Goal: Task Accomplishment & Management: Complete application form

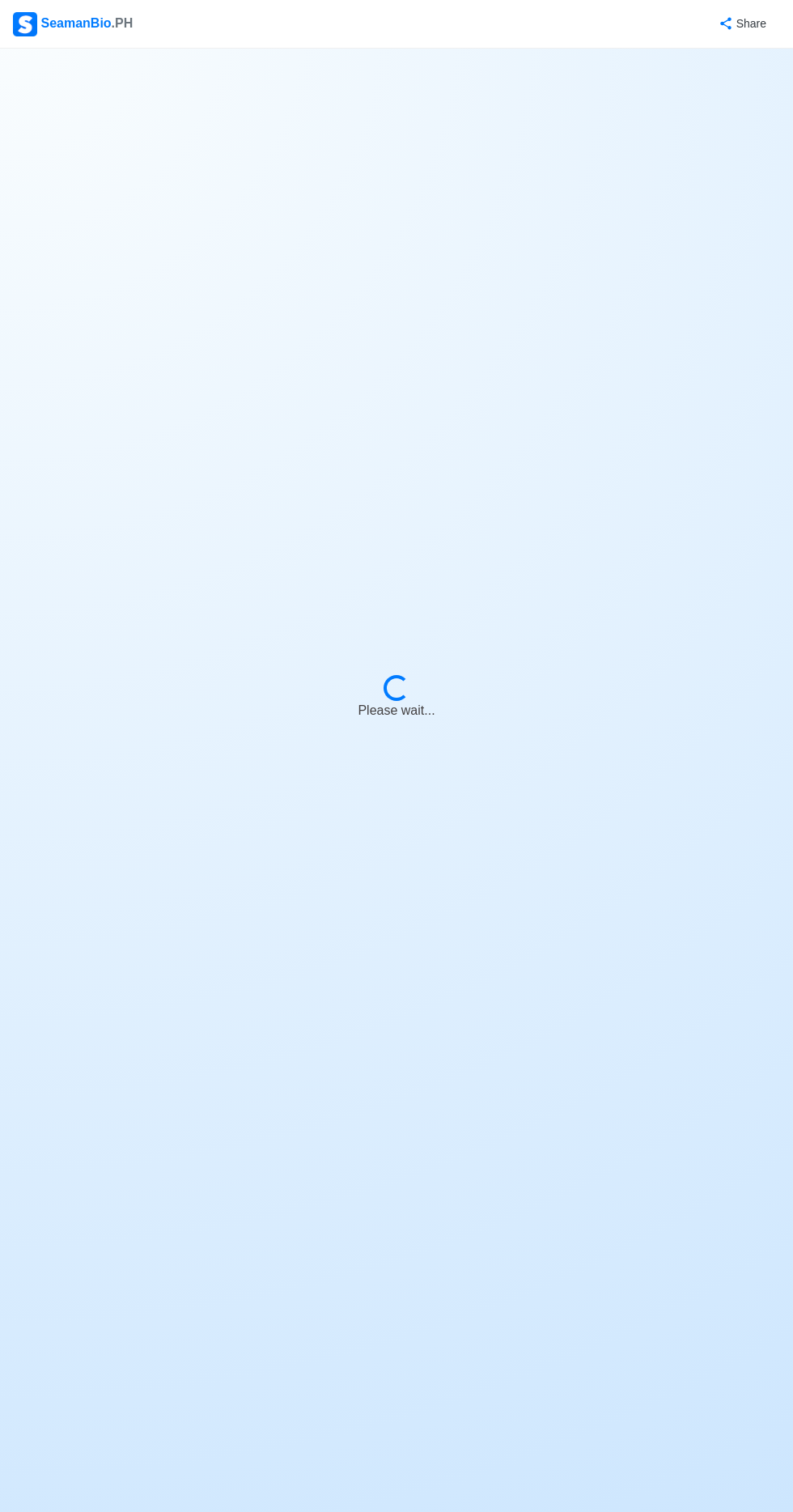
select select "Visible for Hiring"
select select "PH"
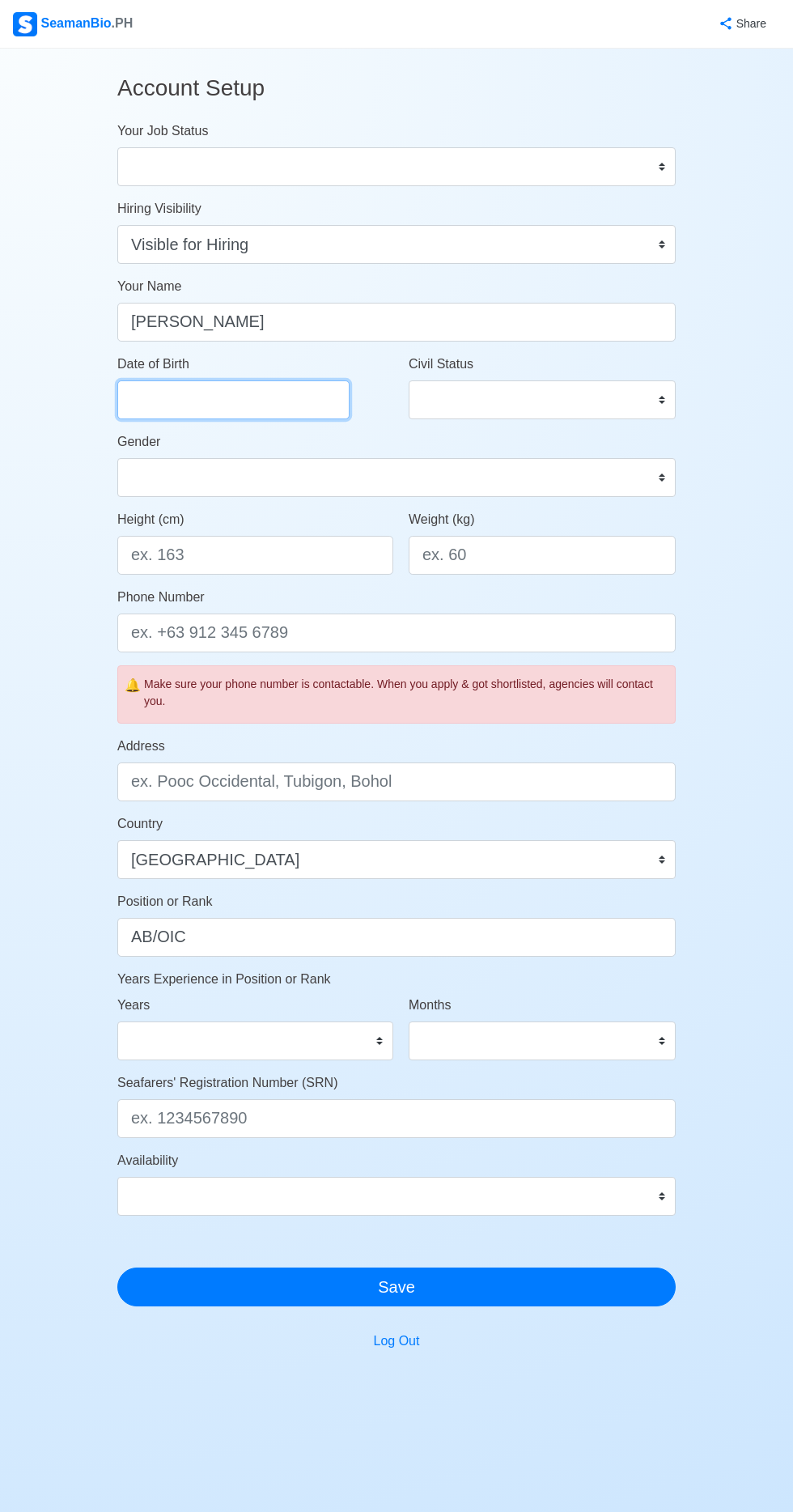
click at [273, 399] on input "Date of Birth" at bounding box center [234, 399] width 232 height 39
select select "****"
select select "******"
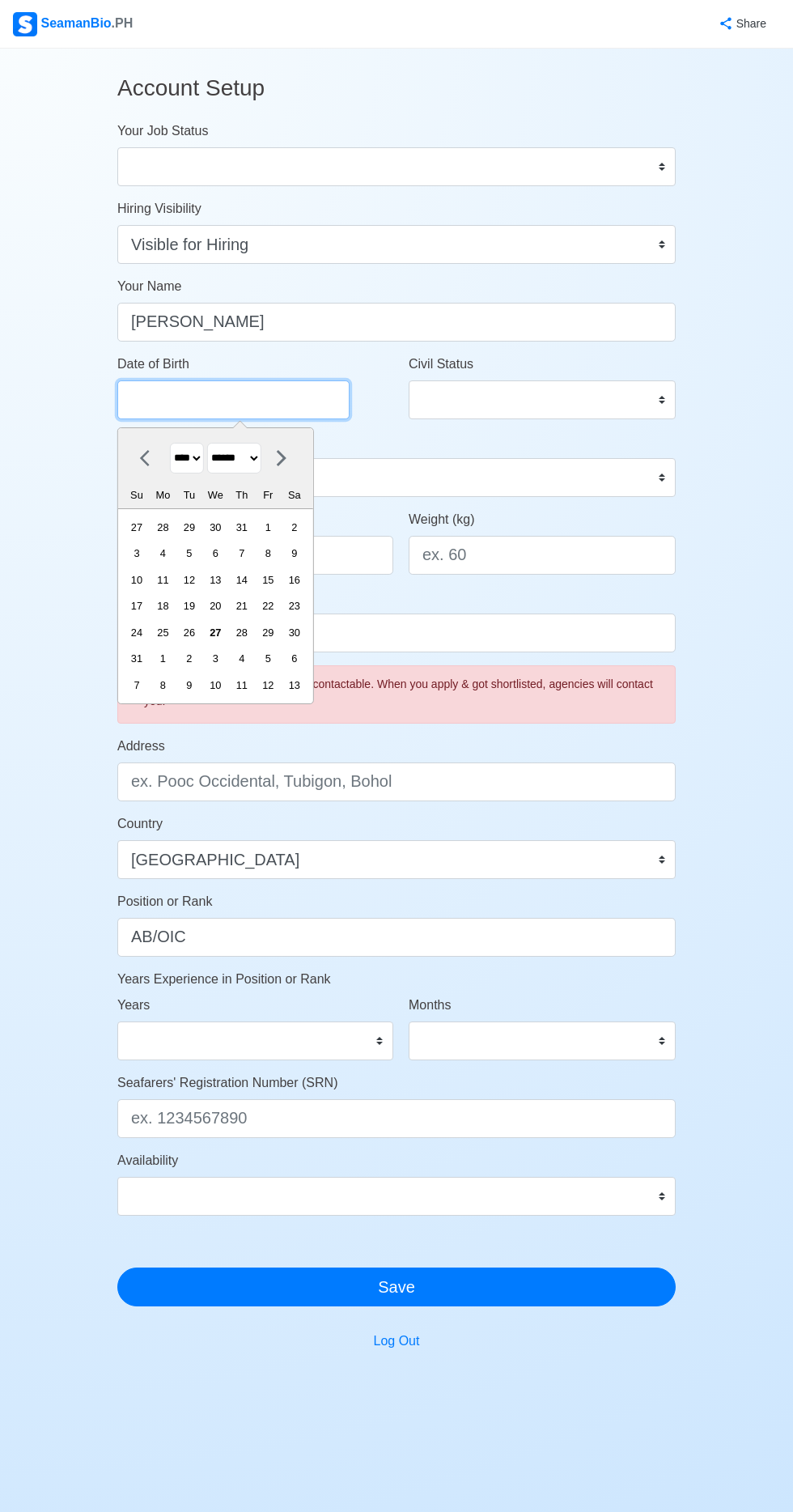
type input "10 03 1984"
select select "****"
select select "*******"
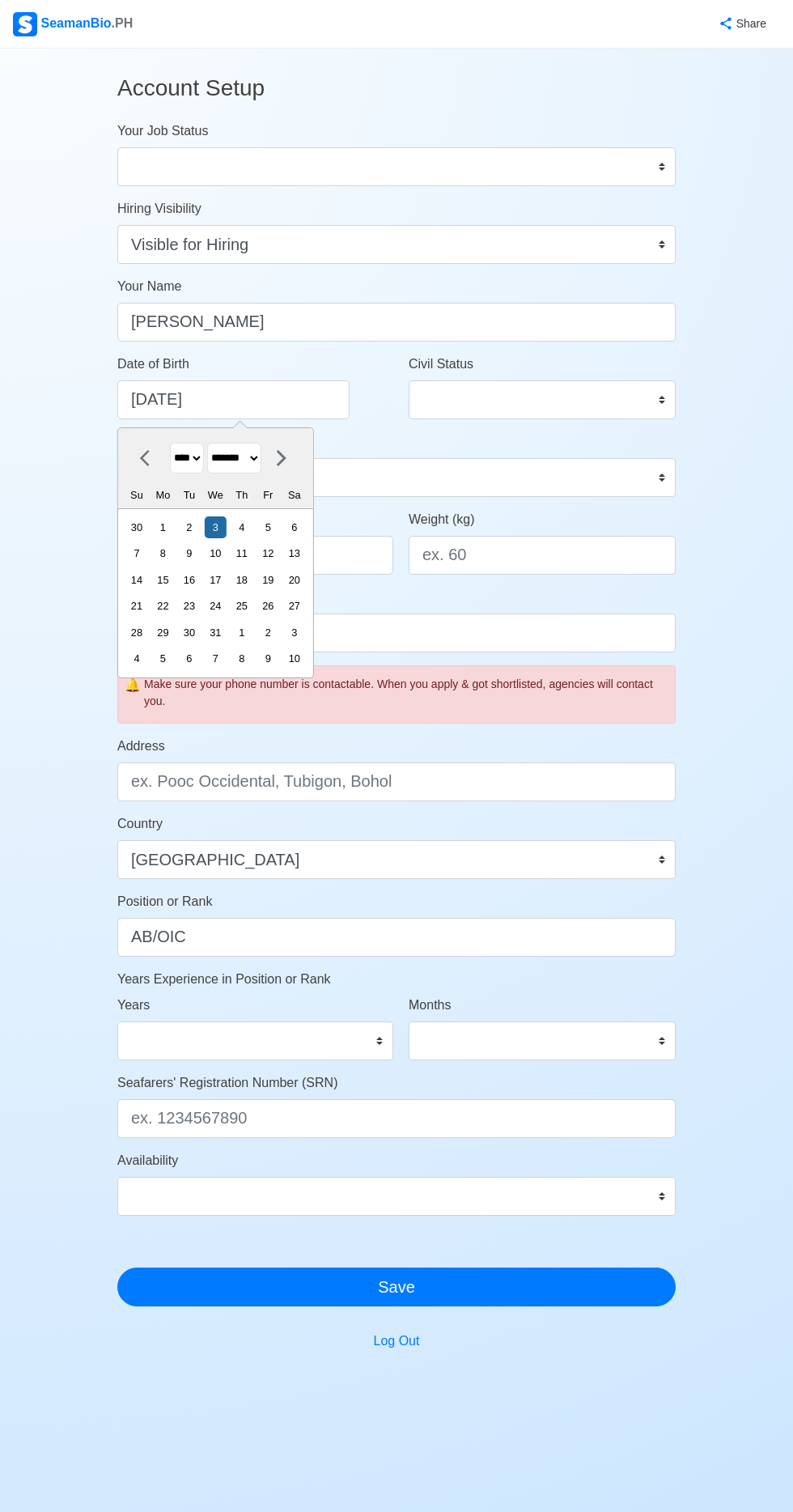
type input "10/03/1984"
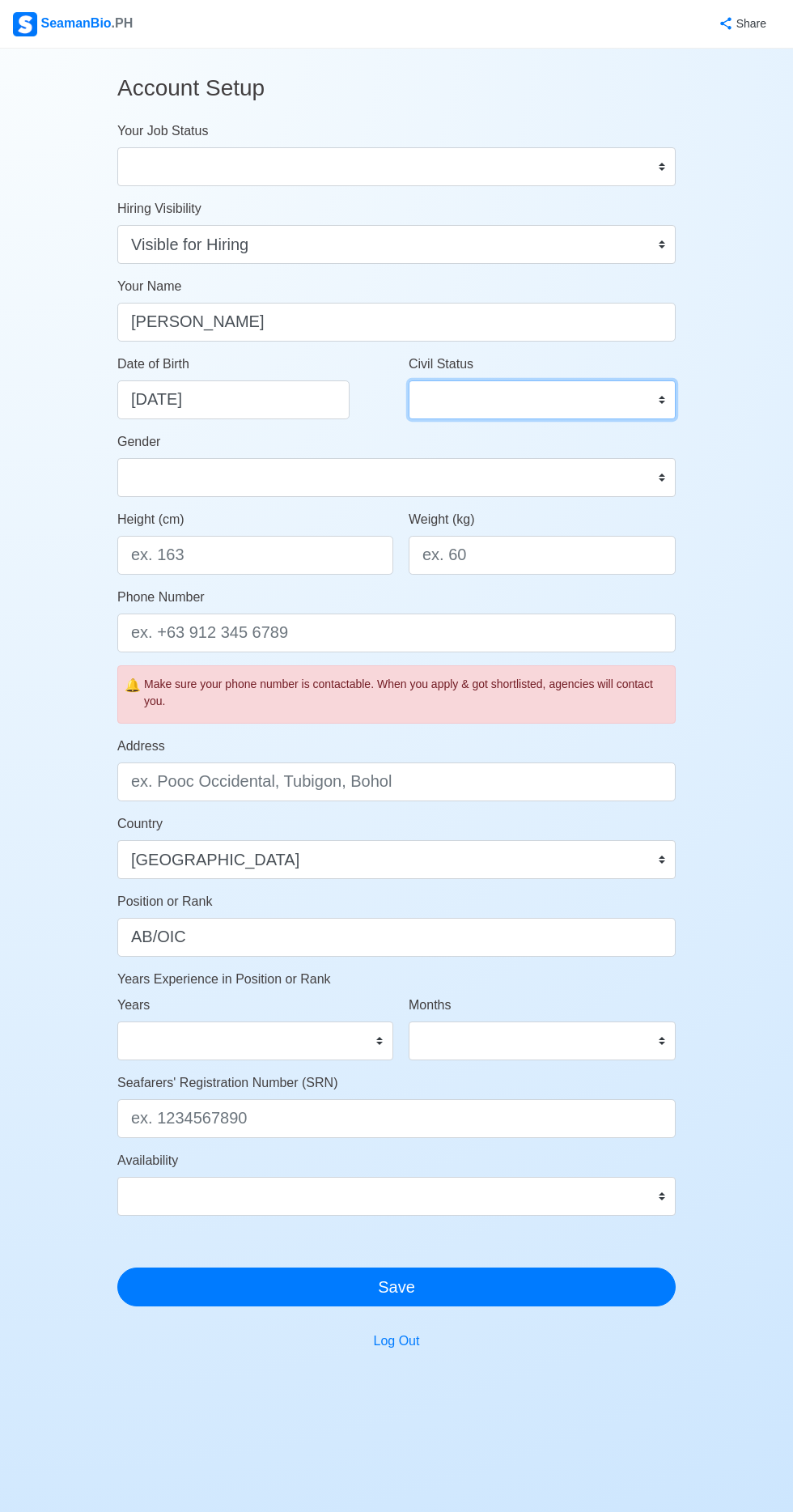
click at [570, 401] on select "Single Married Widowed Separated" at bounding box center [542, 399] width 267 height 39
select select "Single"
click at [409, 381] on select "Single Married Widowed Separated" at bounding box center [542, 399] width 267 height 39
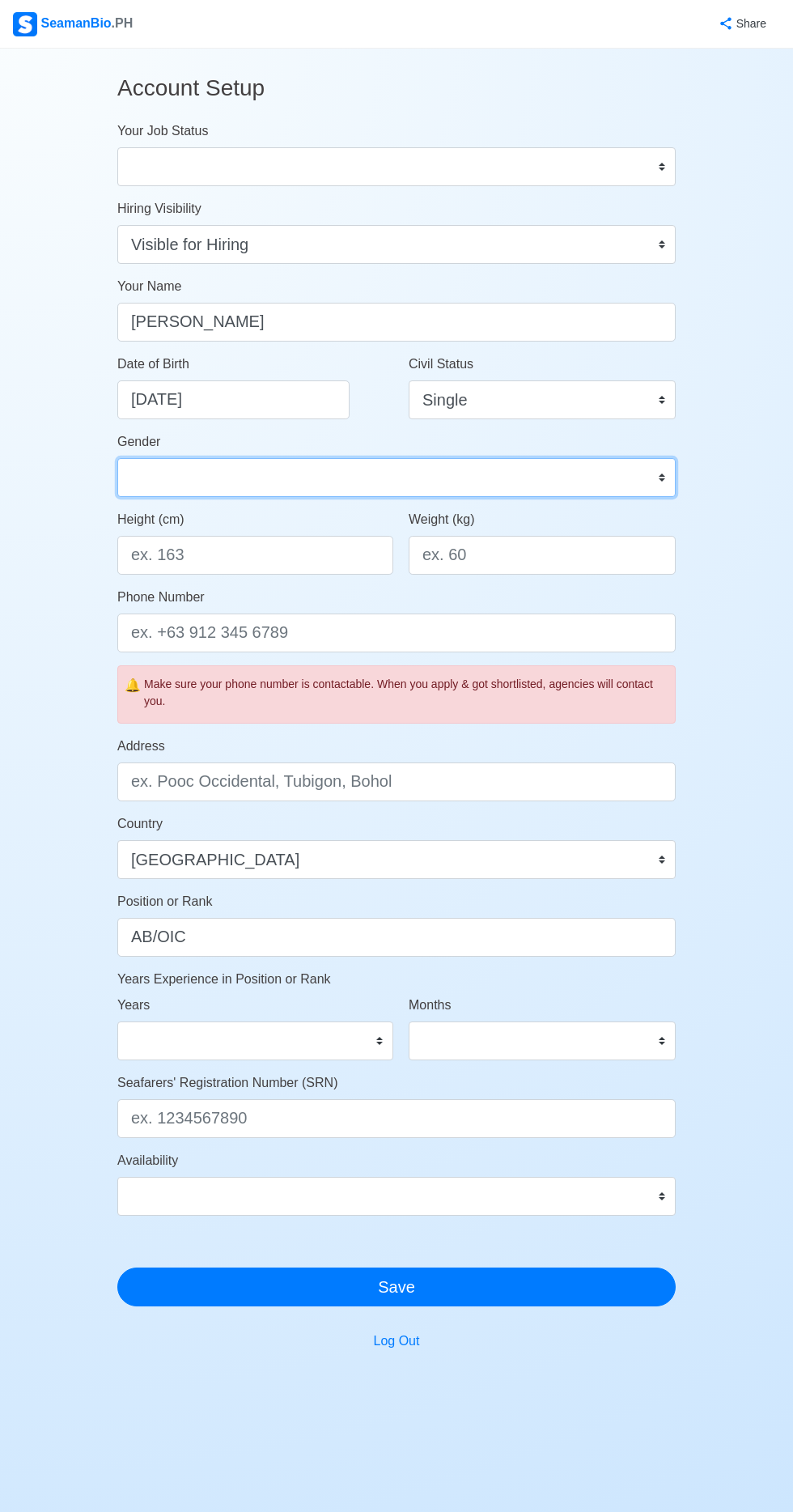
click at [344, 479] on select "Male Female" at bounding box center [397, 477] width 558 height 39
select select "[DEMOGRAPHIC_DATA]"
click at [118, 458] on select "Male Female" at bounding box center [397, 477] width 558 height 39
click at [305, 560] on input "Height (cm)" at bounding box center [255, 555] width 276 height 39
type input "165"
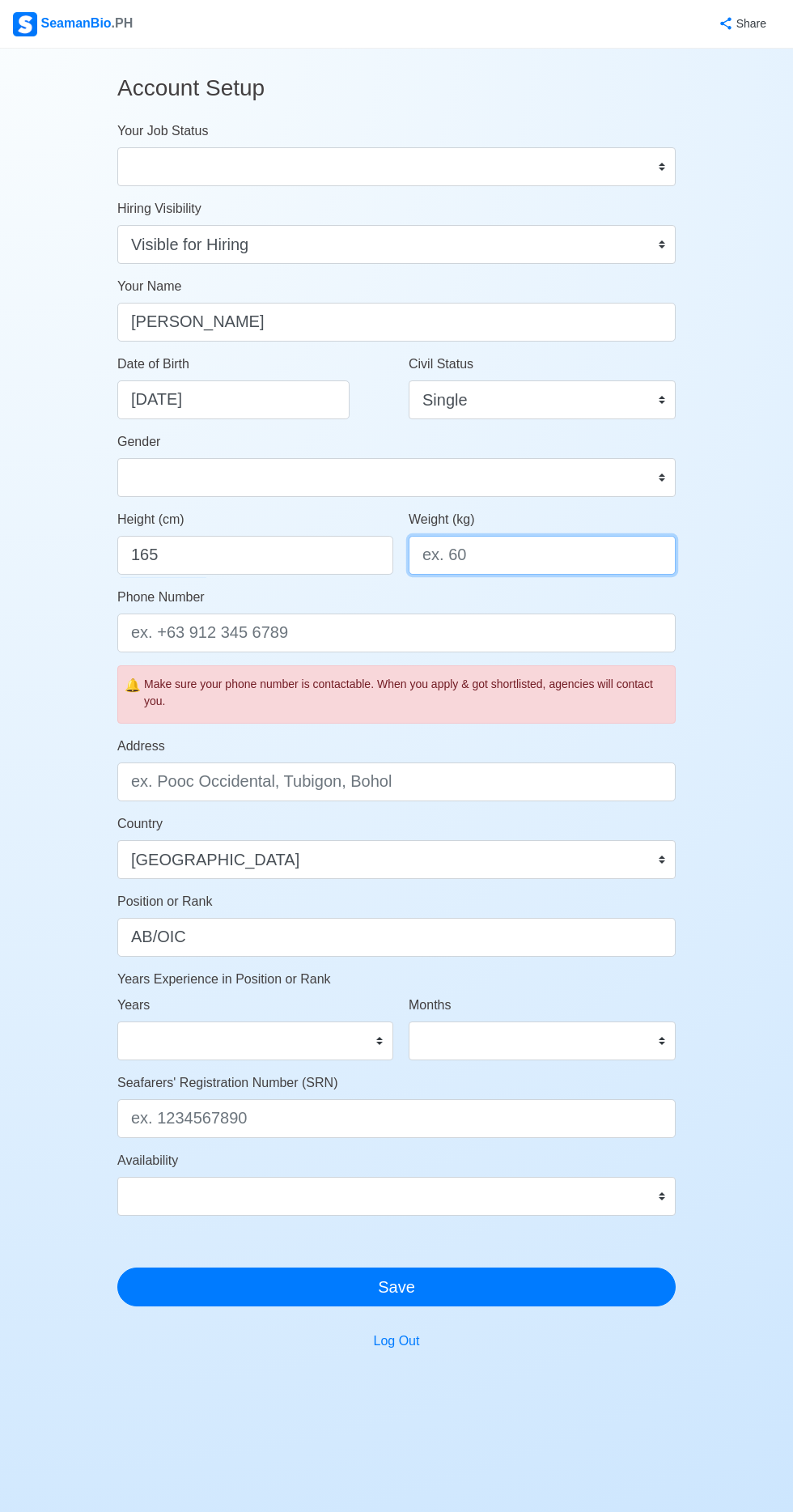
click at [586, 558] on input "Weight (kg)" at bounding box center [542, 555] width 267 height 39
type input "72"
click at [537, 772] on input "Address" at bounding box center [397, 782] width 558 height 39
type input "[STREET_ADDRESS]"
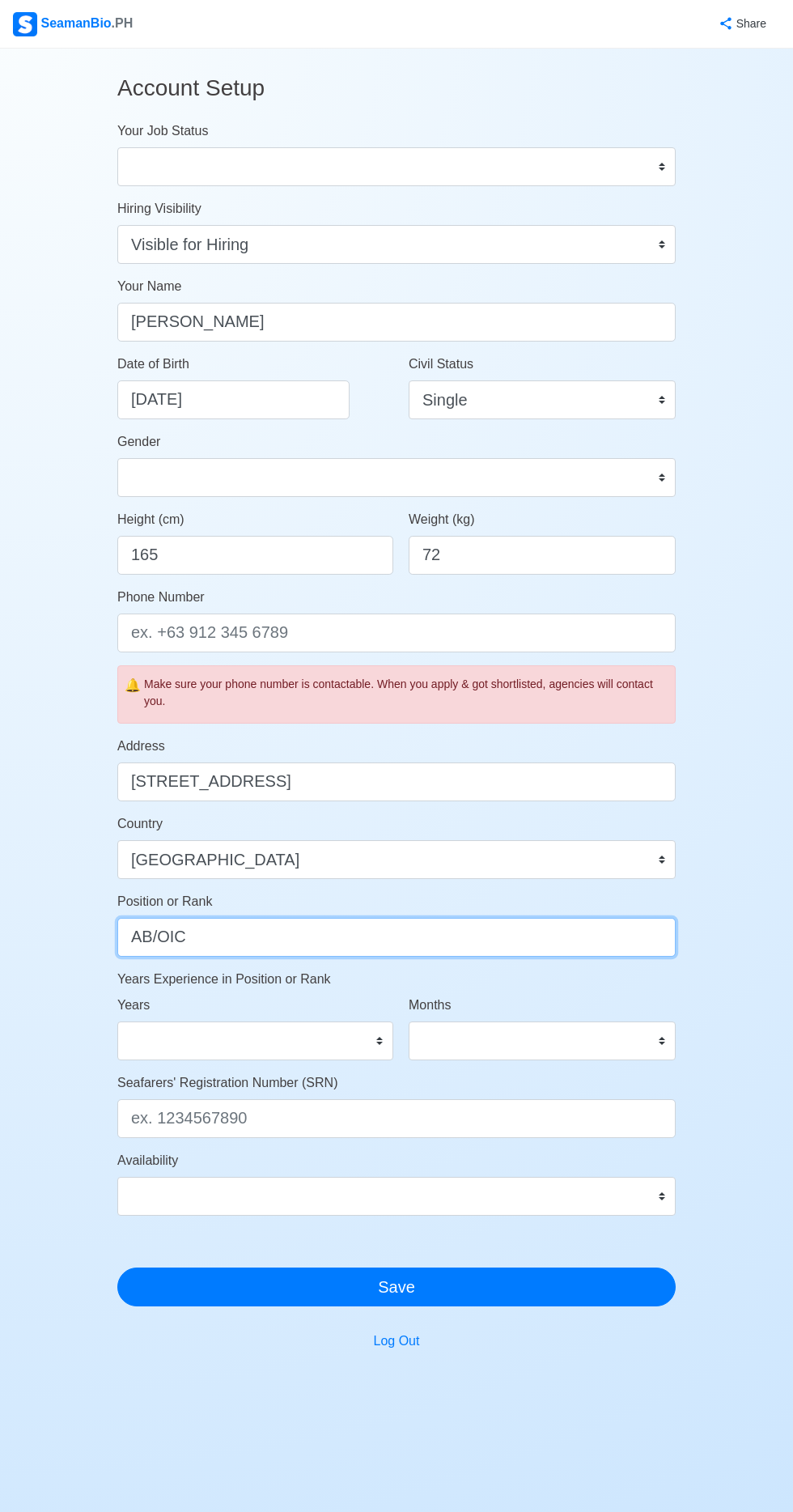
click at [540, 930] on input "AB/OIC" at bounding box center [397, 937] width 558 height 39
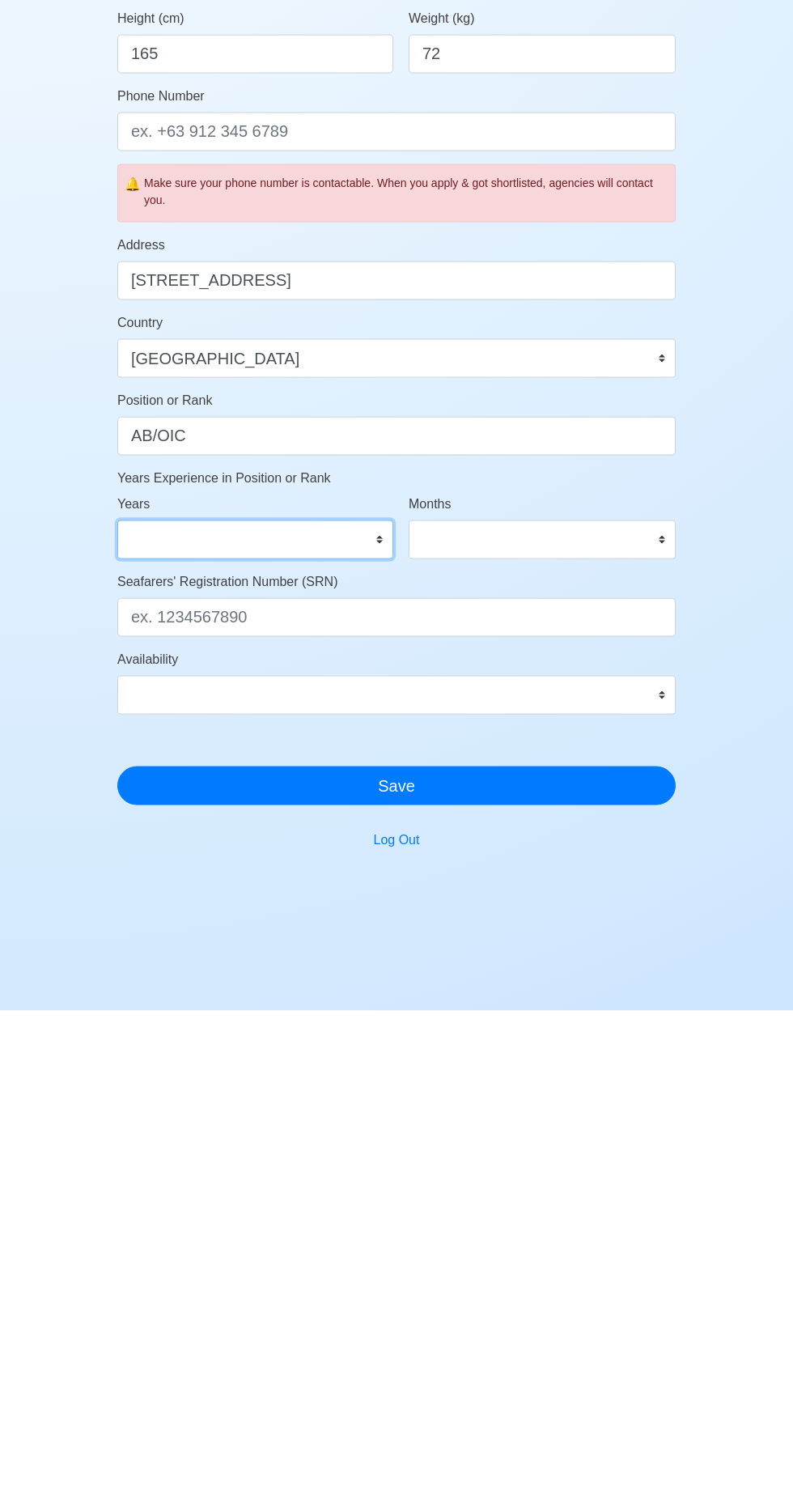
click at [351, 1037] on select "0 1 2 3 4 5 6 7 8 9 10 11 12 13 14 15 16 17 18 19 20 21 22 23 24 25 26 27 28 29…" at bounding box center [255, 1040] width 276 height 39
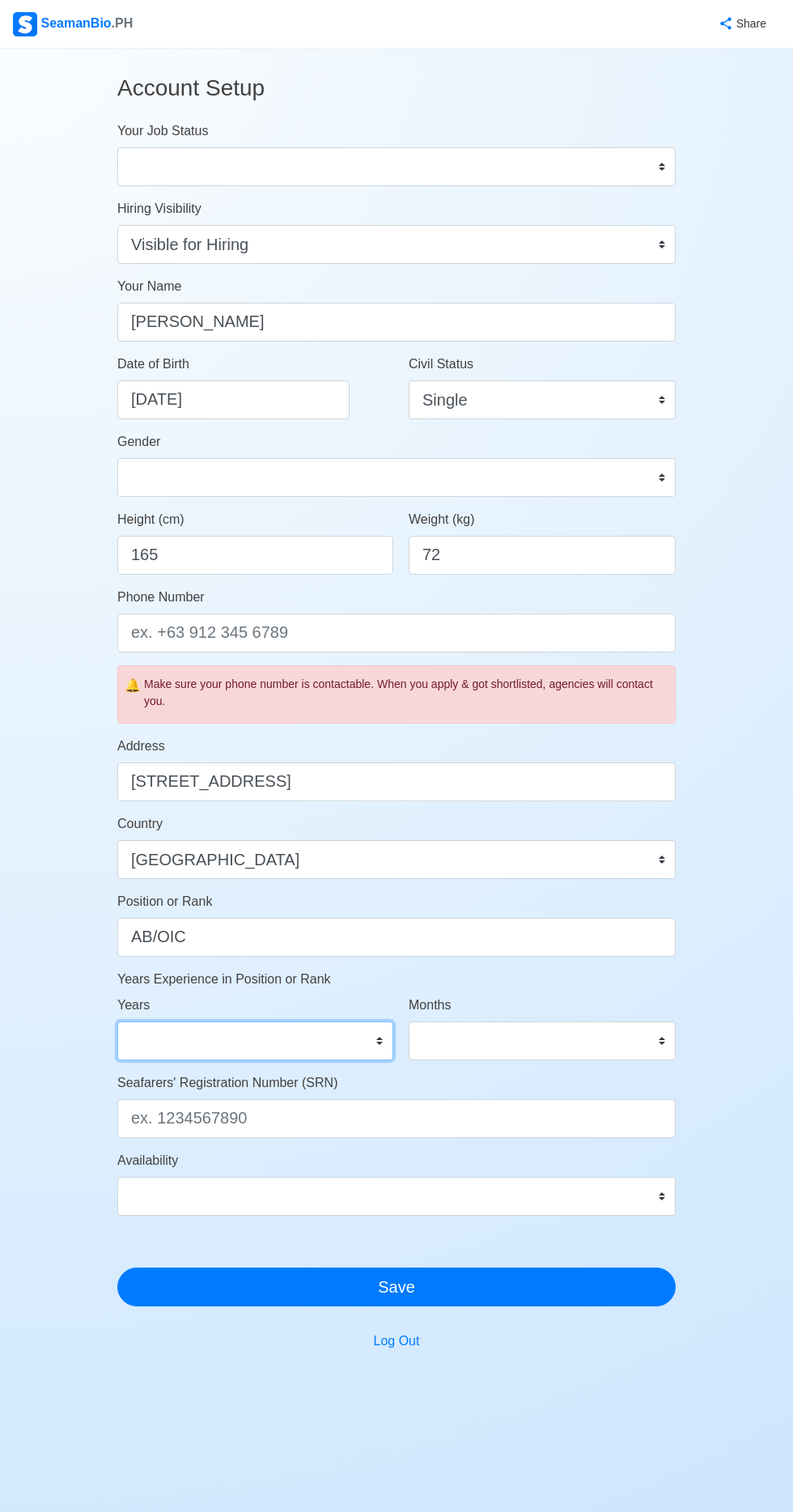
click at [350, 1041] on select "0 1 2 3 4 5 6 7 8 9 10 11 12 13 14 15 16 17 18 19 20 21 22 23 24 25 26 27 28 29…" at bounding box center [255, 1040] width 276 height 39
select select "8"
click at [118, 1021] on select "0 1 2 3 4 5 6 7 8 9 10 11 12 13 14 15 16 17 18 19 20 21 22 23 24 25 26 27 28 29…" at bounding box center [255, 1040] width 276 height 39
click at [581, 1030] on select "0 1 2 3 4 5 6 7 8 9 10 11" at bounding box center [542, 1040] width 267 height 39
select select "8"
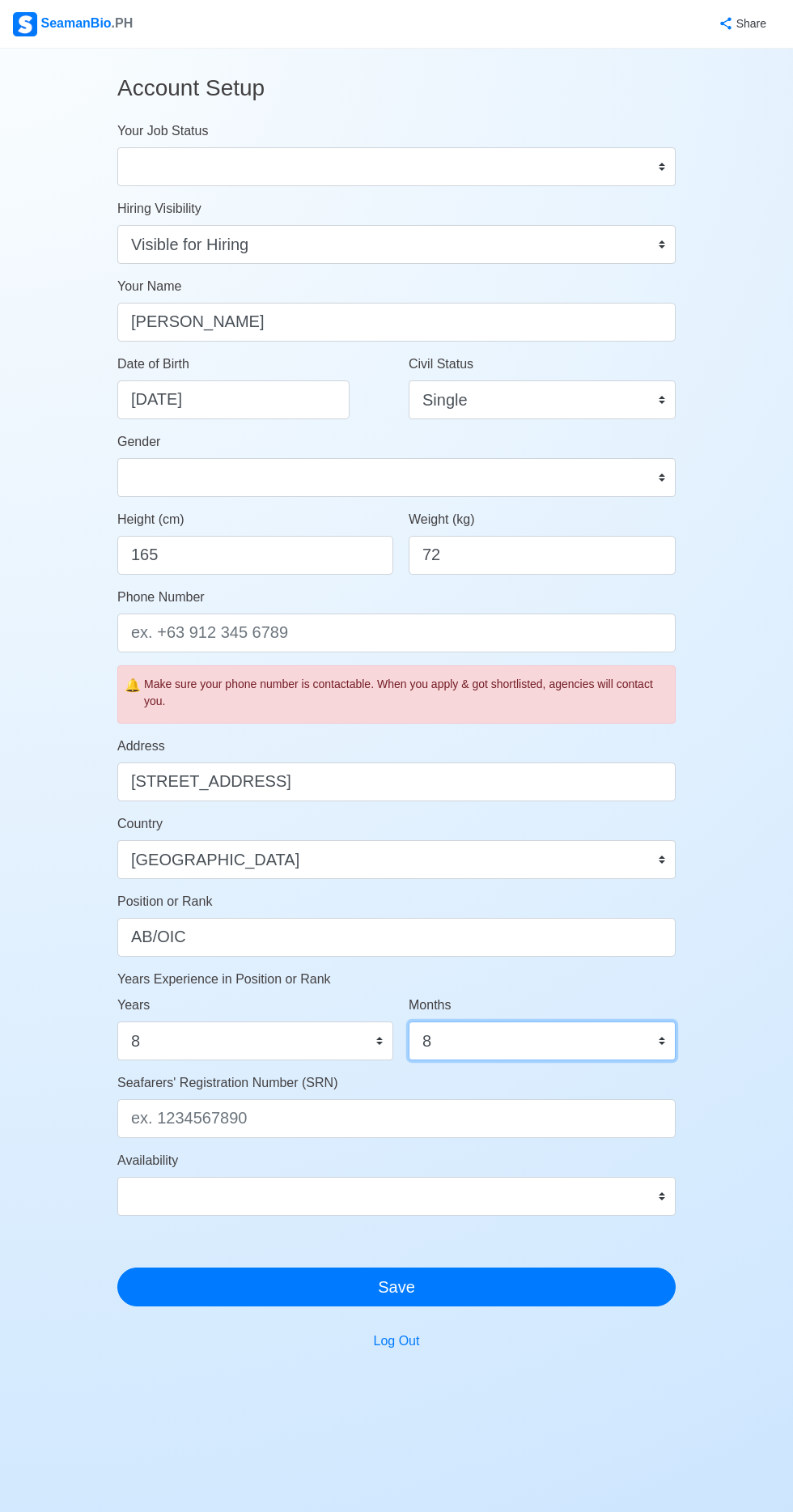
click at [409, 1021] on select "0 1 2 3 4 5 6 7 8 9 10 11" at bounding box center [542, 1040] width 267 height 39
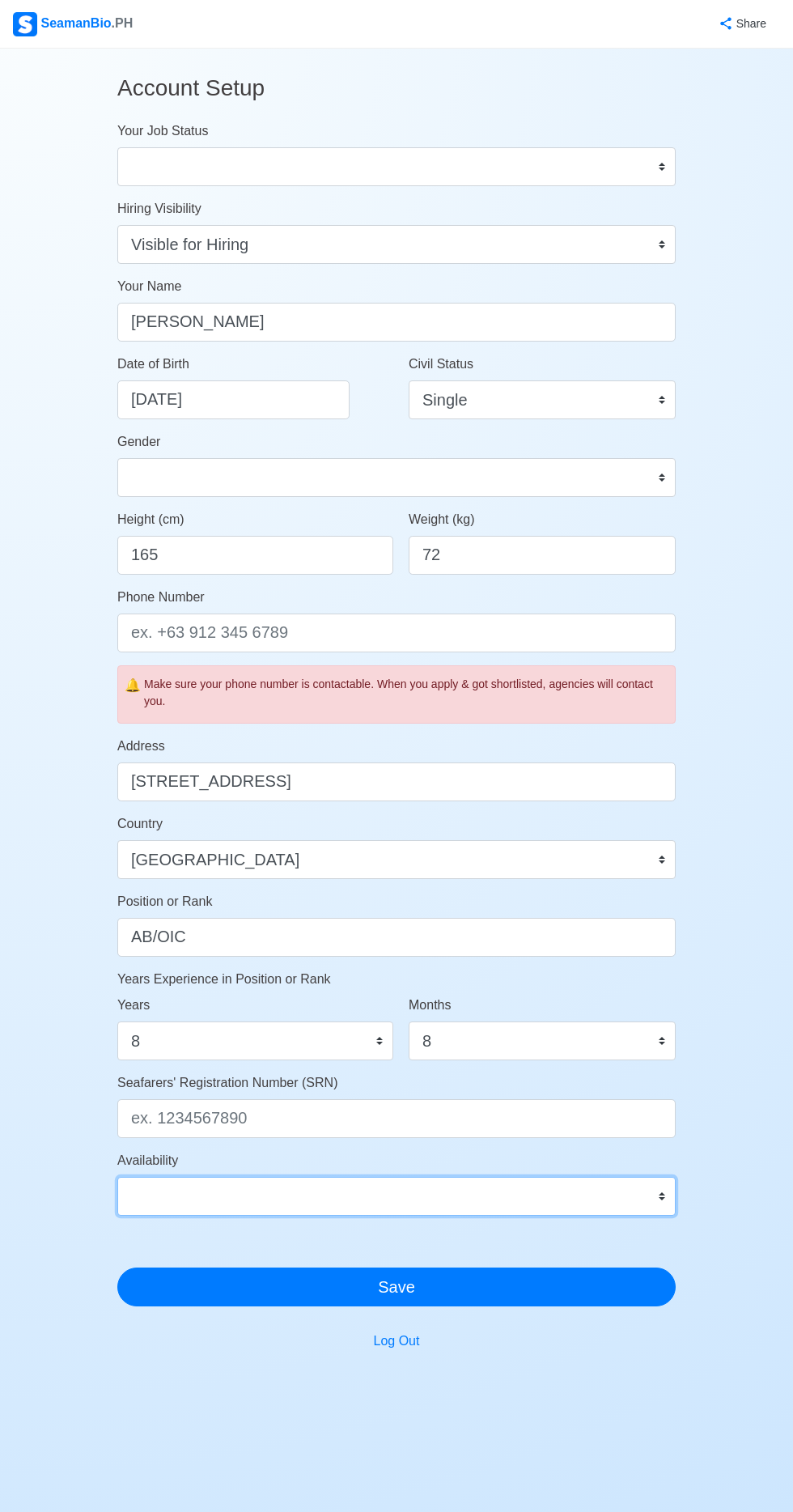
click at [586, 1186] on select "Immediate [DATE] [DATE] [DATE] [DATE] [DATE] [DATE] [DATE] [DATE] [DATE]" at bounding box center [397, 1196] width 558 height 39
select select "4102437600000"
click at [118, 1177] on select "Immediate [DATE] [DATE] [DATE] [DATE] [DATE] [DATE] [DATE] [DATE] [DATE]" at bounding box center [397, 1196] width 558 height 39
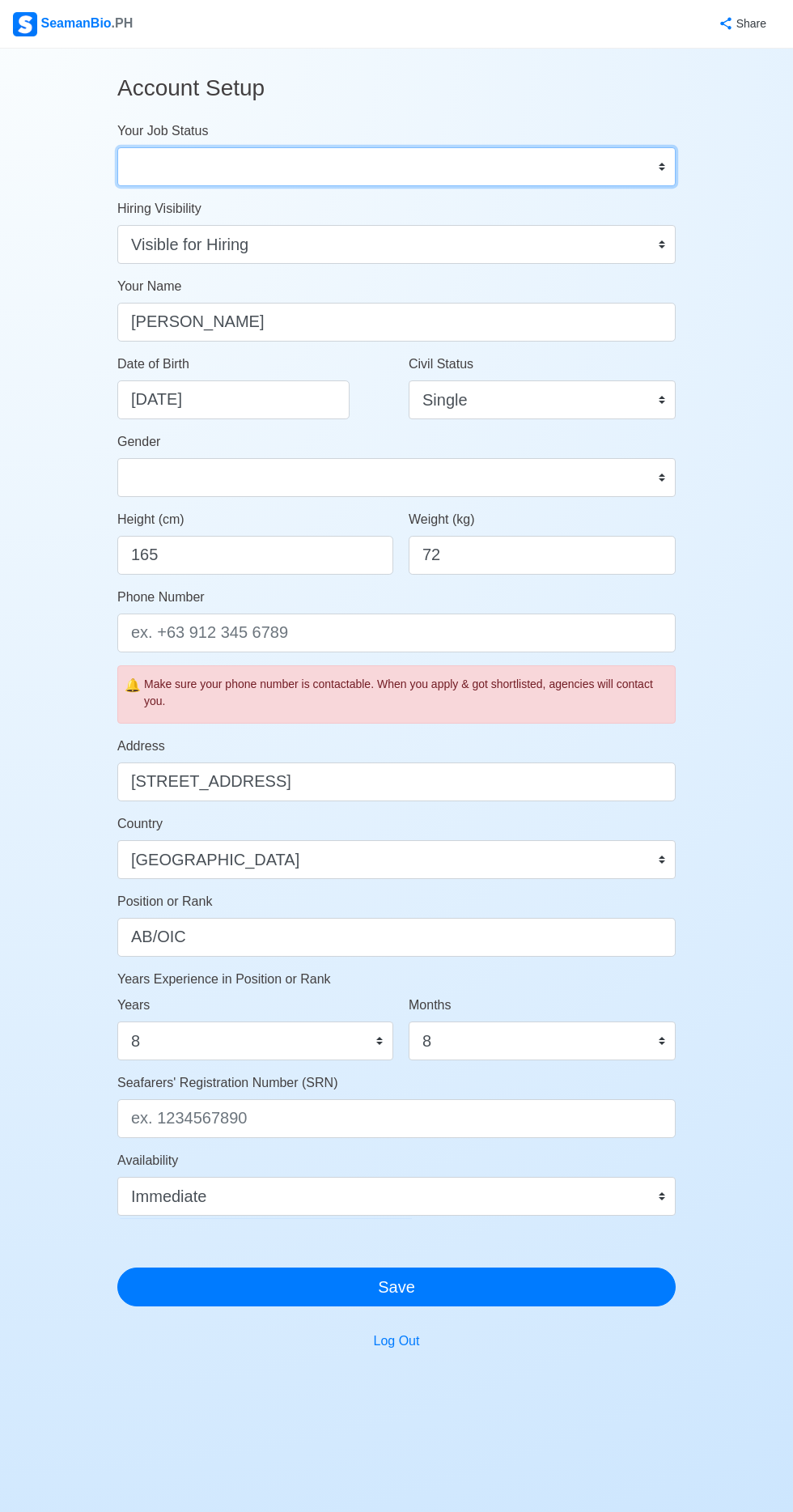
click at [561, 172] on select "Onboard Actively Looking for Job Not Looking for Job" at bounding box center [397, 166] width 558 height 39
select select "Onboard"
click at [118, 147] on select "Onboard Actively Looking for Job Not Looking for Job" at bounding box center [397, 166] width 558 height 39
click at [523, 168] on select "Onboard Actively Looking for Job Not Looking for Job" at bounding box center [397, 166] width 558 height 39
click at [118, 147] on select "Onboard Actively Looking for Job Not Looking for Job" at bounding box center [397, 166] width 558 height 39
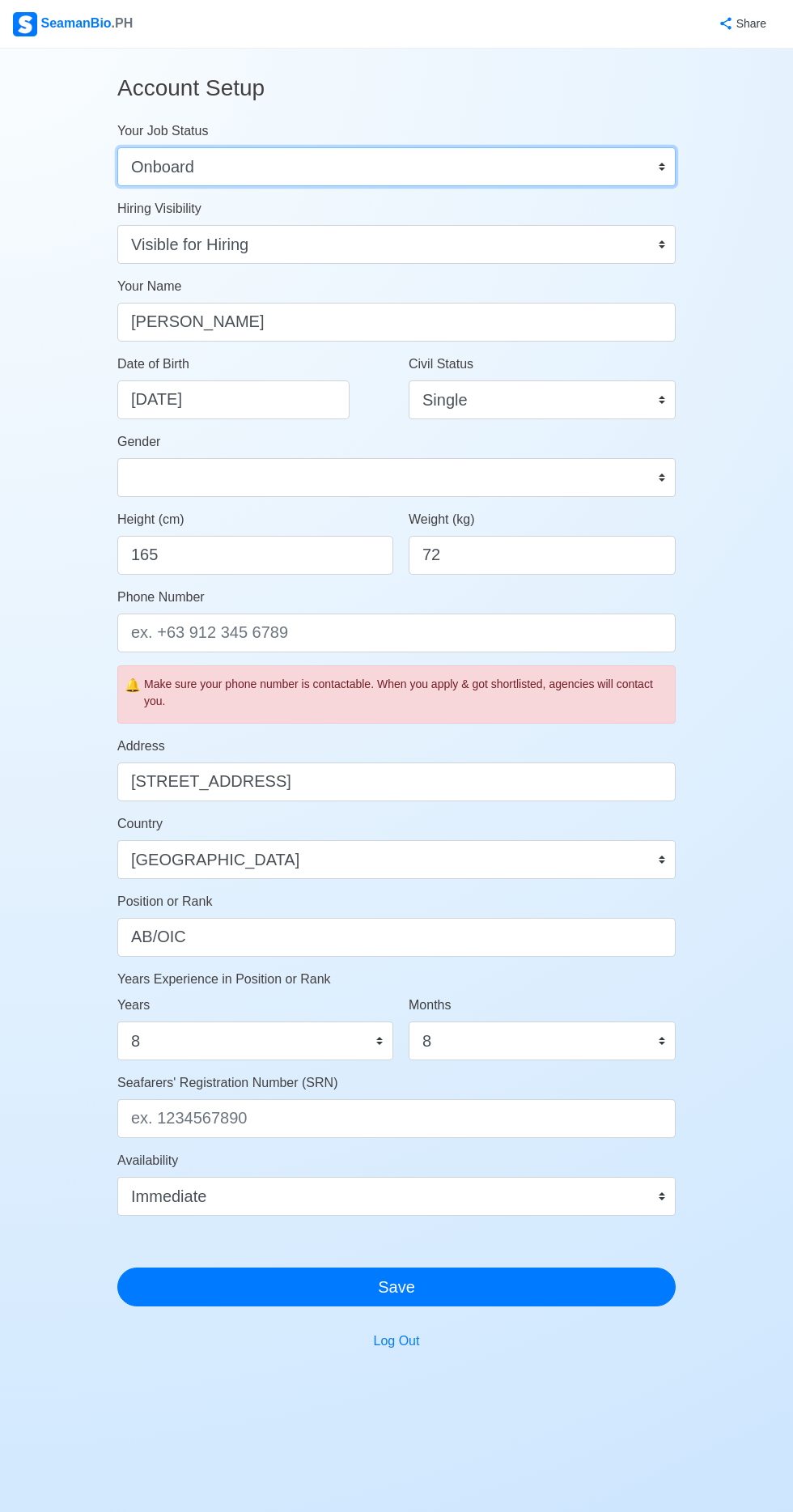
click at [540, 163] on select "Onboard Actively Looking for Job Not Looking for Job" at bounding box center [397, 166] width 558 height 39
click at [118, 147] on select "Onboard Actively Looking for Job Not Looking for Job" at bounding box center [397, 166] width 558 height 39
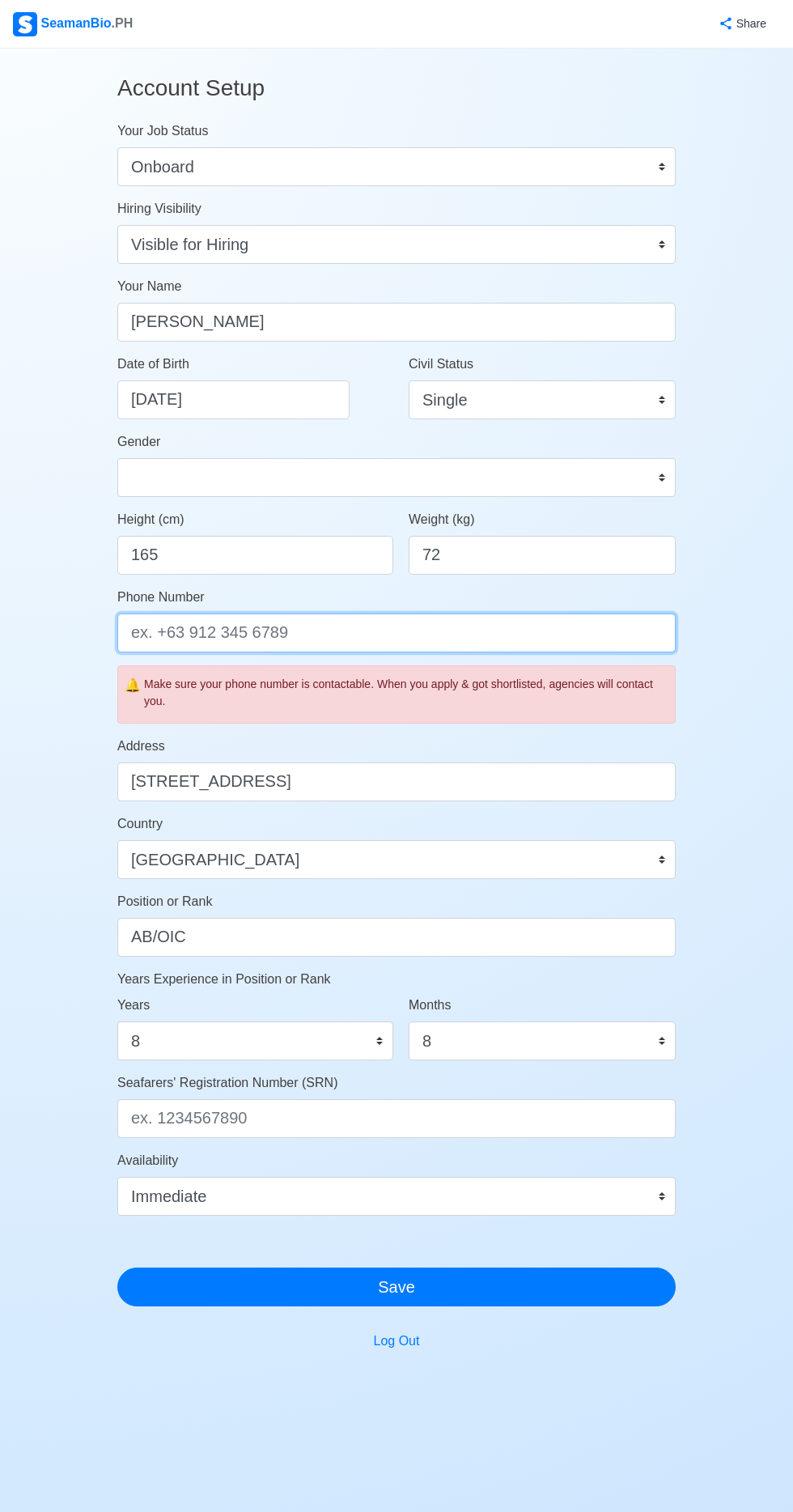
click at [357, 635] on input "Phone Number" at bounding box center [397, 632] width 558 height 39
type input "09186616682"
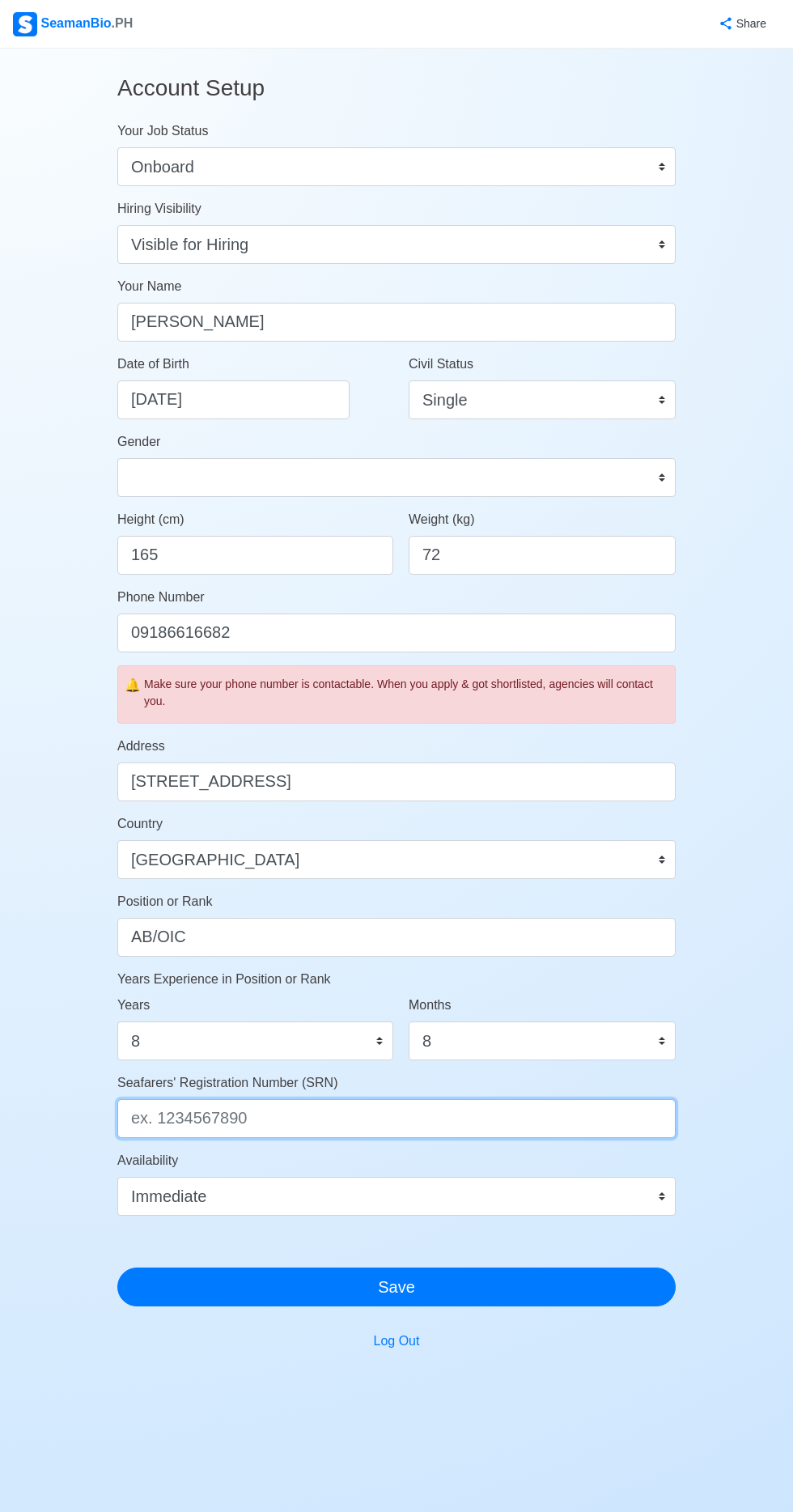
click at [430, 1113] on input "Seafarers' Registration Number (SRN)" at bounding box center [397, 1119] width 558 height 39
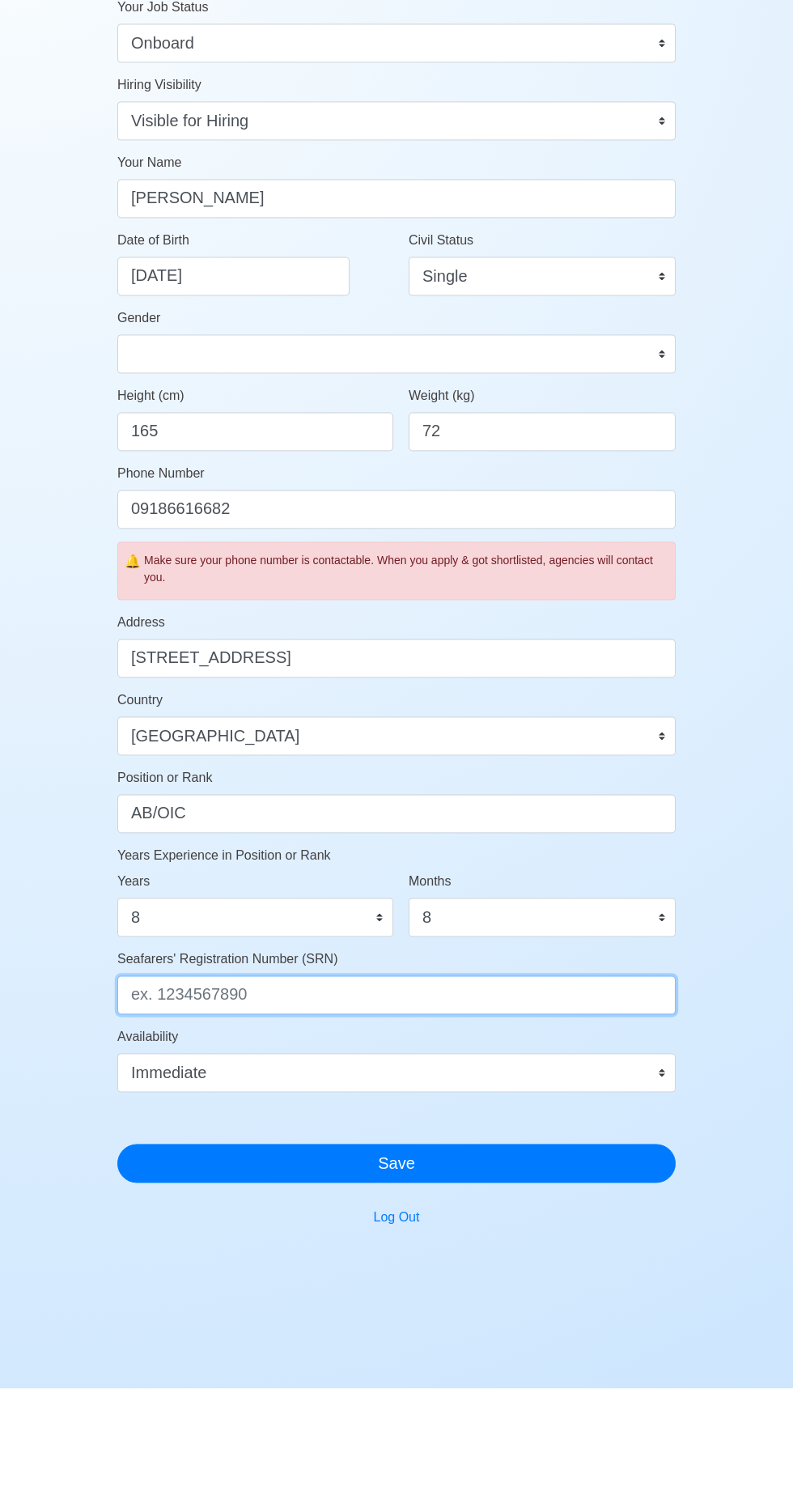
scroll to position [39, 0]
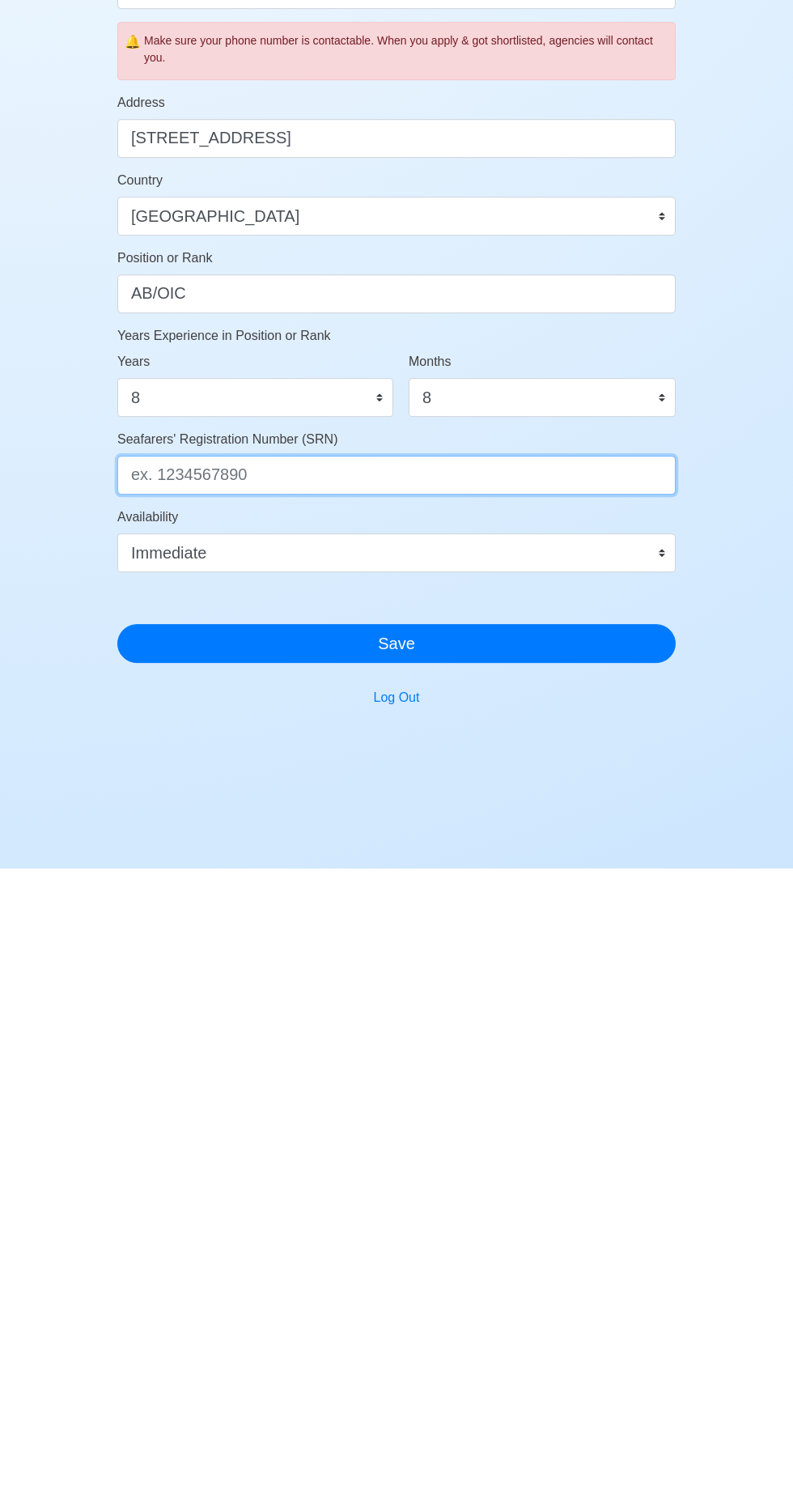
type input "8410030016"
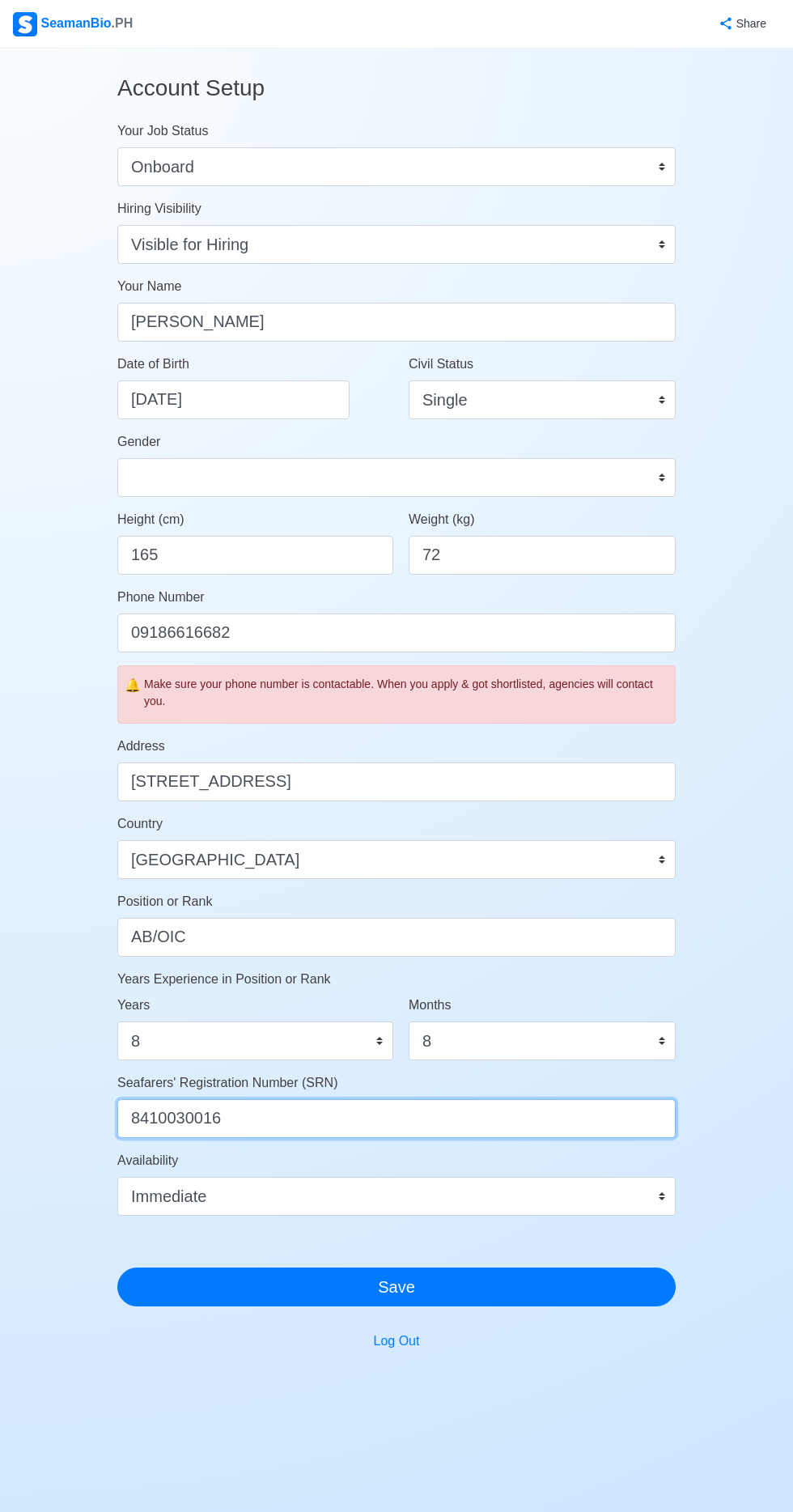
scroll to position [0, 0]
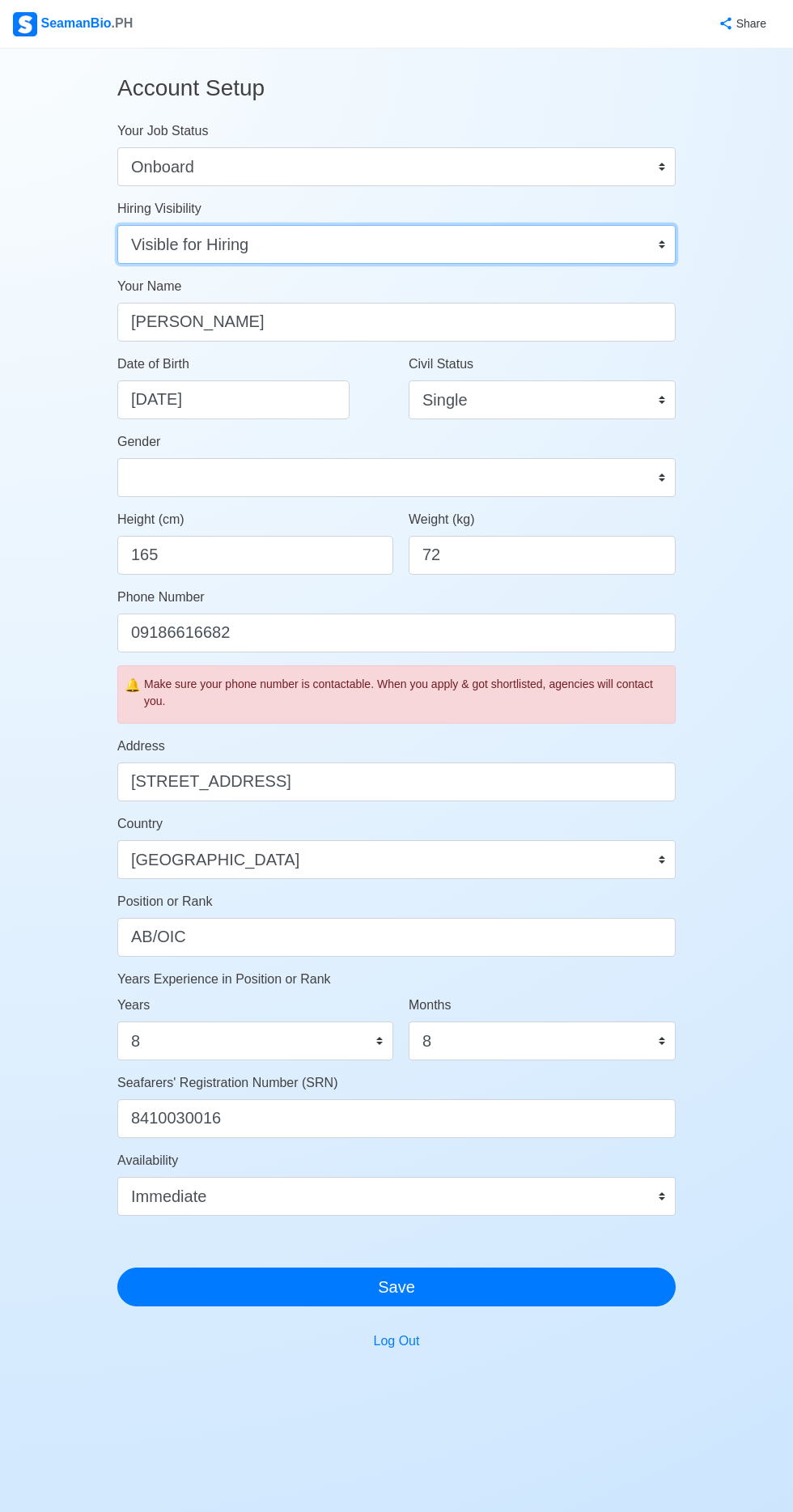
click at [525, 255] on select "Visible for Hiring Not Visible for Hiring" at bounding box center [397, 244] width 558 height 39
click at [118, 225] on select "Visible for Hiring Not Visible for Hiring" at bounding box center [397, 244] width 558 height 39
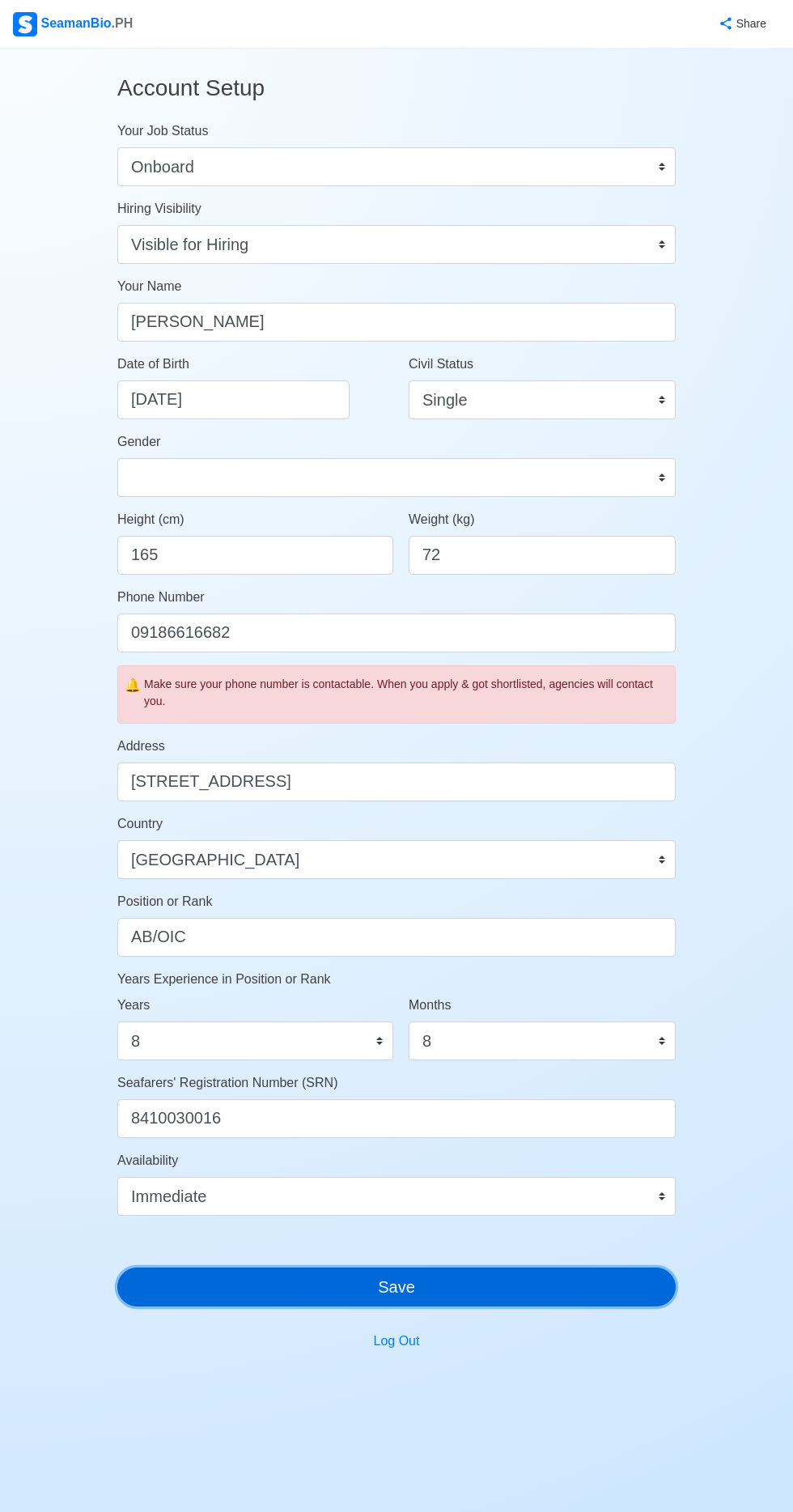
click at [455, 1290] on button "Save" at bounding box center [397, 1287] width 558 height 39
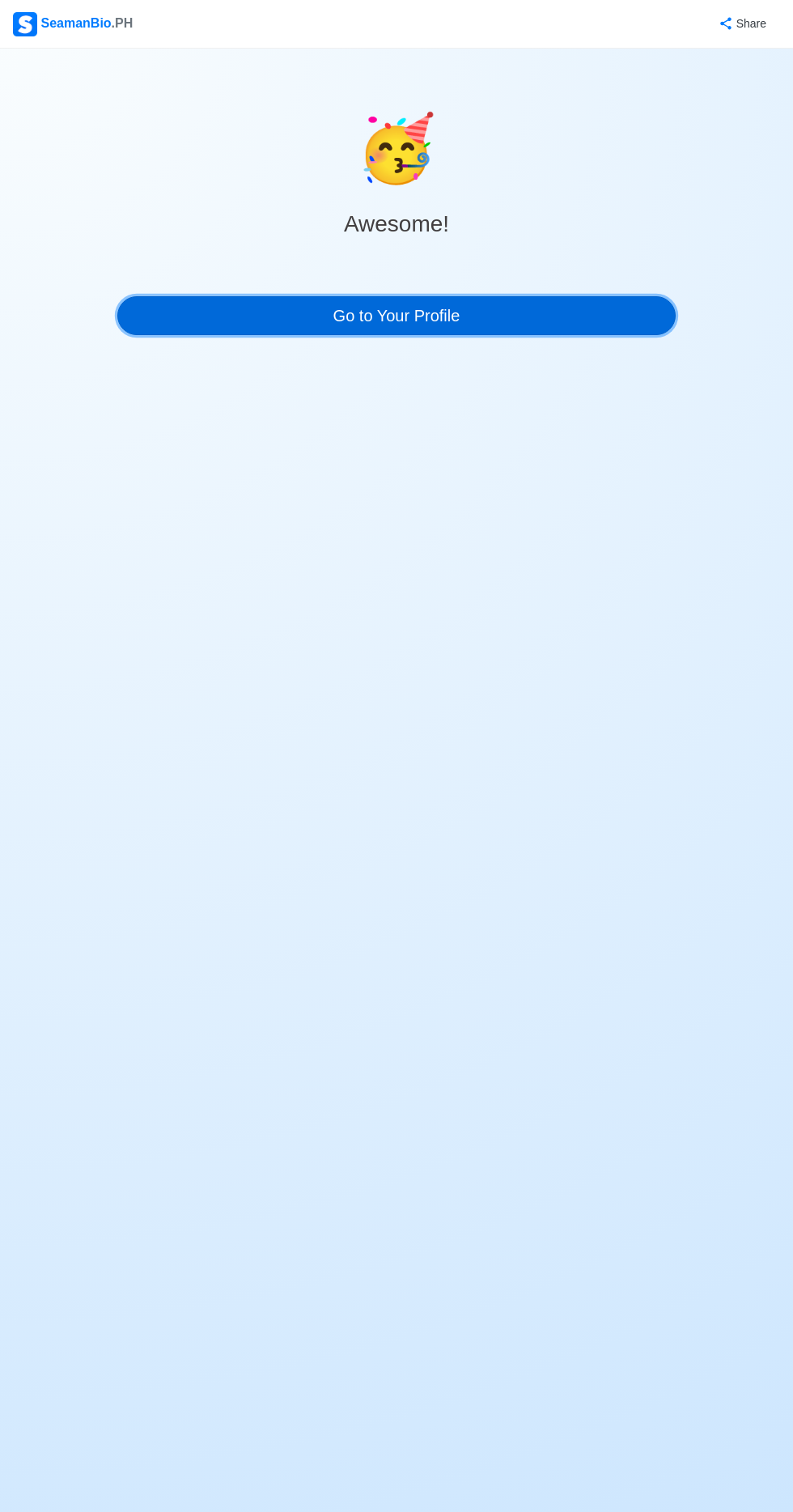
click at [428, 314] on link "Go to Your Profile" at bounding box center [397, 315] width 558 height 39
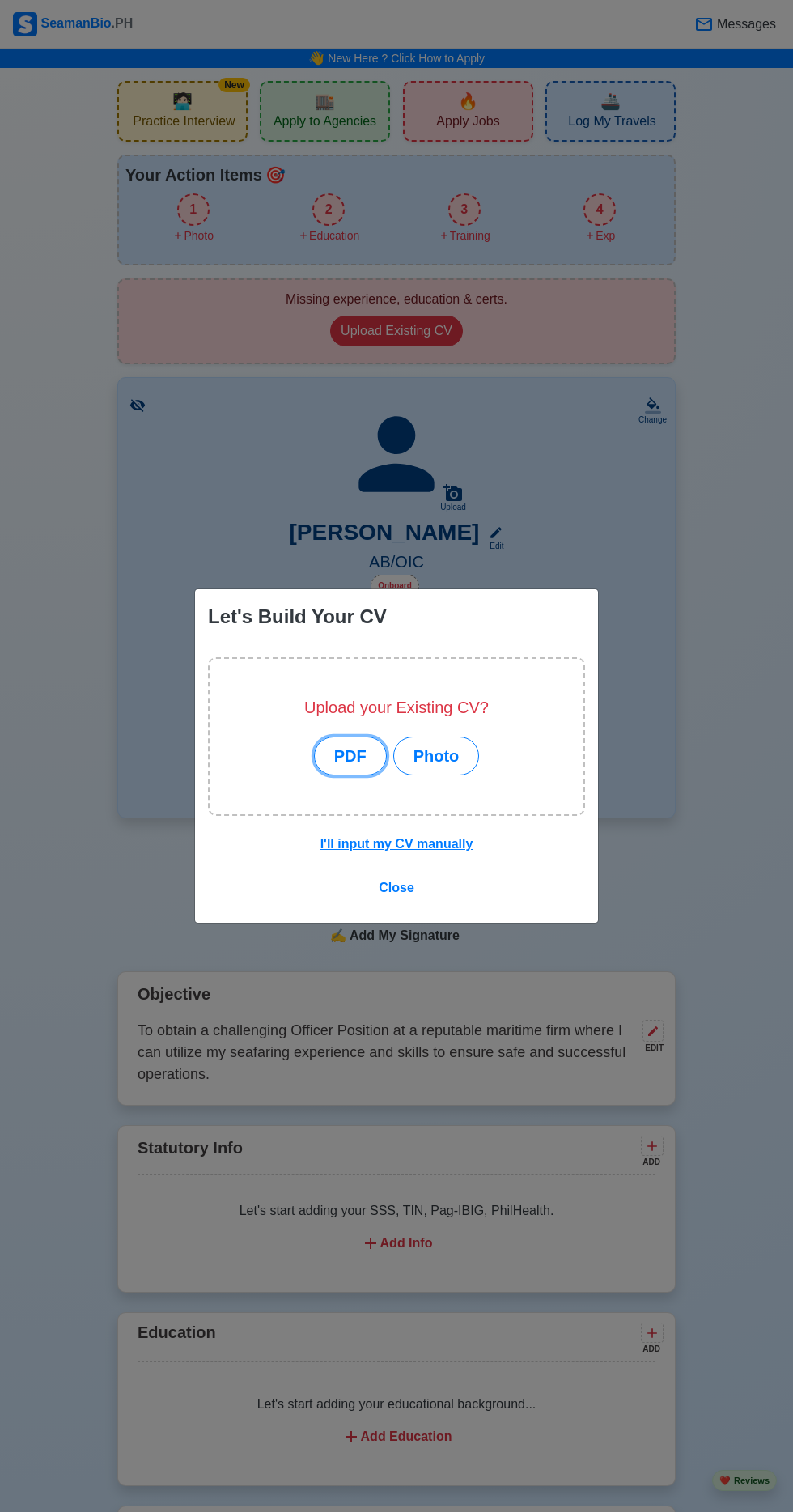
click at [353, 753] on button "PDF" at bounding box center [351, 755] width 73 height 39
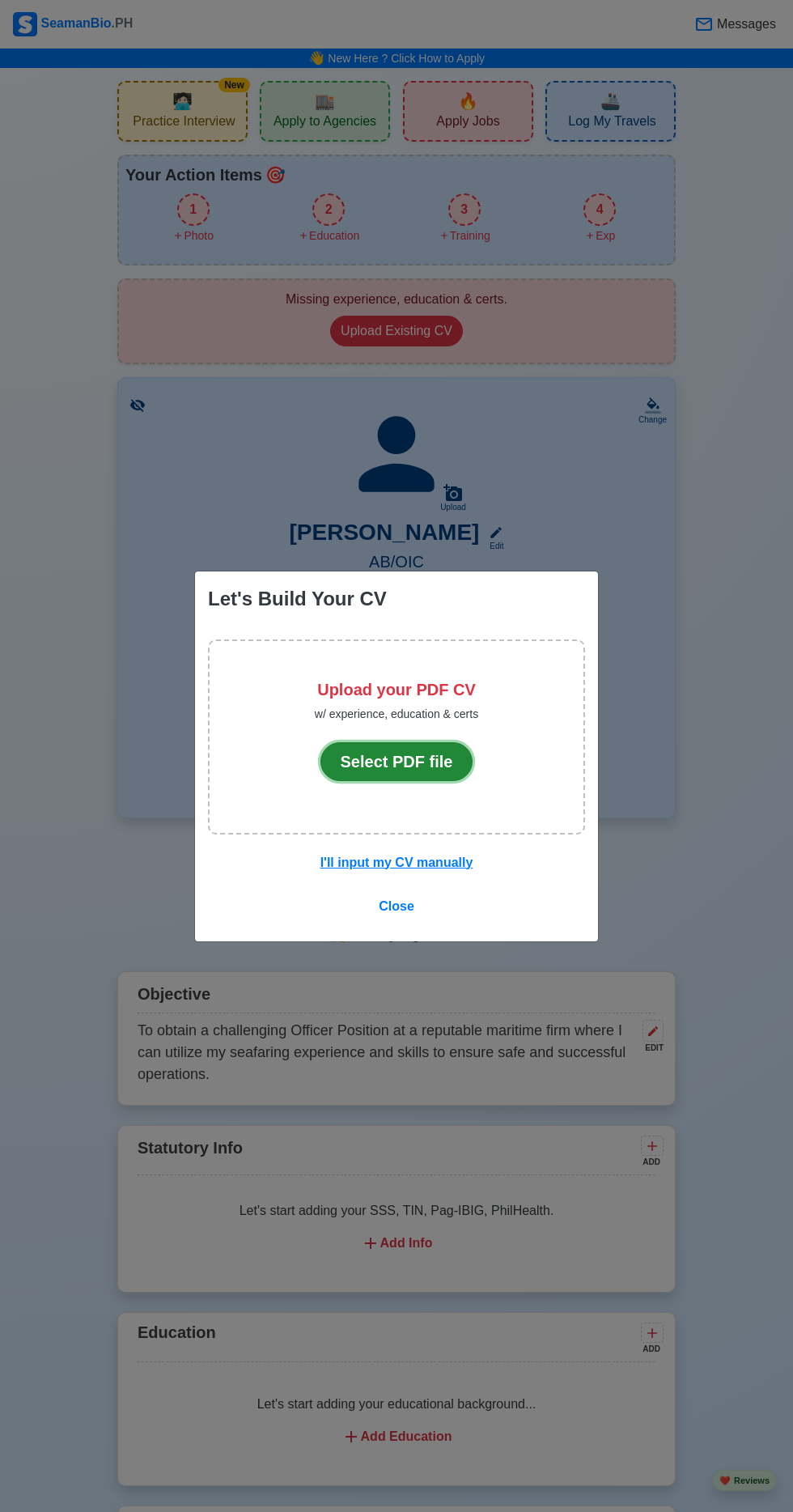
click at [410, 761] on button "Select PDF file" at bounding box center [397, 761] width 153 height 39
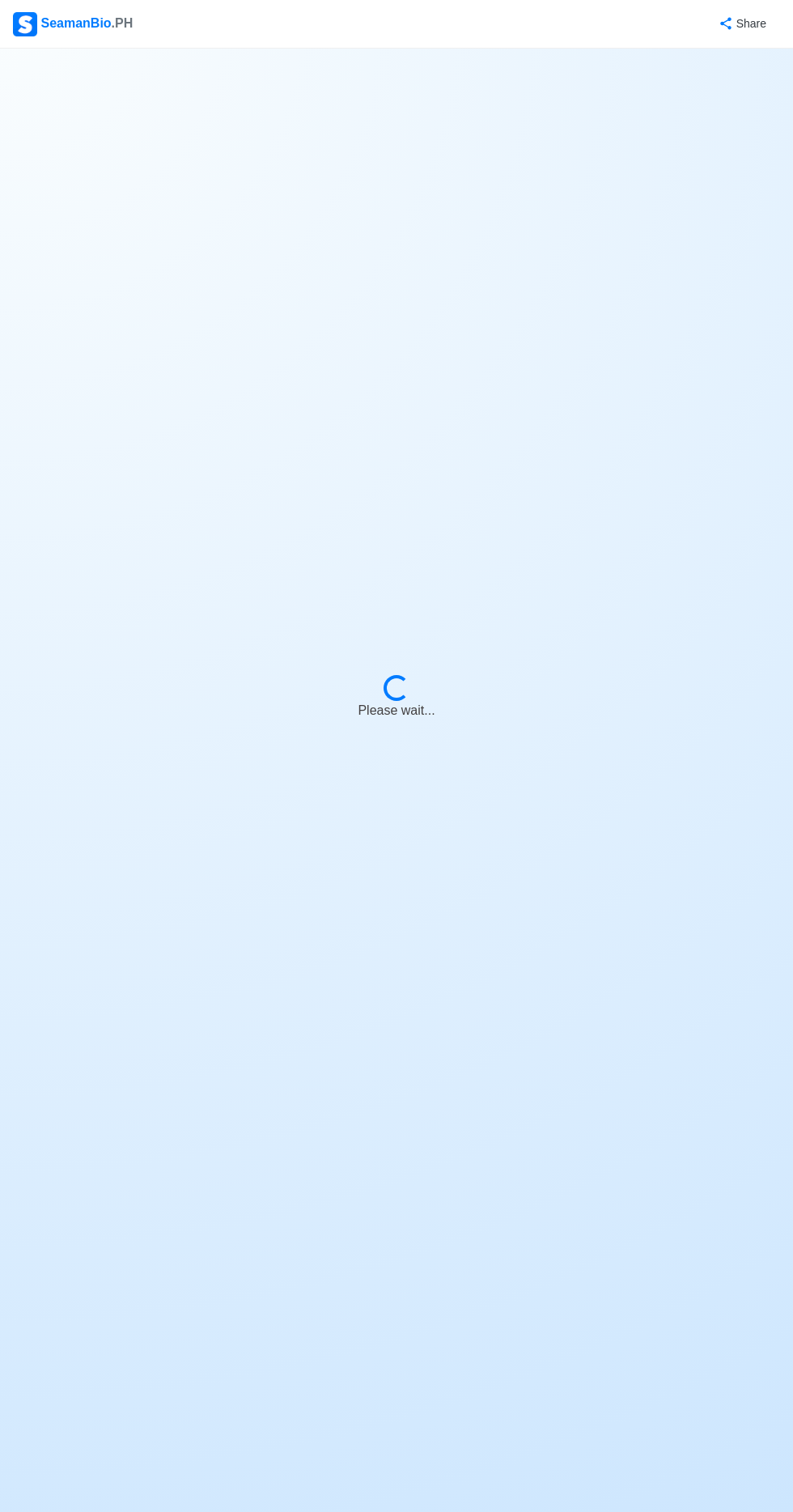
select select "Onboard"
select select "Visible for Hiring"
select select "Single"
select select "[DEMOGRAPHIC_DATA]"
select select "PH"
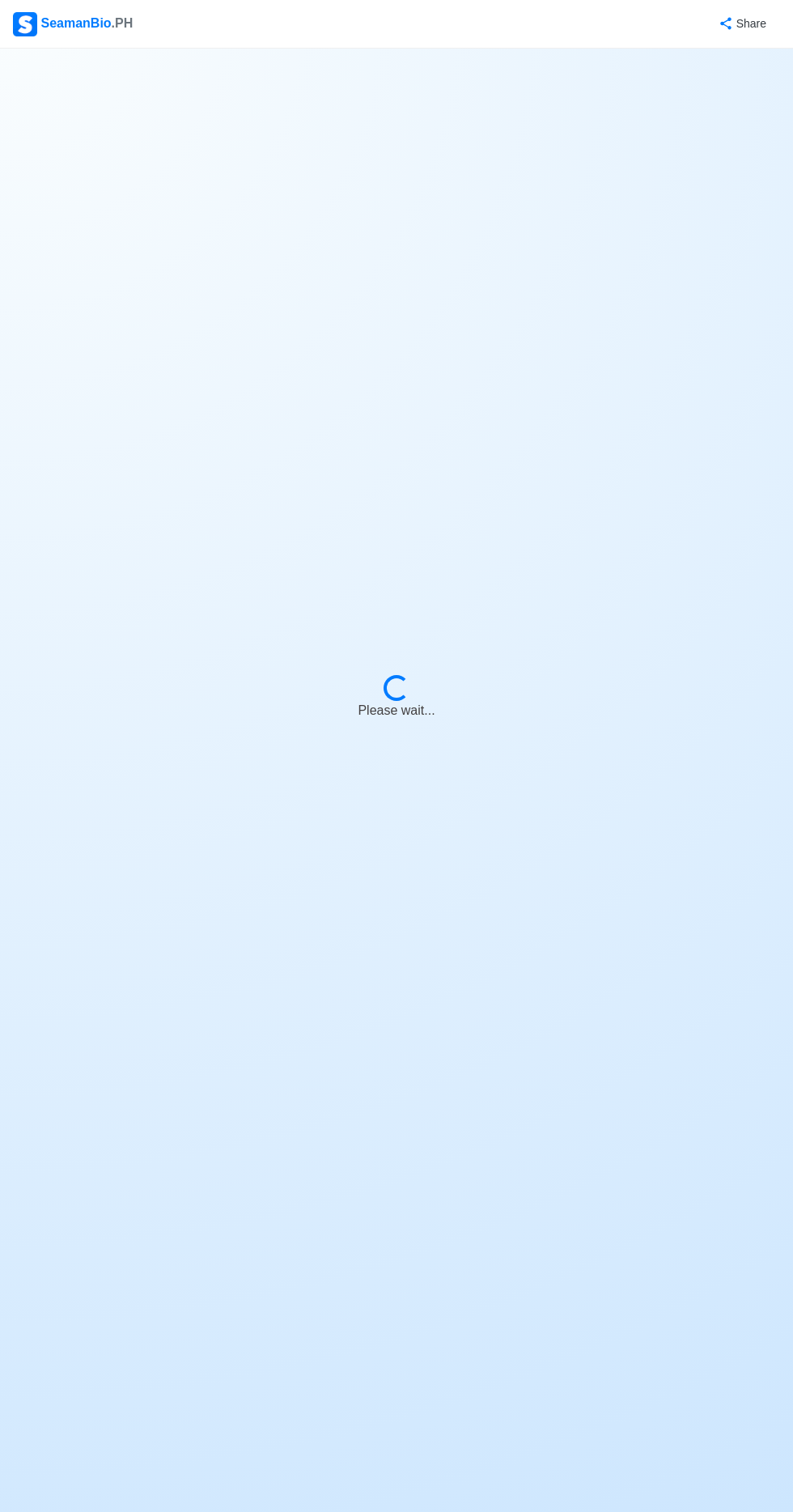
select select "8"
select select "4102437600000"
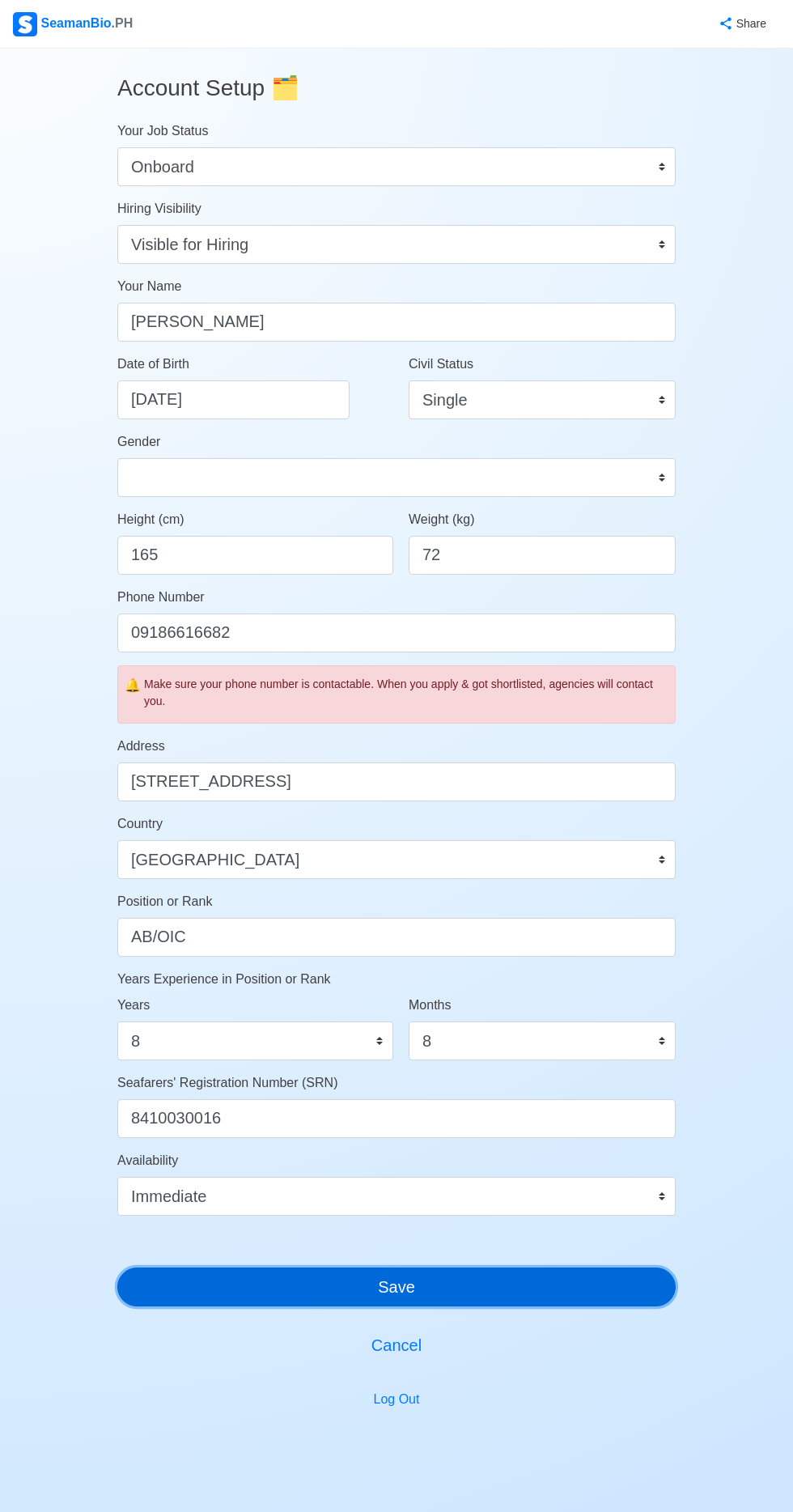
click at [461, 1292] on button "Save" at bounding box center [397, 1287] width 558 height 39
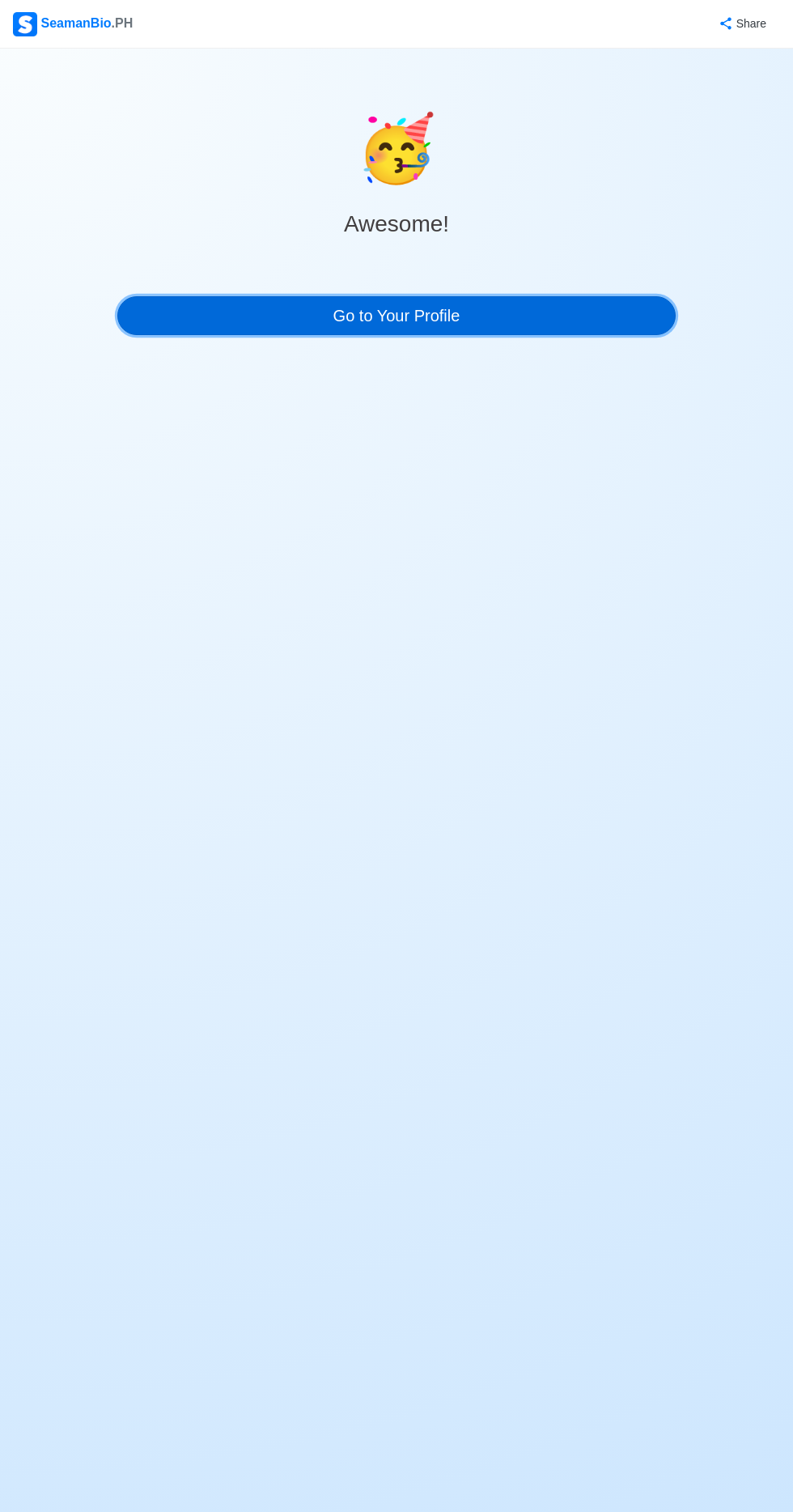
click at [448, 320] on link "Go to Your Profile" at bounding box center [397, 315] width 558 height 39
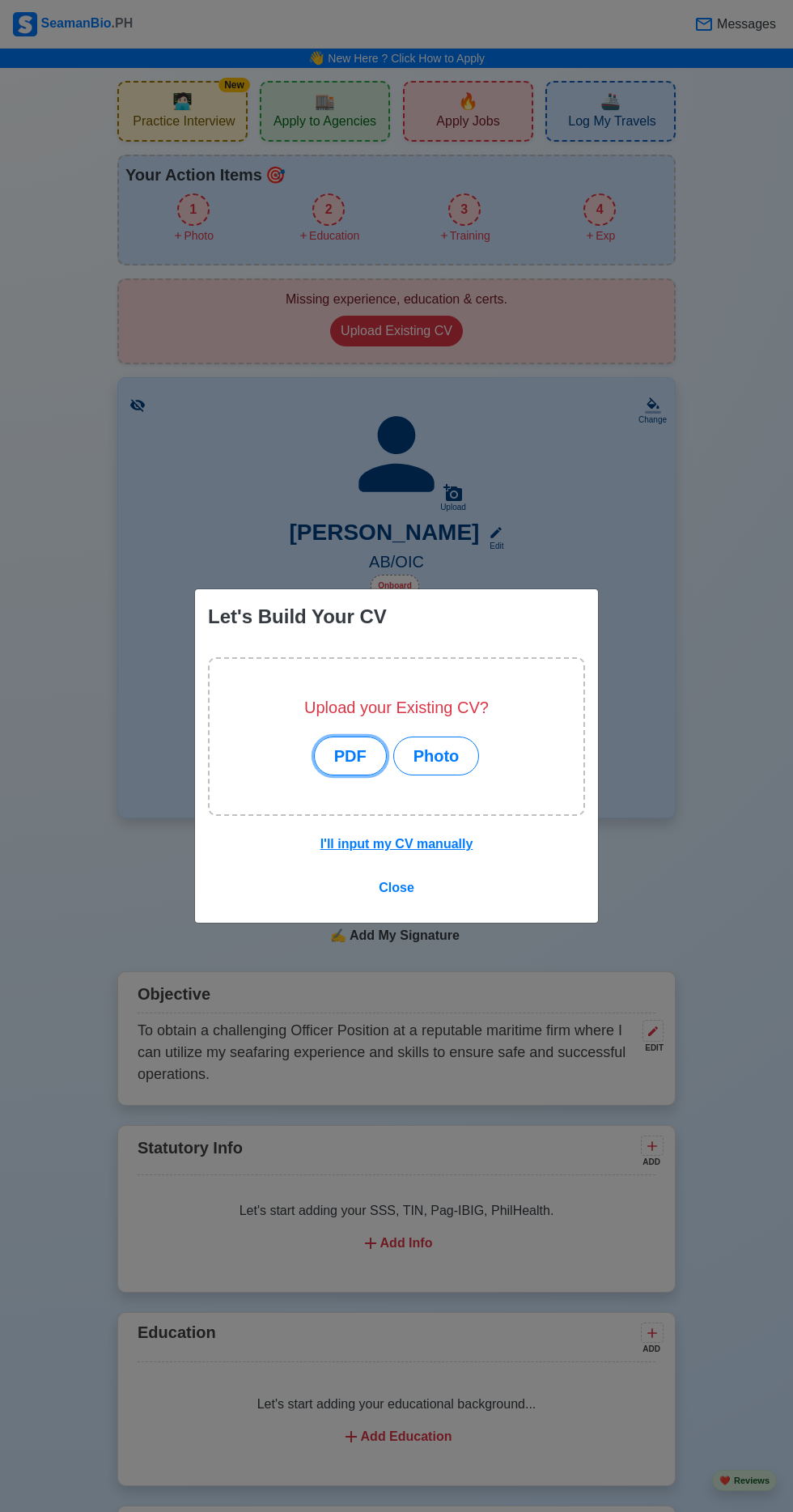
click at [366, 769] on button "PDF" at bounding box center [351, 755] width 73 height 39
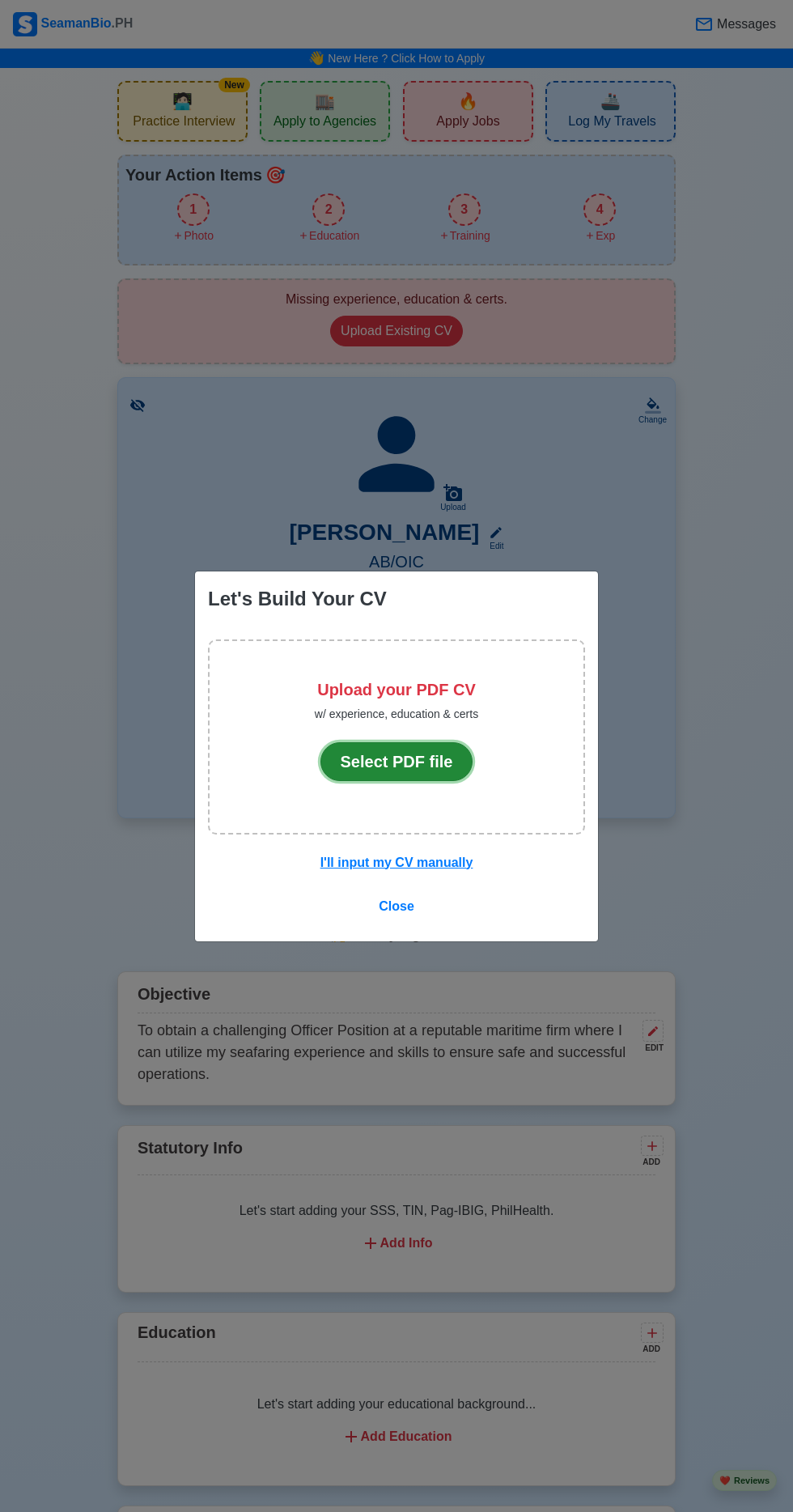
click at [418, 753] on button "Select PDF file" at bounding box center [397, 761] width 153 height 39
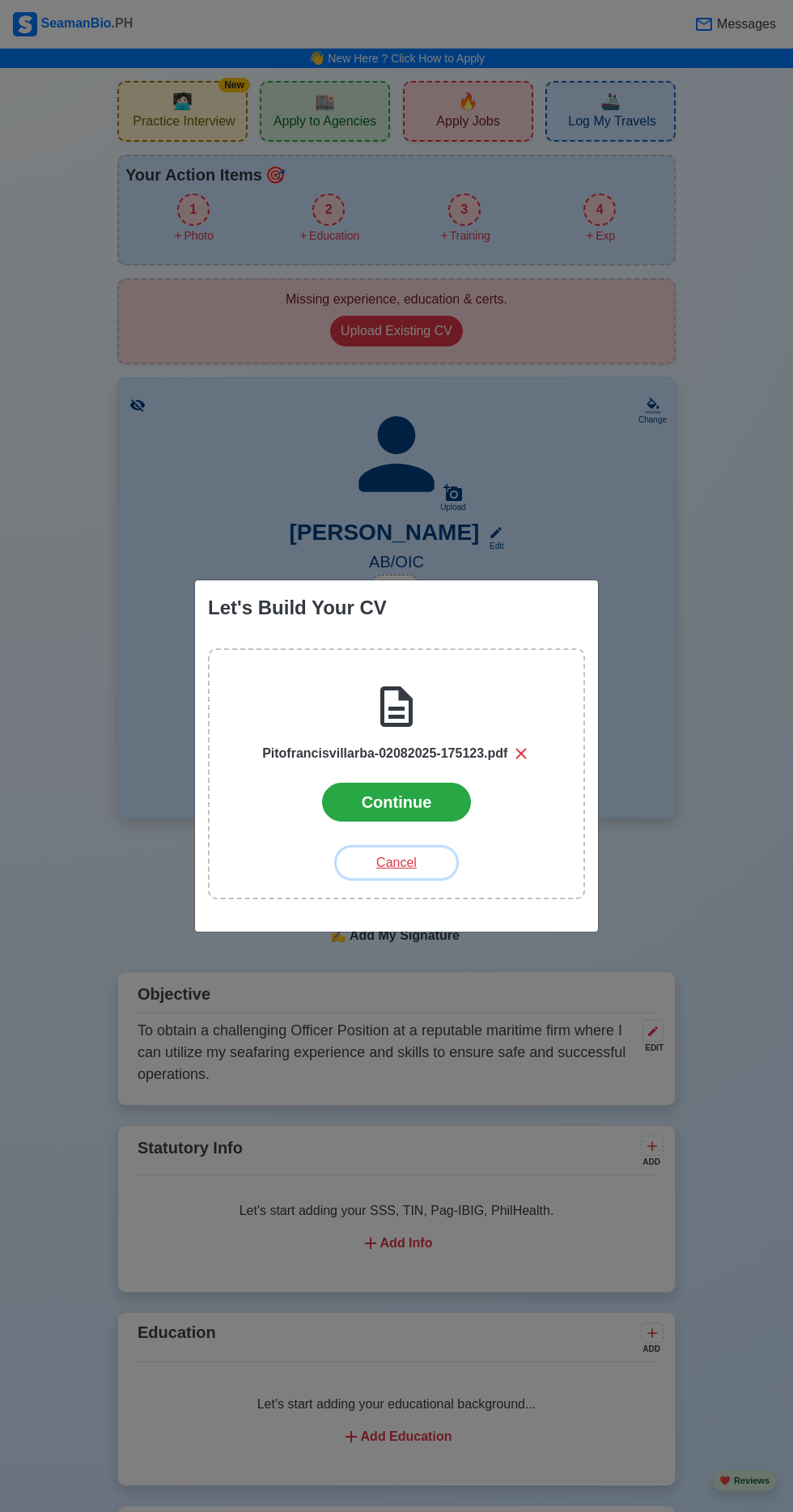
click at [409, 871] on button "Cancel" at bounding box center [396, 863] width 119 height 31
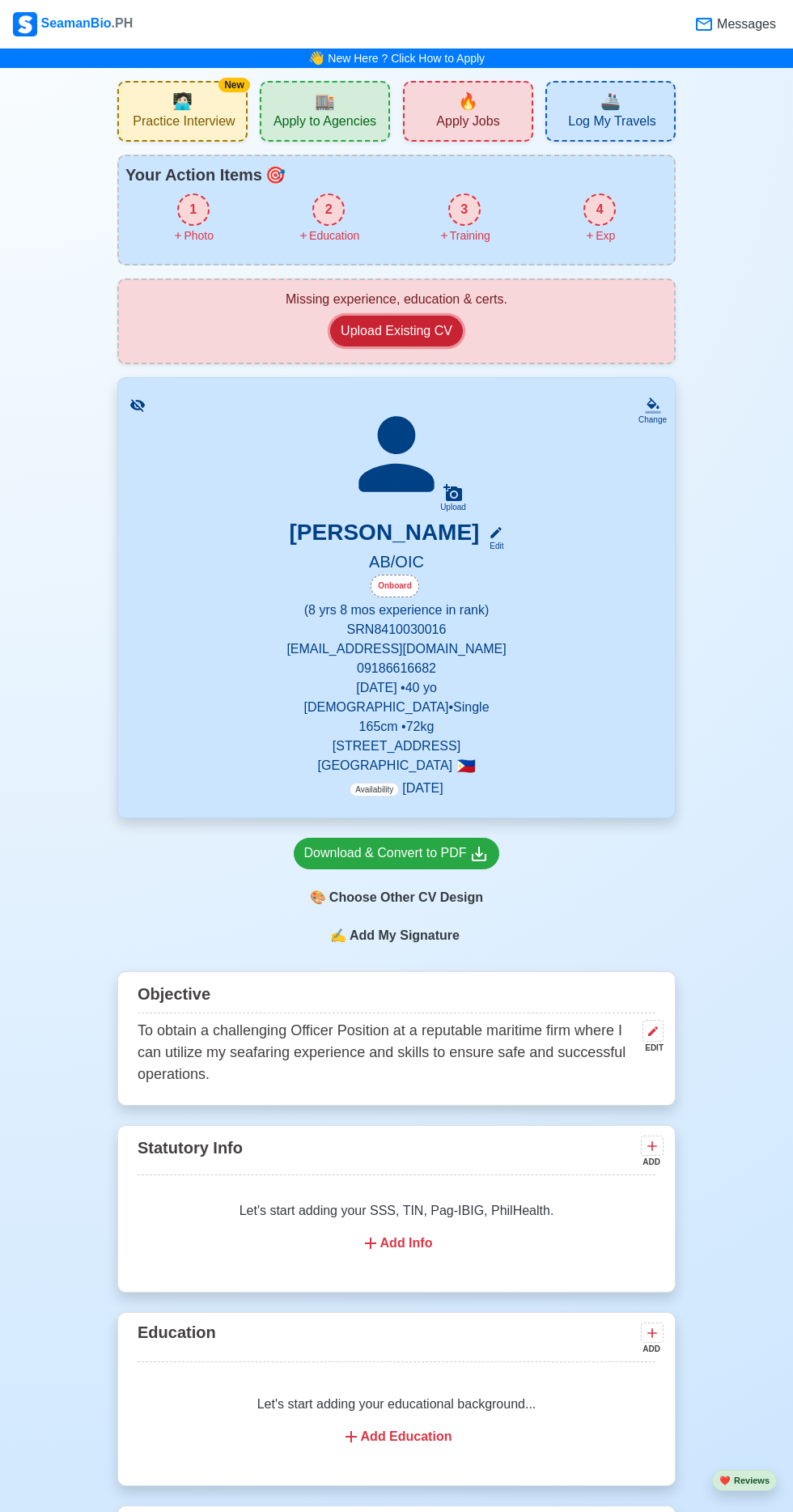
click at [428, 329] on button "Upload Existing CV" at bounding box center [396, 331] width 133 height 31
click at [405, 329] on button "Upload Existing CV" at bounding box center [396, 331] width 133 height 31
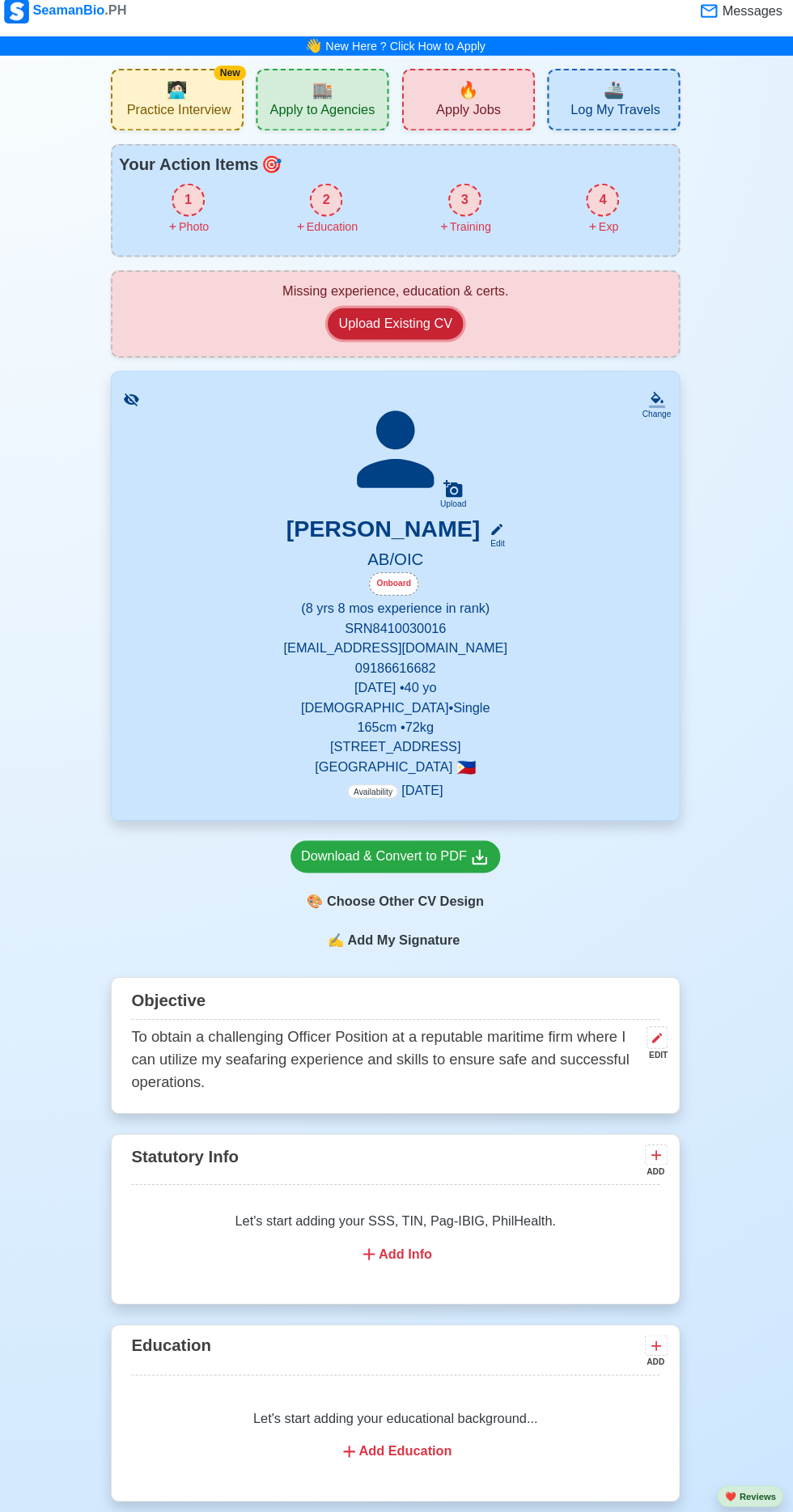
click at [406, 329] on button "Upload Existing CV" at bounding box center [396, 331] width 133 height 31
click at [412, 480] on icon at bounding box center [396, 454] width 76 height 76
click at [416, 460] on icon at bounding box center [397, 454] width 113 height 113
click at [462, 494] on icon at bounding box center [453, 493] width 20 height 20
click at [0, 0] on input "Upload" at bounding box center [0, 0] width 0 height 0
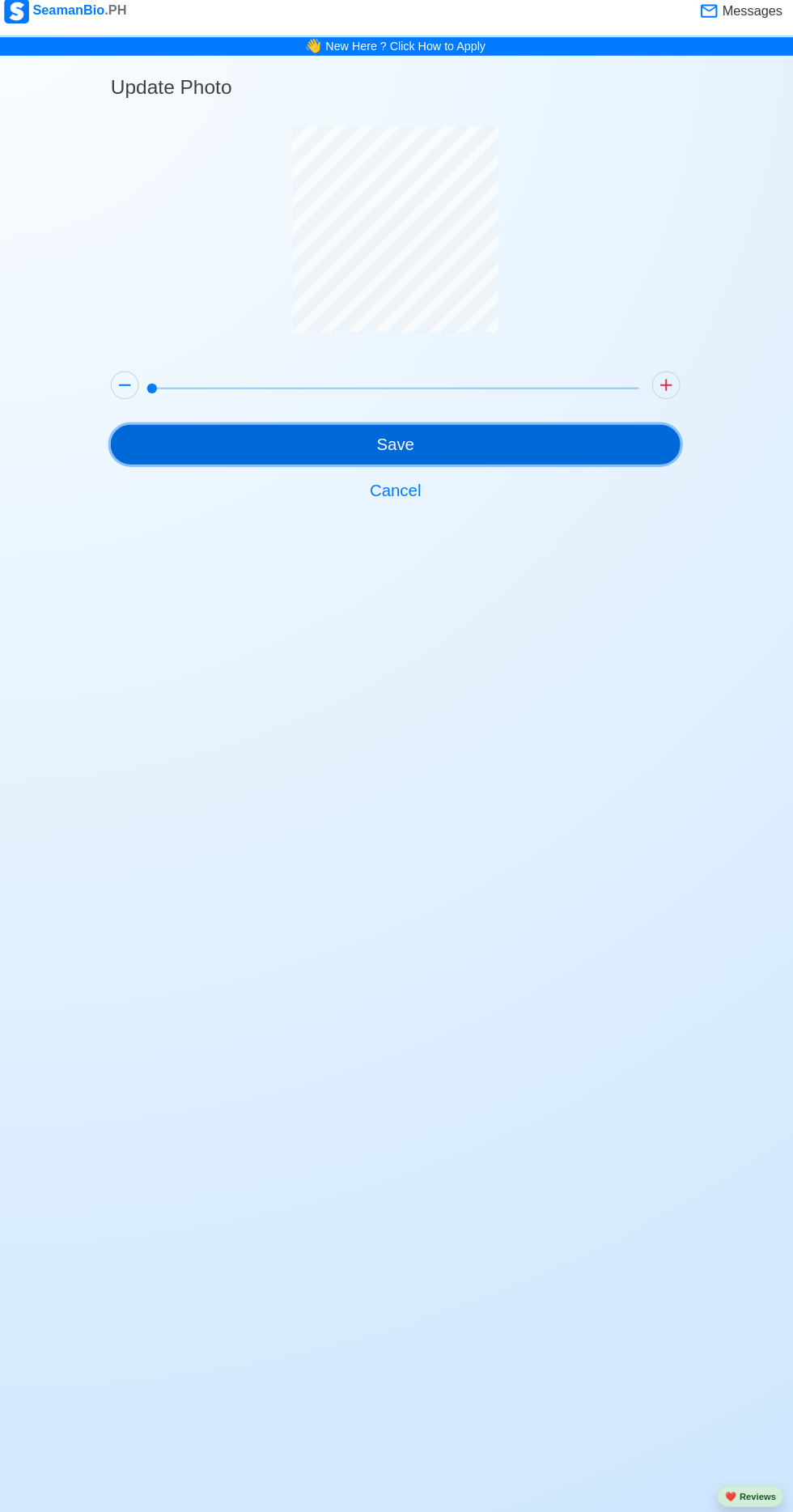
click at [447, 450] on button "Save" at bounding box center [397, 448] width 558 height 39
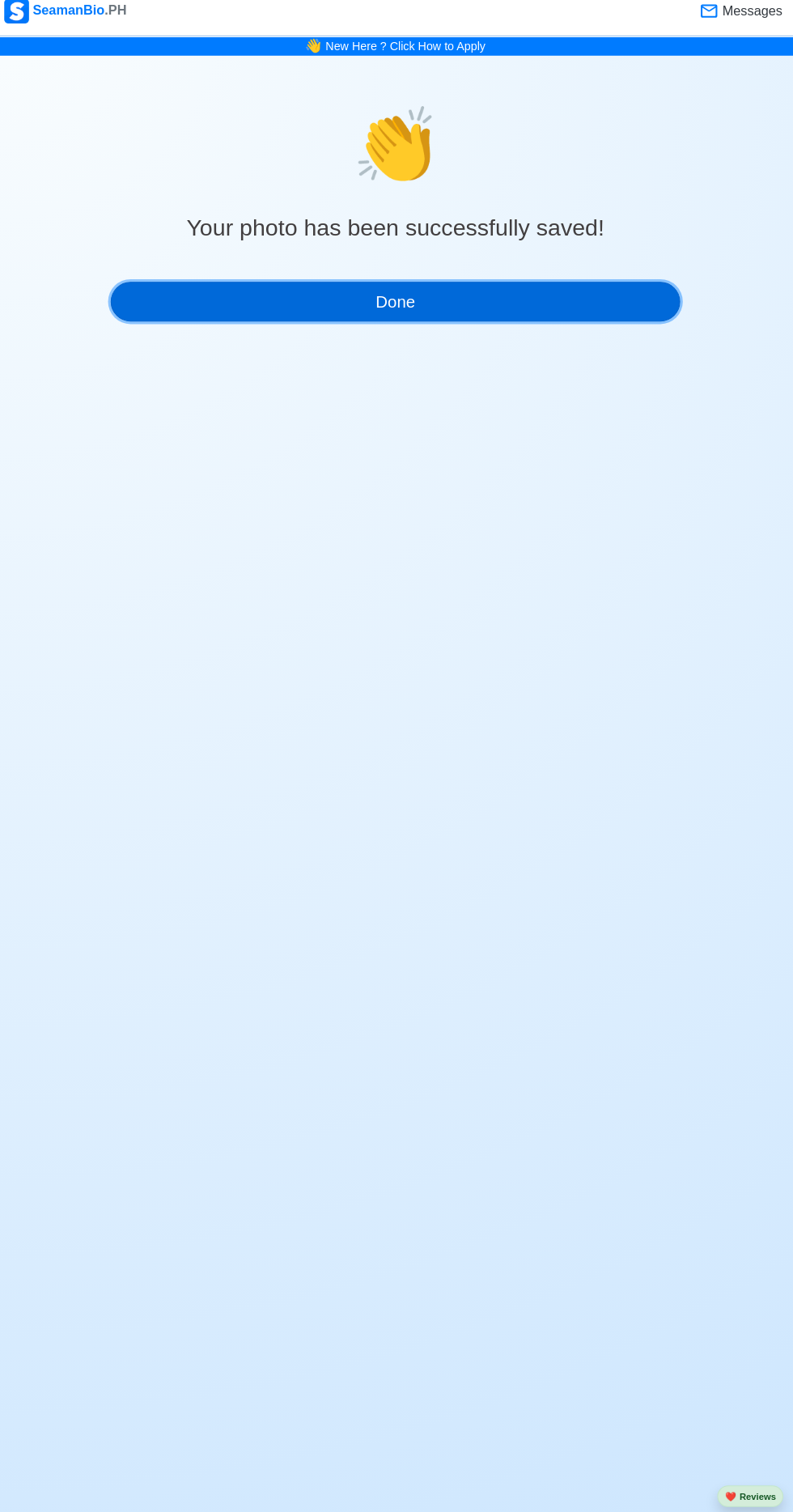
click at [419, 310] on button "Done" at bounding box center [397, 308] width 558 height 39
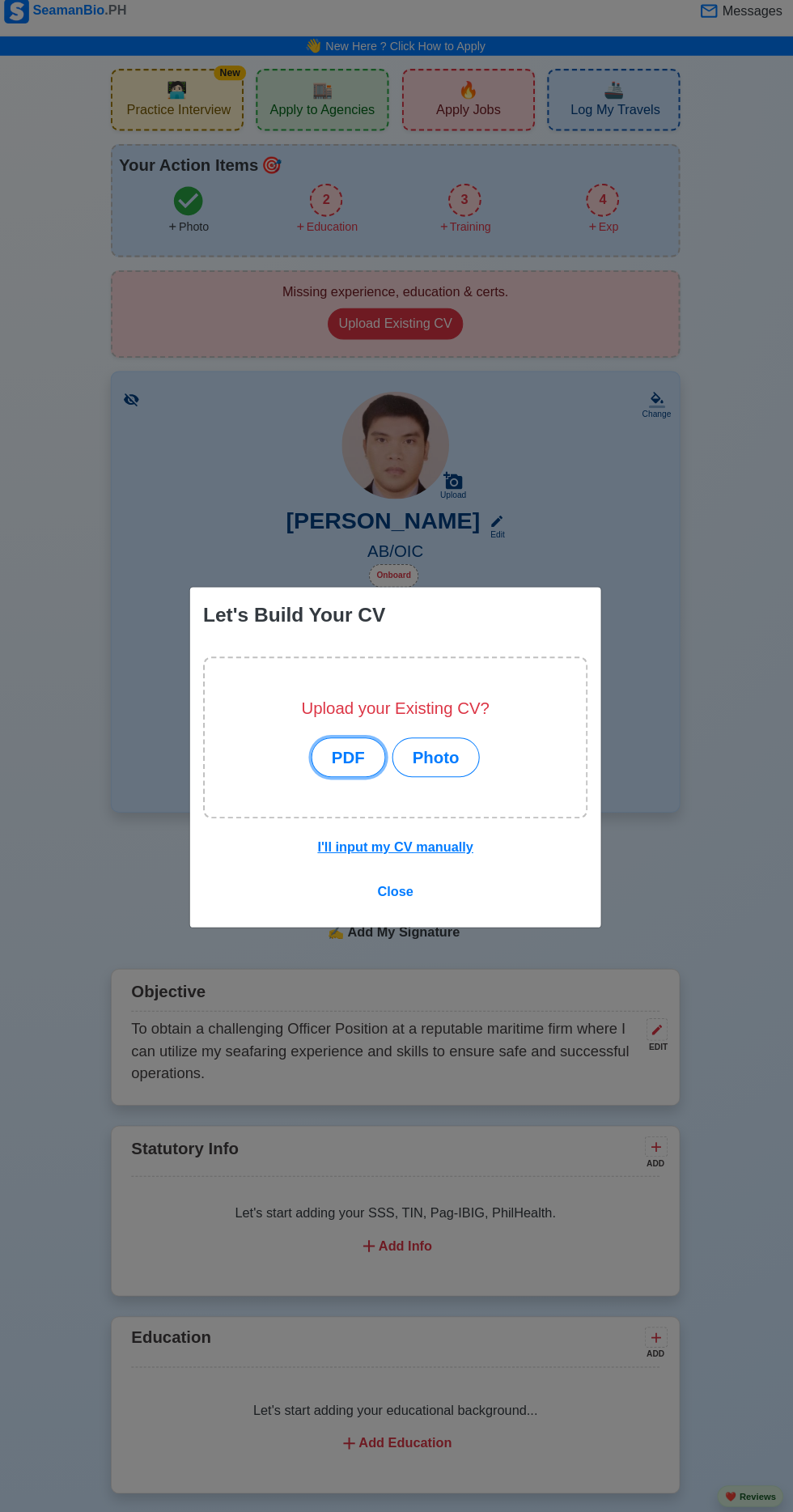
click at [351, 758] on button "PDF" at bounding box center [351, 755] width 73 height 39
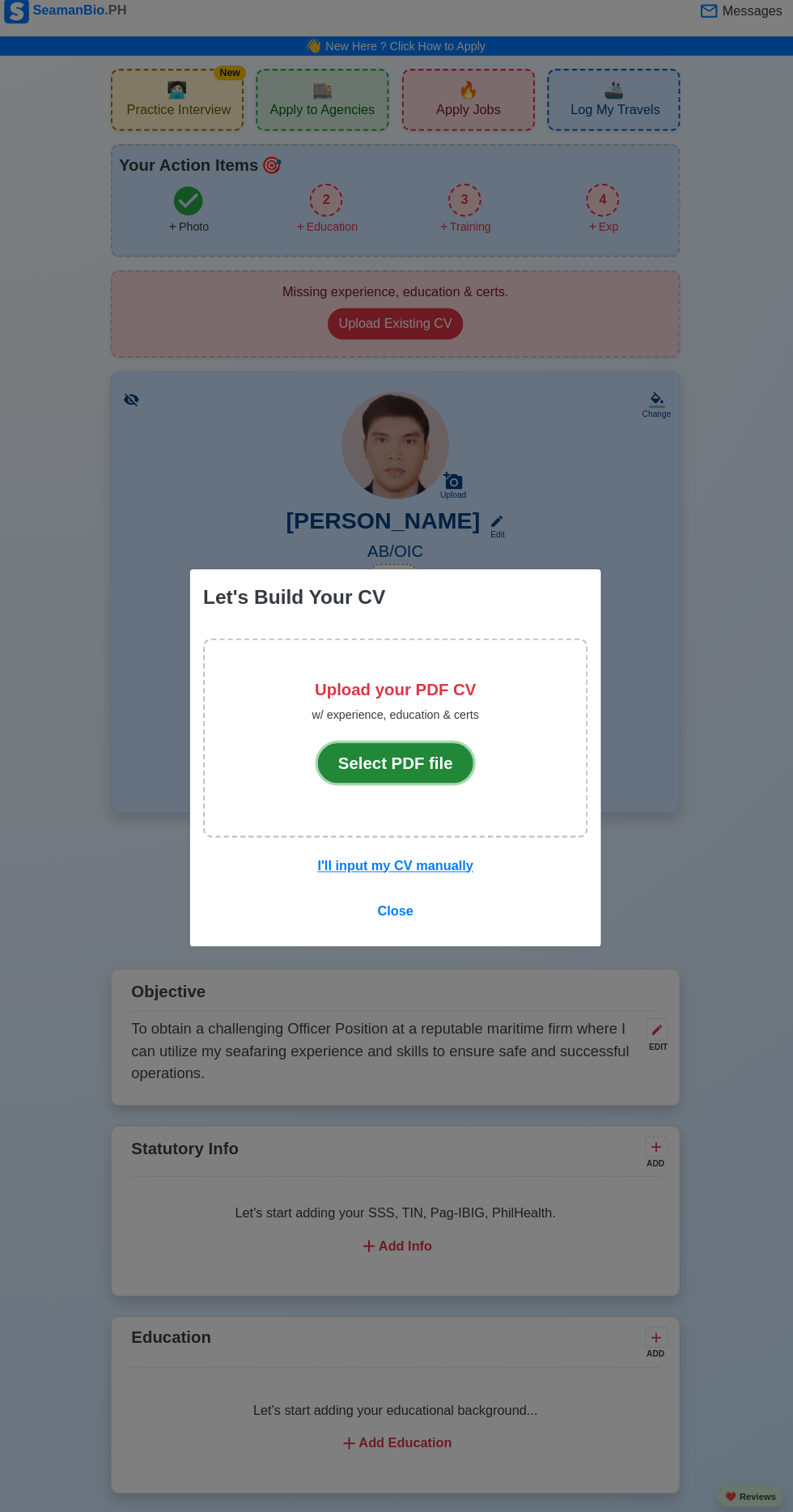
click at [431, 770] on button "Select PDF file" at bounding box center [397, 761] width 153 height 39
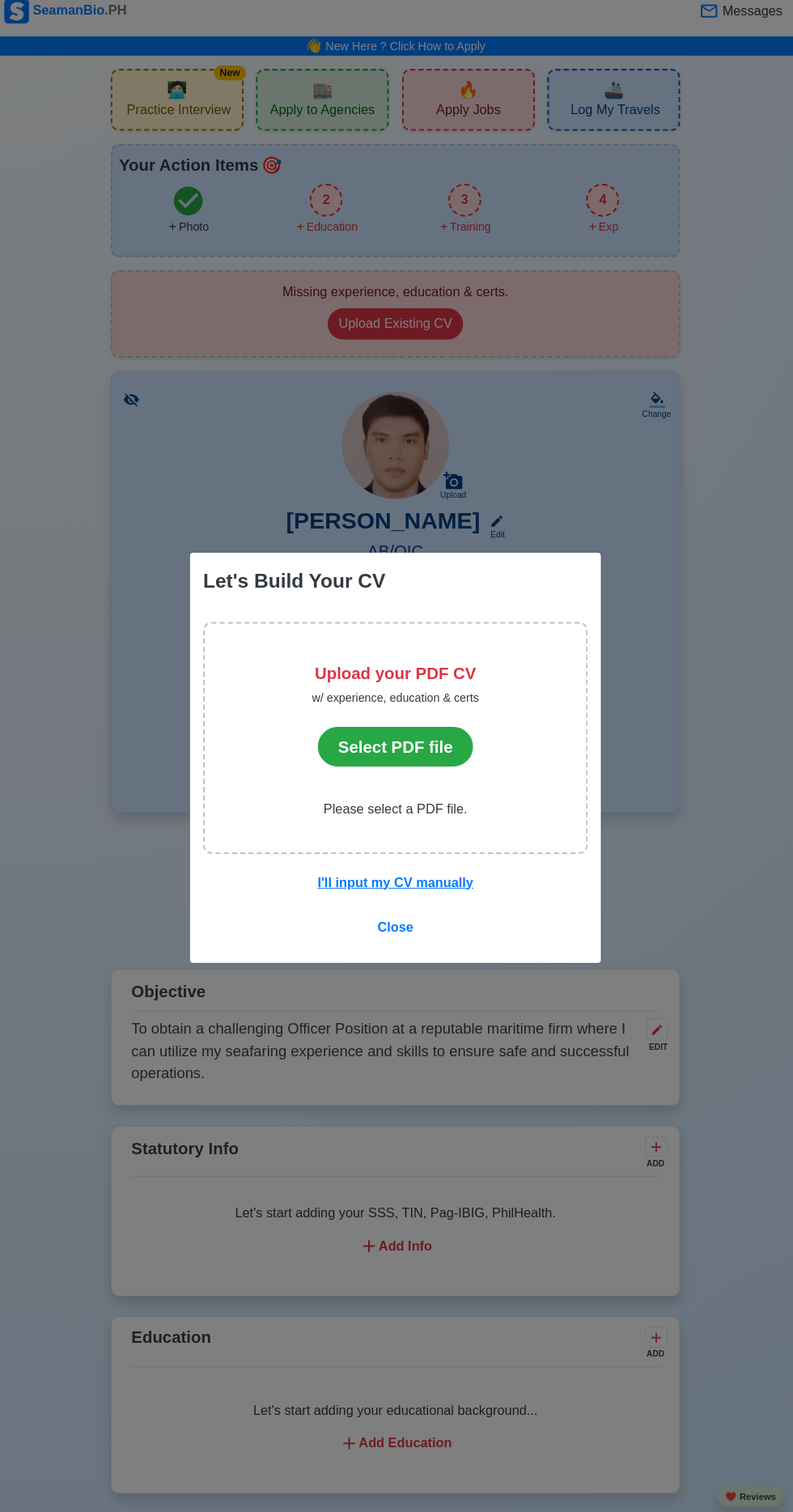
click at [755, 831] on div "Let's Build Your CV Upload your PDF CV w/ experience, education & certs Select …" at bounding box center [396, 756] width 793 height 1512
click at [406, 928] on span "Close" at bounding box center [396, 923] width 35 height 14
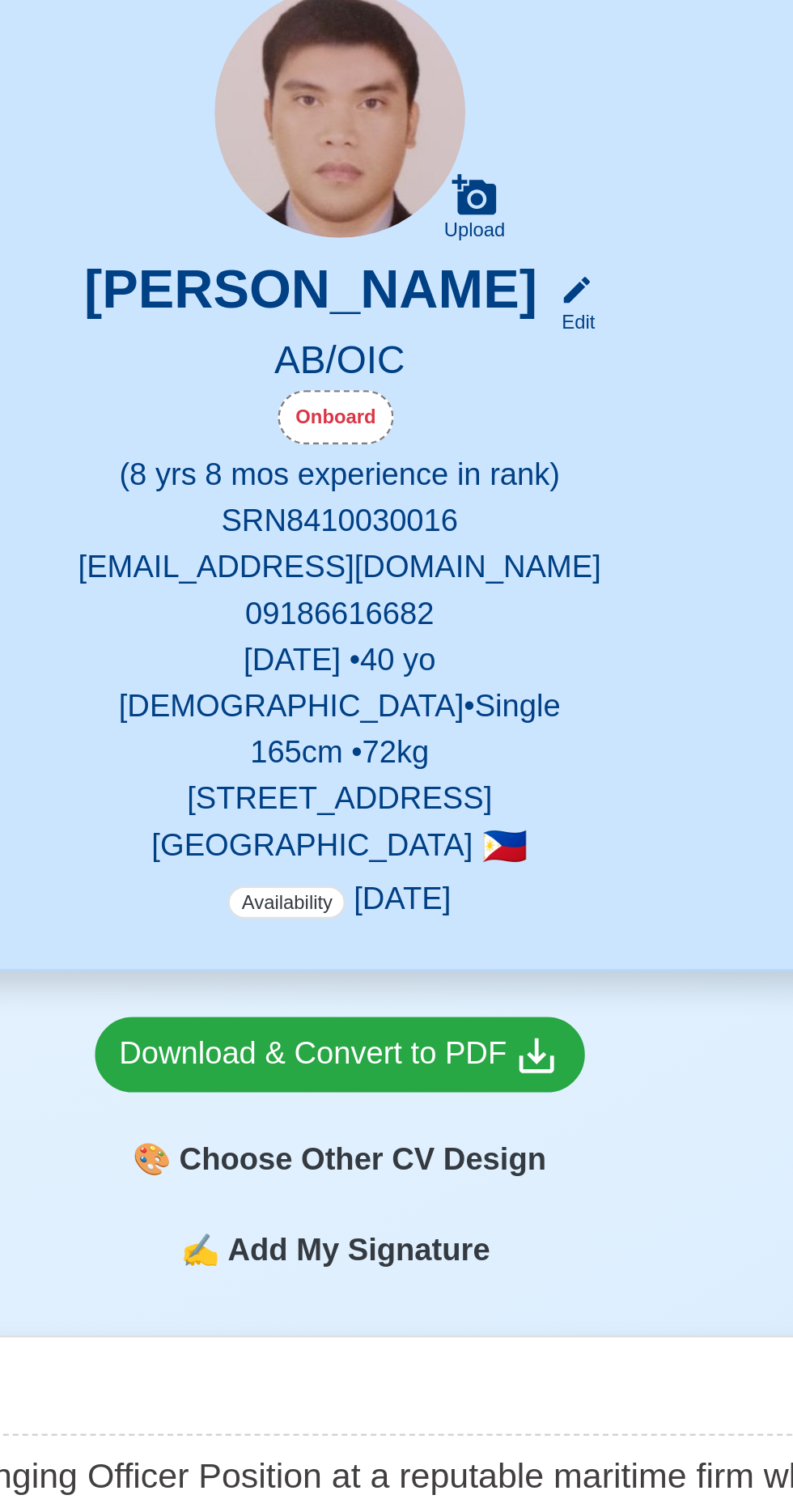
click at [379, 778] on span "Availability" at bounding box center [374, 782] width 49 height 14
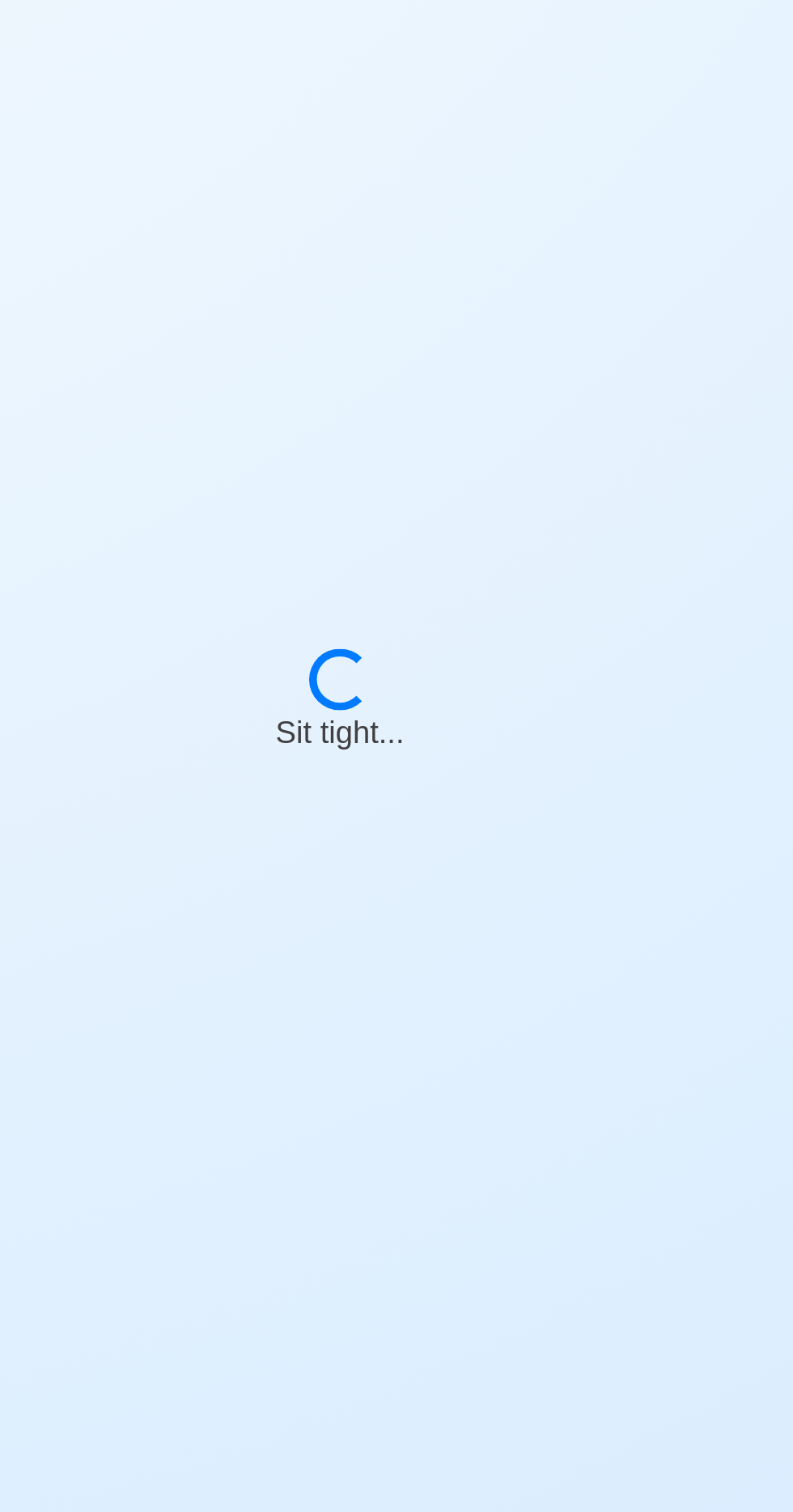
select select "Onboard"
select select "Visible for Hiring"
select select "Single"
select select "[DEMOGRAPHIC_DATA]"
select select "PH"
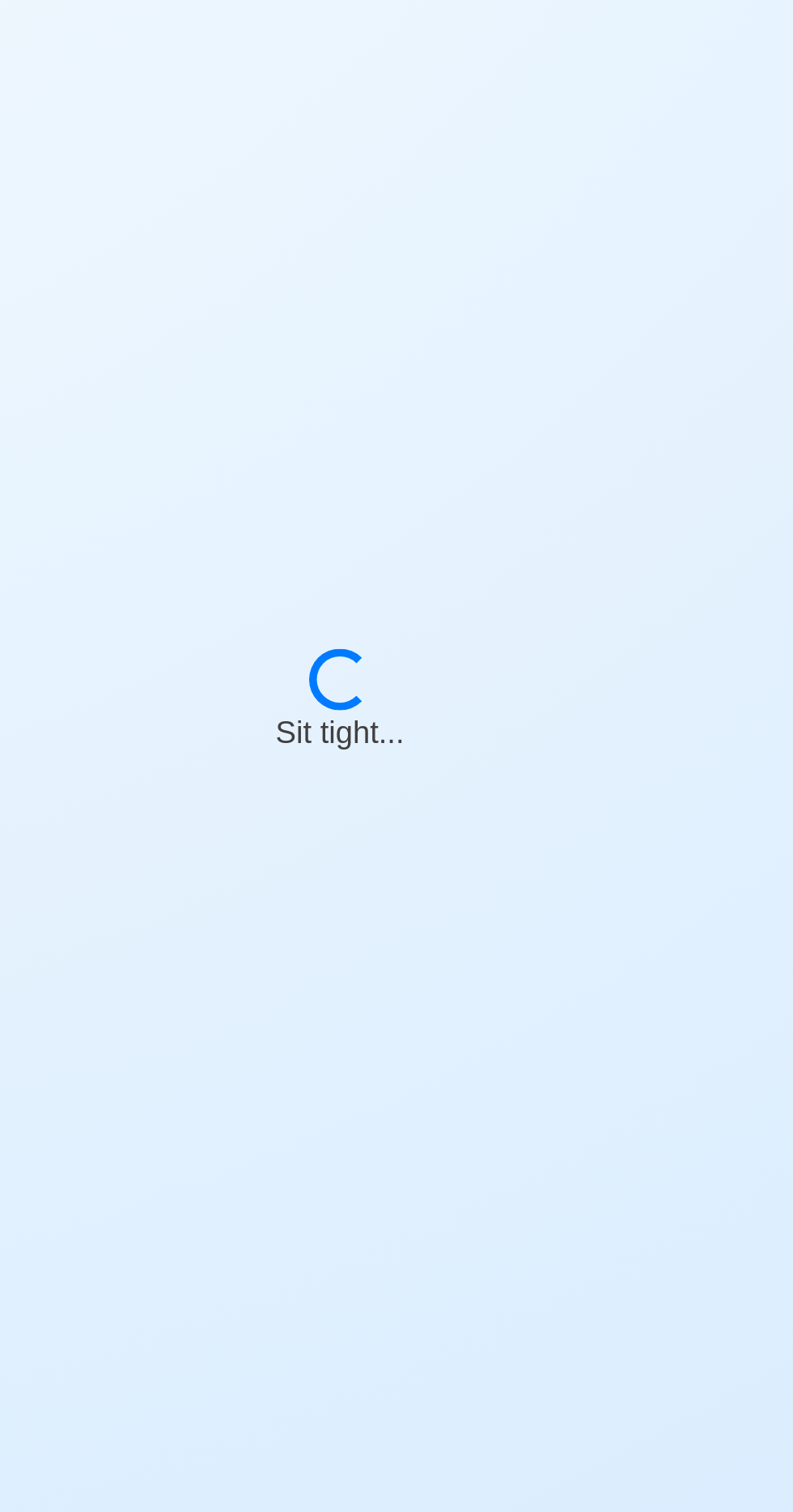
select select "8"
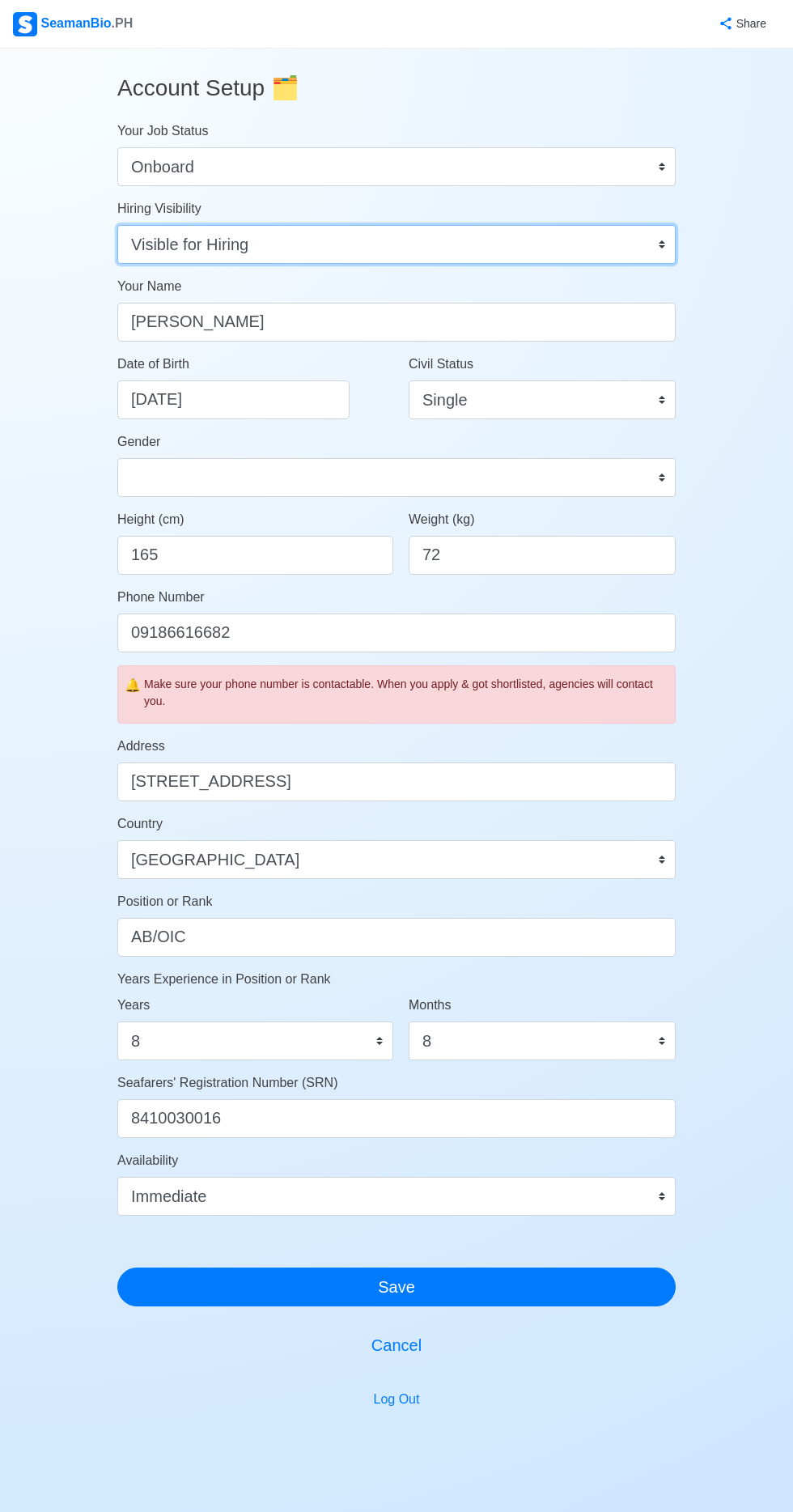
click at [577, 252] on select "Visible for Hiring Not Visible for Hiring" at bounding box center [397, 244] width 558 height 39
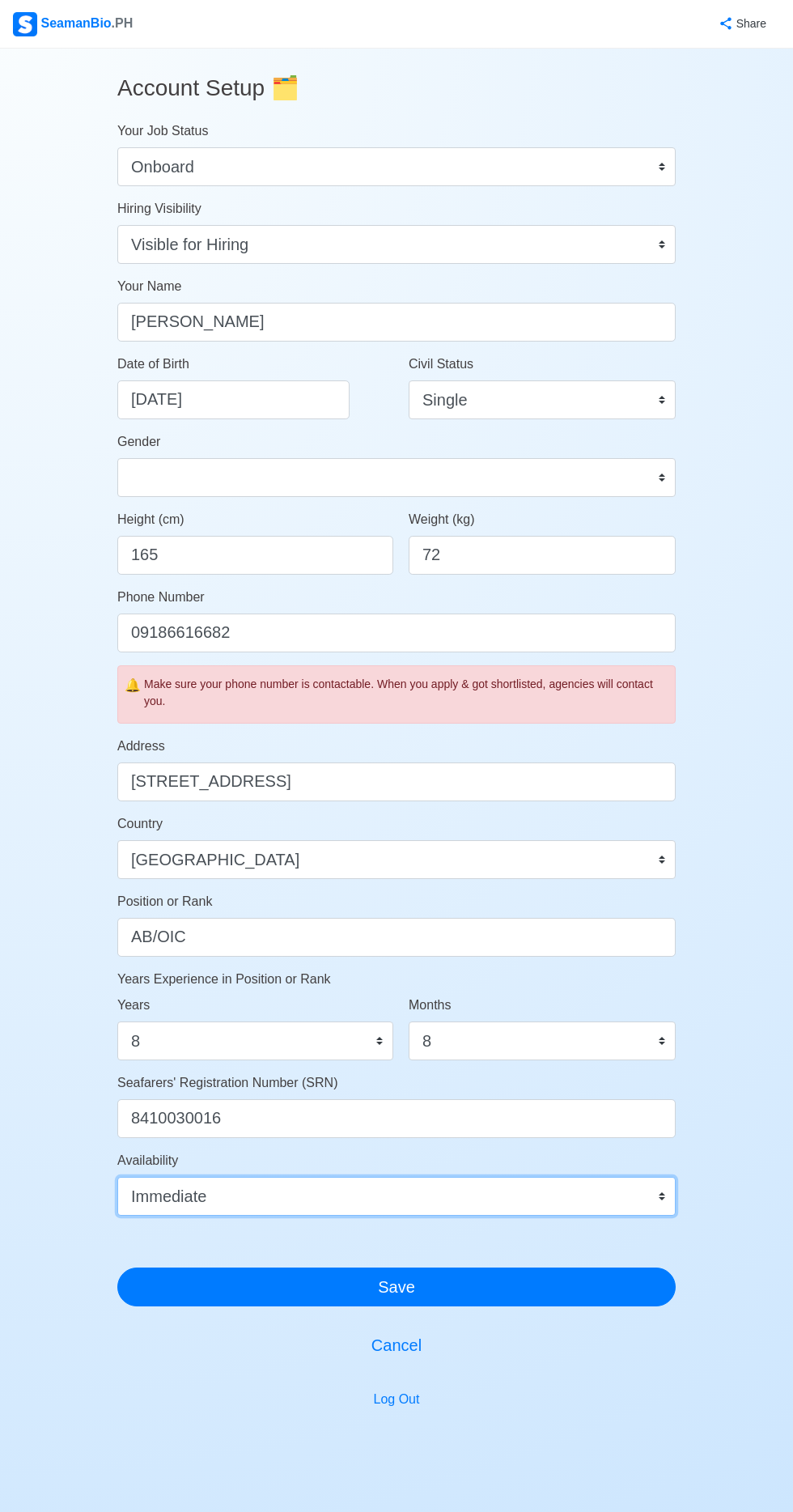
click at [665, 1189] on select "Immediate [DATE] [DATE] [DATE] [DATE] [DATE] [DATE] [DATE] [DATE] [DATE]" at bounding box center [397, 1196] width 558 height 39
click at [118, 1177] on select "Immediate [DATE] [DATE] [DATE] [DATE] [DATE] [DATE] [DATE] [DATE] [DATE]" at bounding box center [397, 1196] width 558 height 39
click at [464, 1187] on select "Immediate [DATE] [DATE] [DATE] [DATE] [DATE] [DATE] [DATE] [DATE] [DATE]" at bounding box center [397, 1196] width 558 height 39
select select "1764540000000"
click at [118, 1177] on select "Immediate [DATE] [DATE] [DATE] [DATE] [DATE] [DATE] [DATE] [DATE] [DATE]" at bounding box center [397, 1196] width 558 height 39
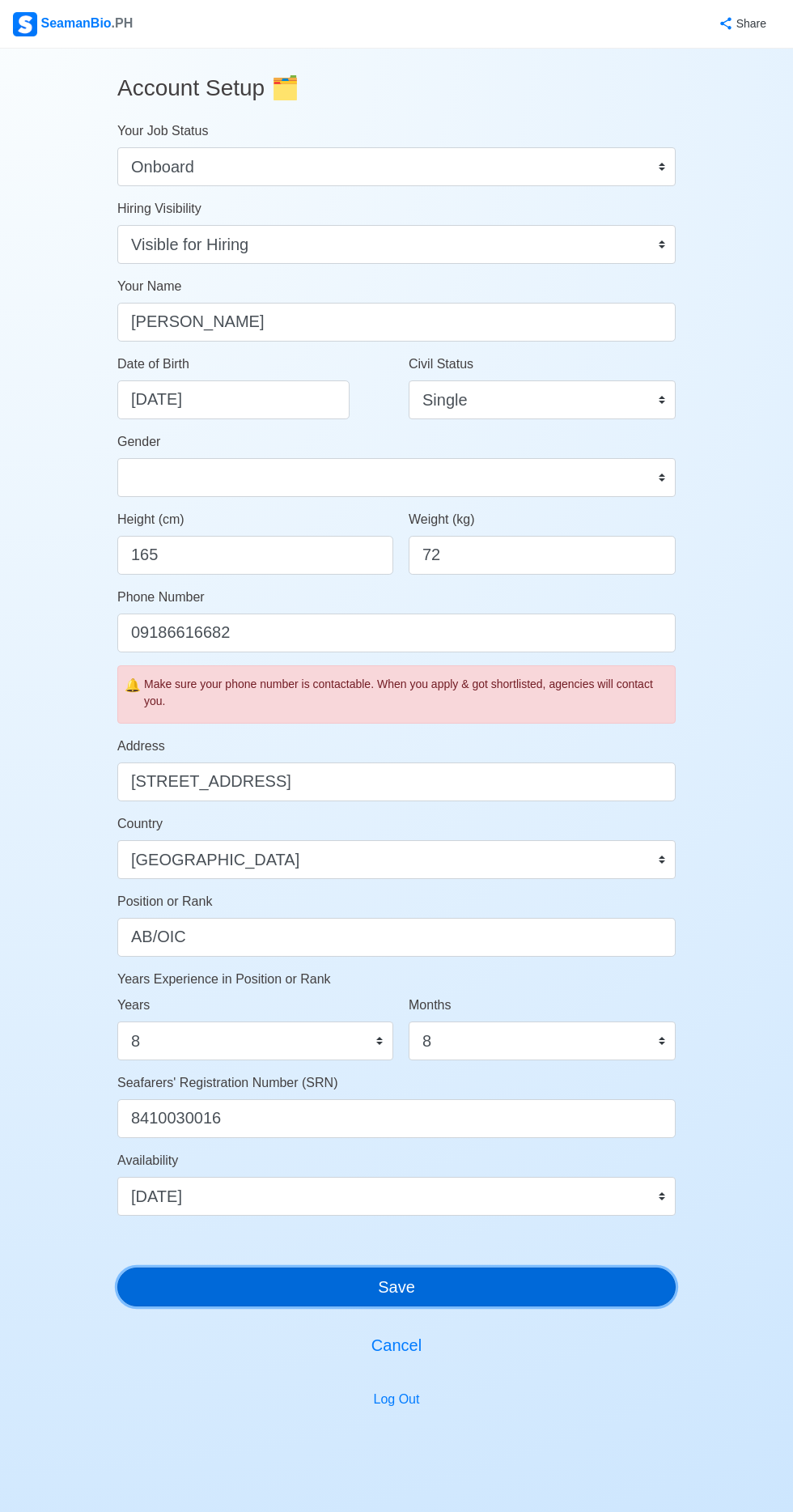
click at [447, 1288] on button "Save" at bounding box center [397, 1287] width 558 height 39
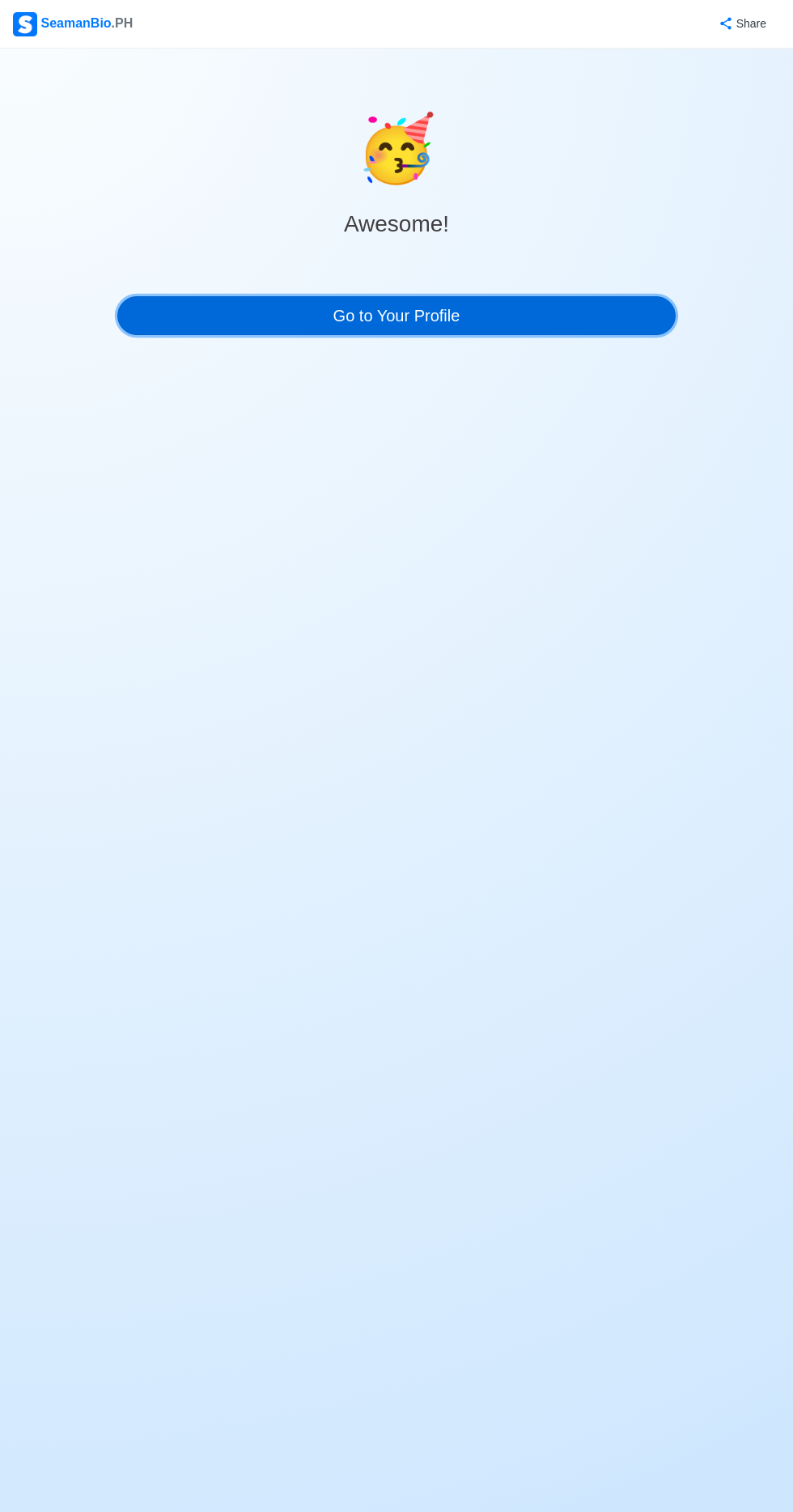
click at [287, 297] on link "Go to Your Profile" at bounding box center [397, 315] width 558 height 39
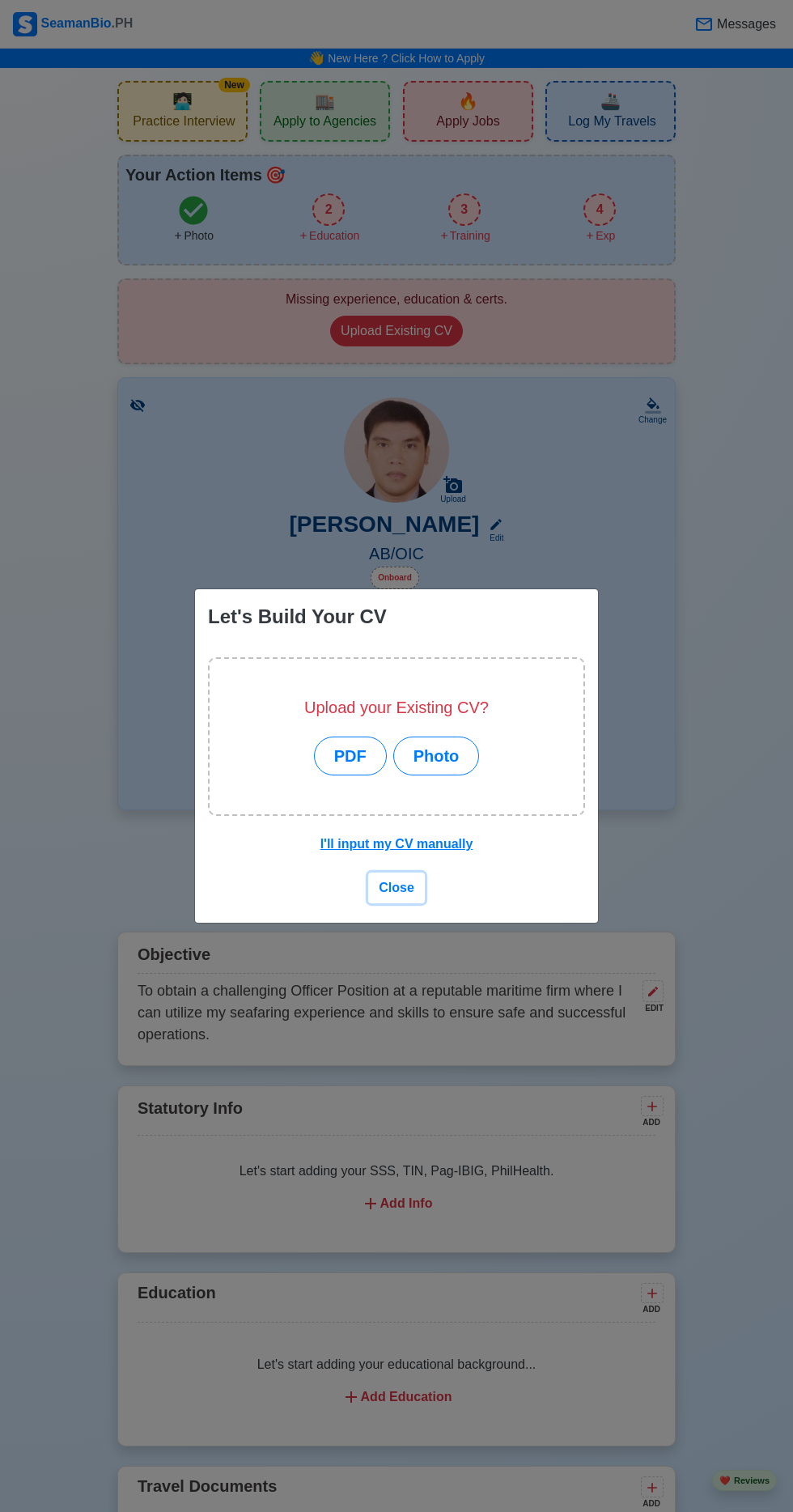
click at [413, 891] on button "Close" at bounding box center [397, 888] width 57 height 31
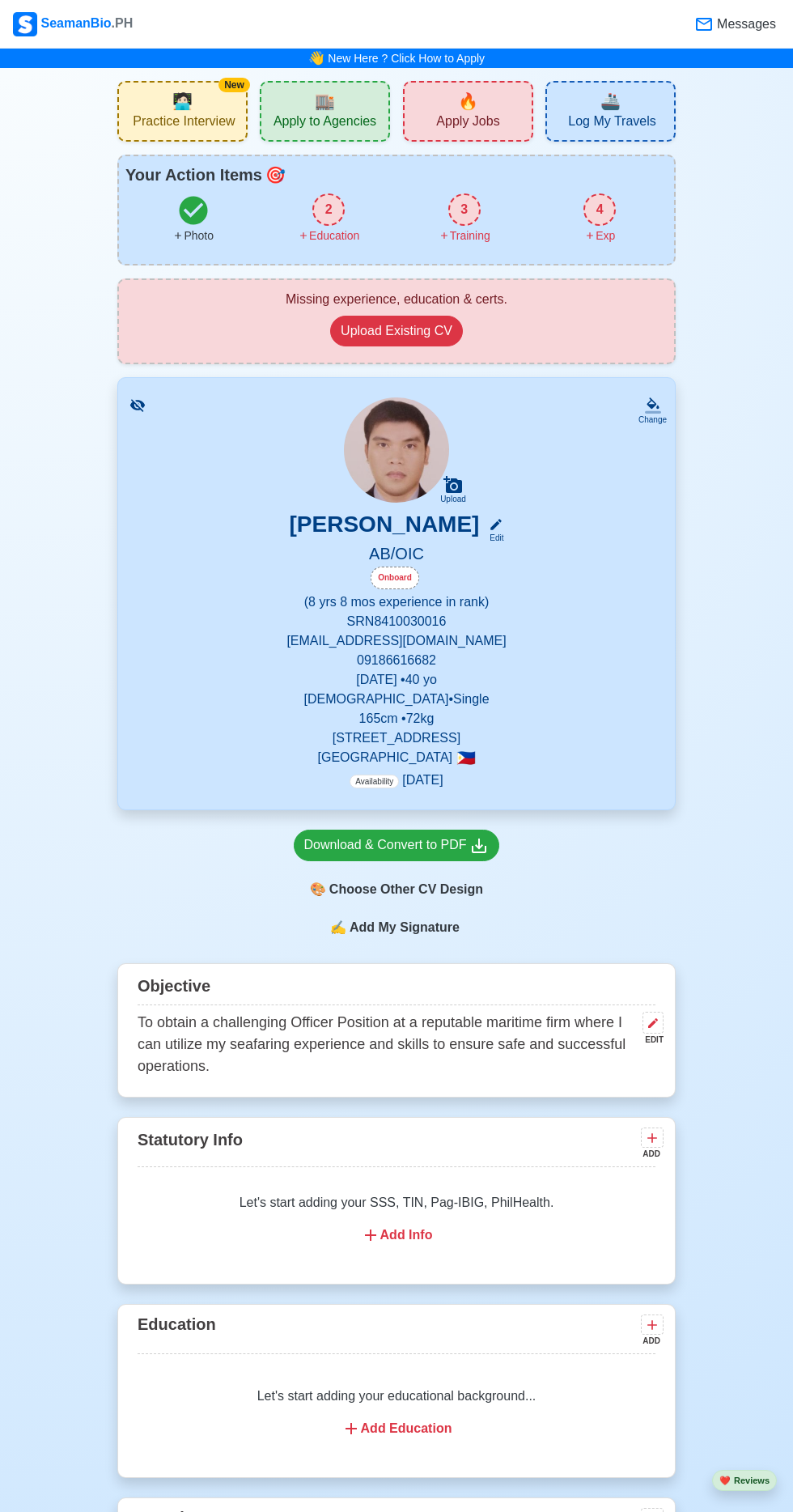
click at [485, 120] on span "Apply Jobs" at bounding box center [467, 124] width 63 height 21
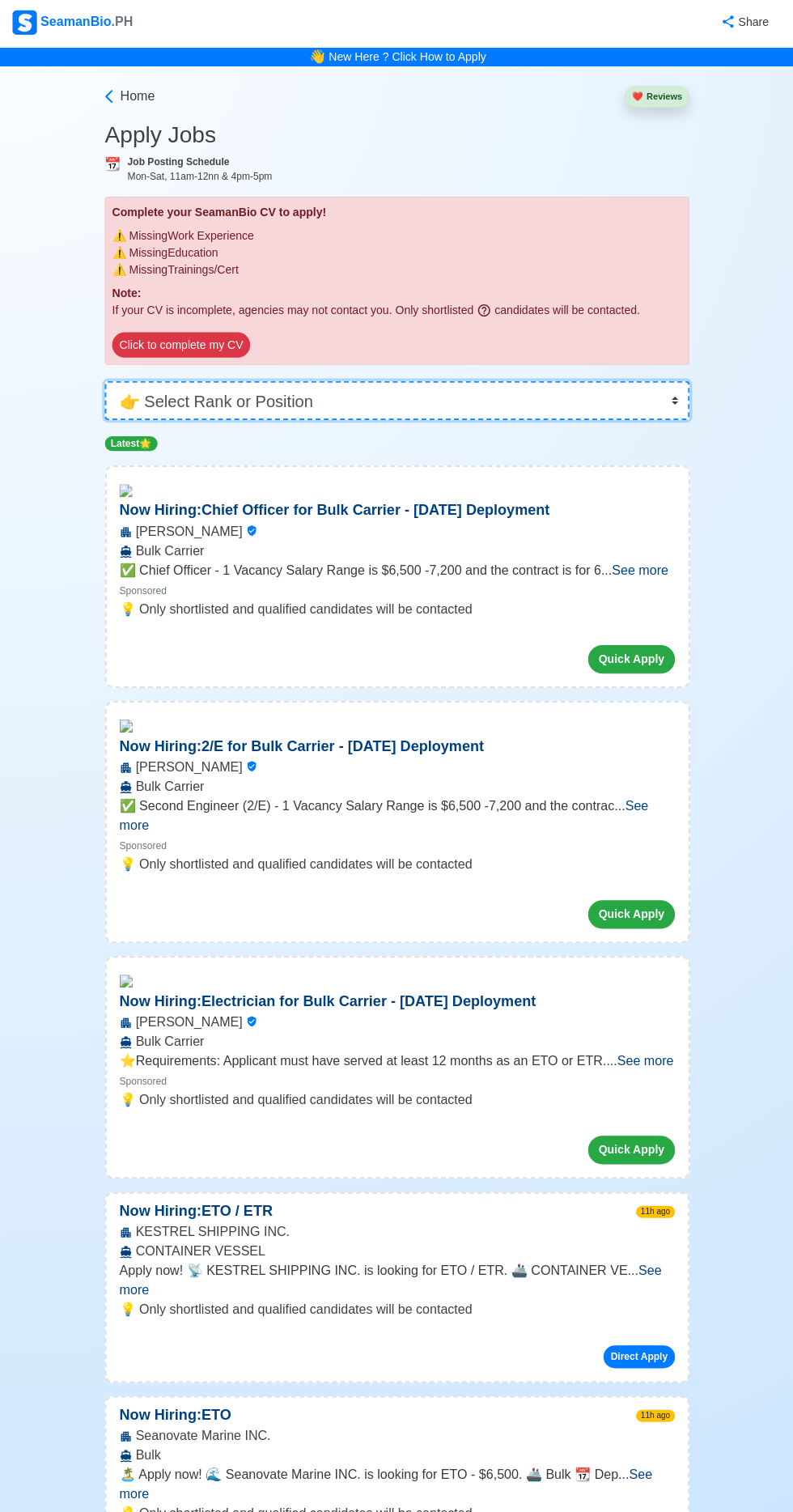
click at [467, 399] on select "👉 Select Rank or Position Master Chief Officer 2nd Officer 3rd Officer Junior O…" at bounding box center [396, 400] width 583 height 39
select select "[PERSON_NAME]"
click at [105, 381] on select "👉 Select Rank or Position Master Chief Officer 2nd Officer 3rd Officer Junior O…" at bounding box center [396, 400] width 583 height 39
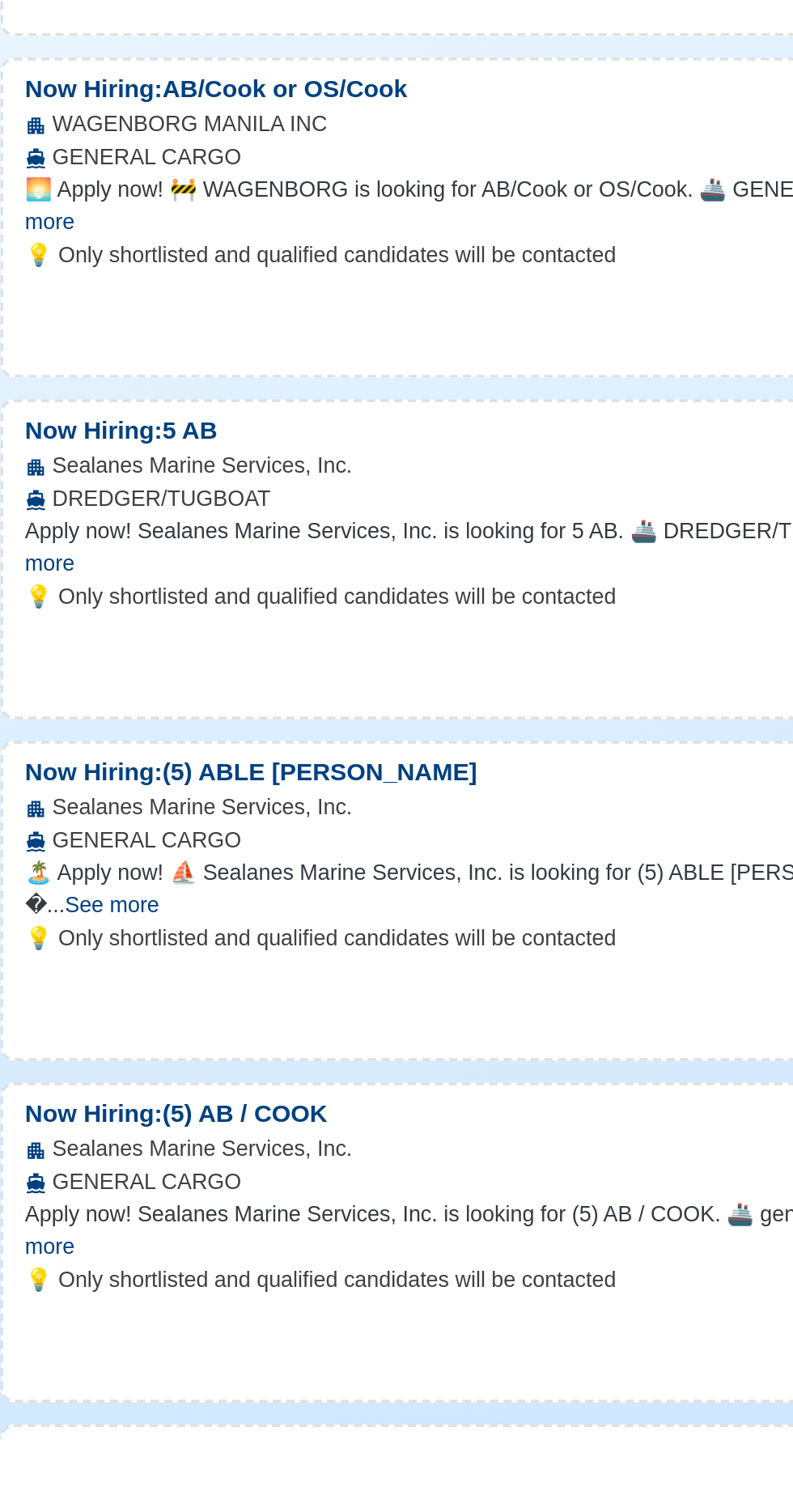
scroll to position [2236, 0]
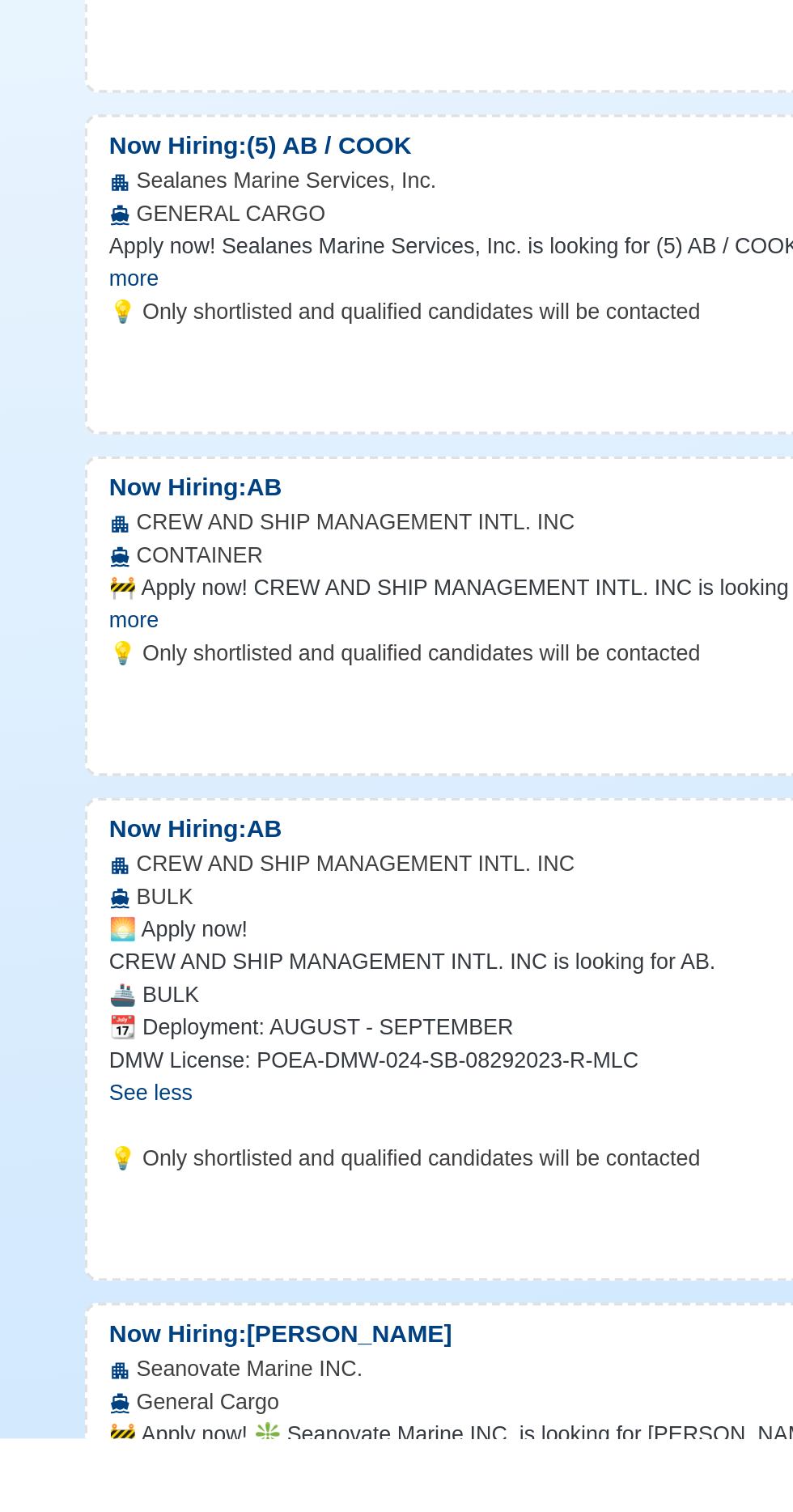
scroll to position [2809, 0]
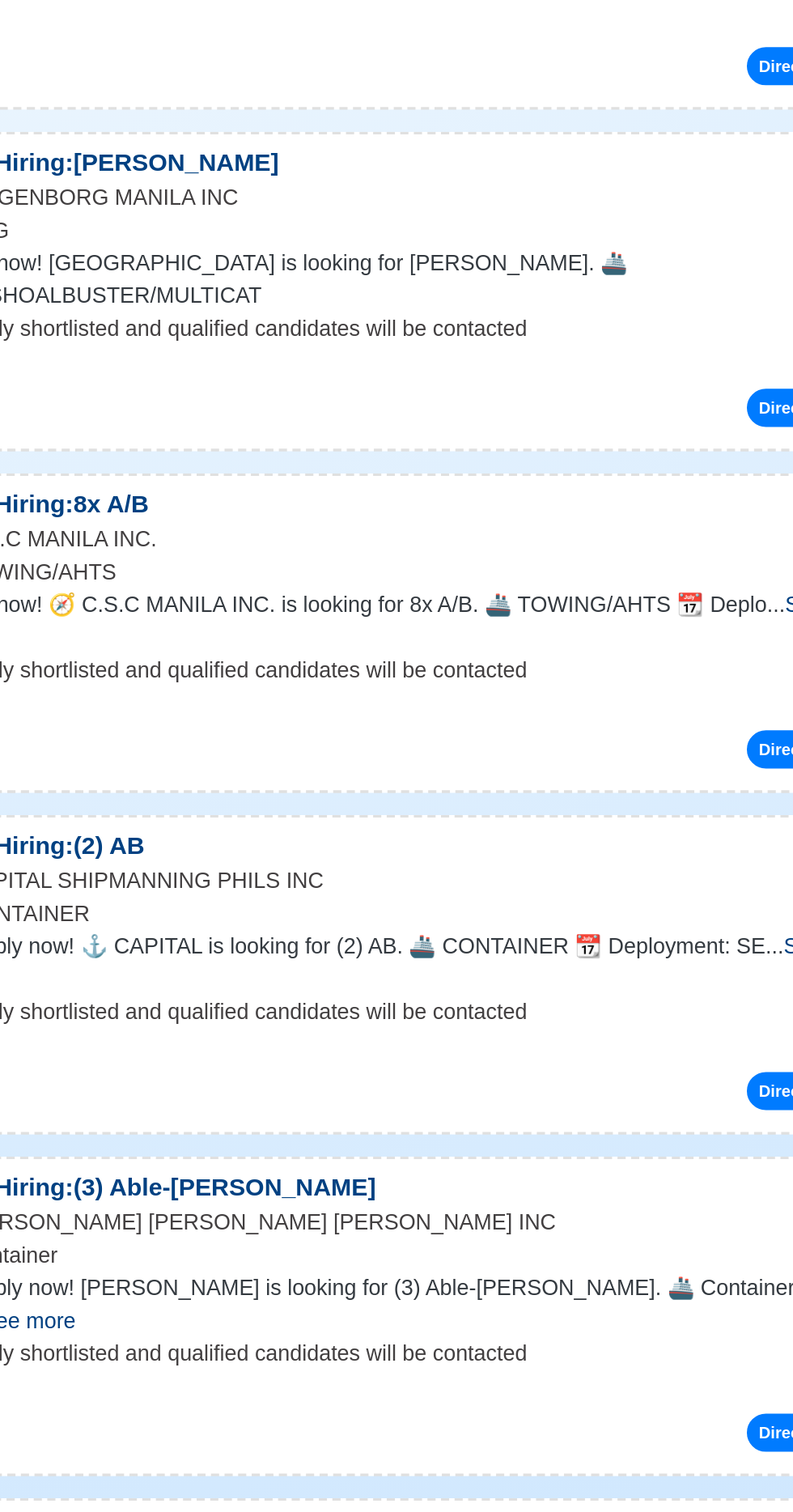
scroll to position [5311, 0]
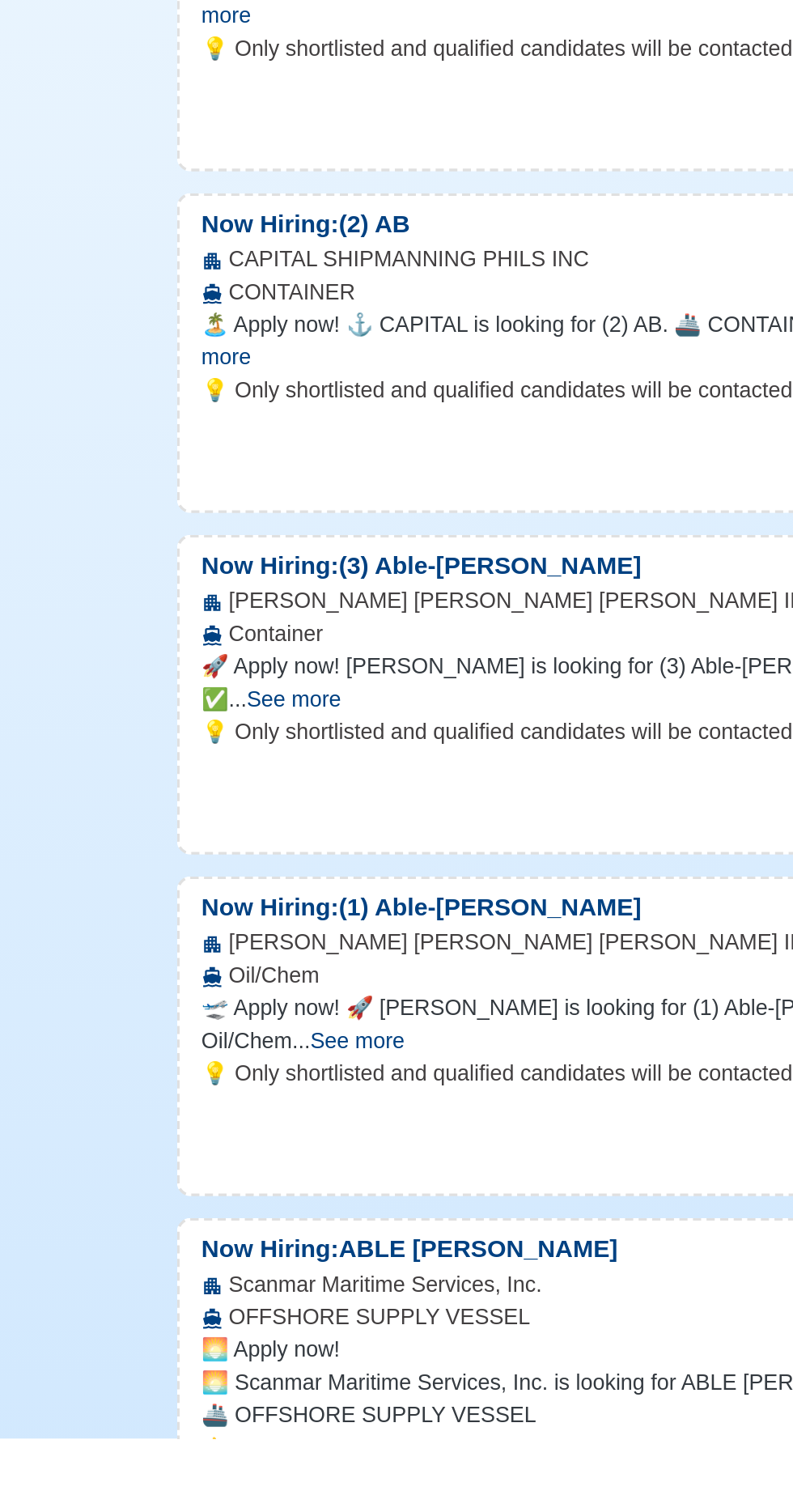
scroll to position [5597, 0]
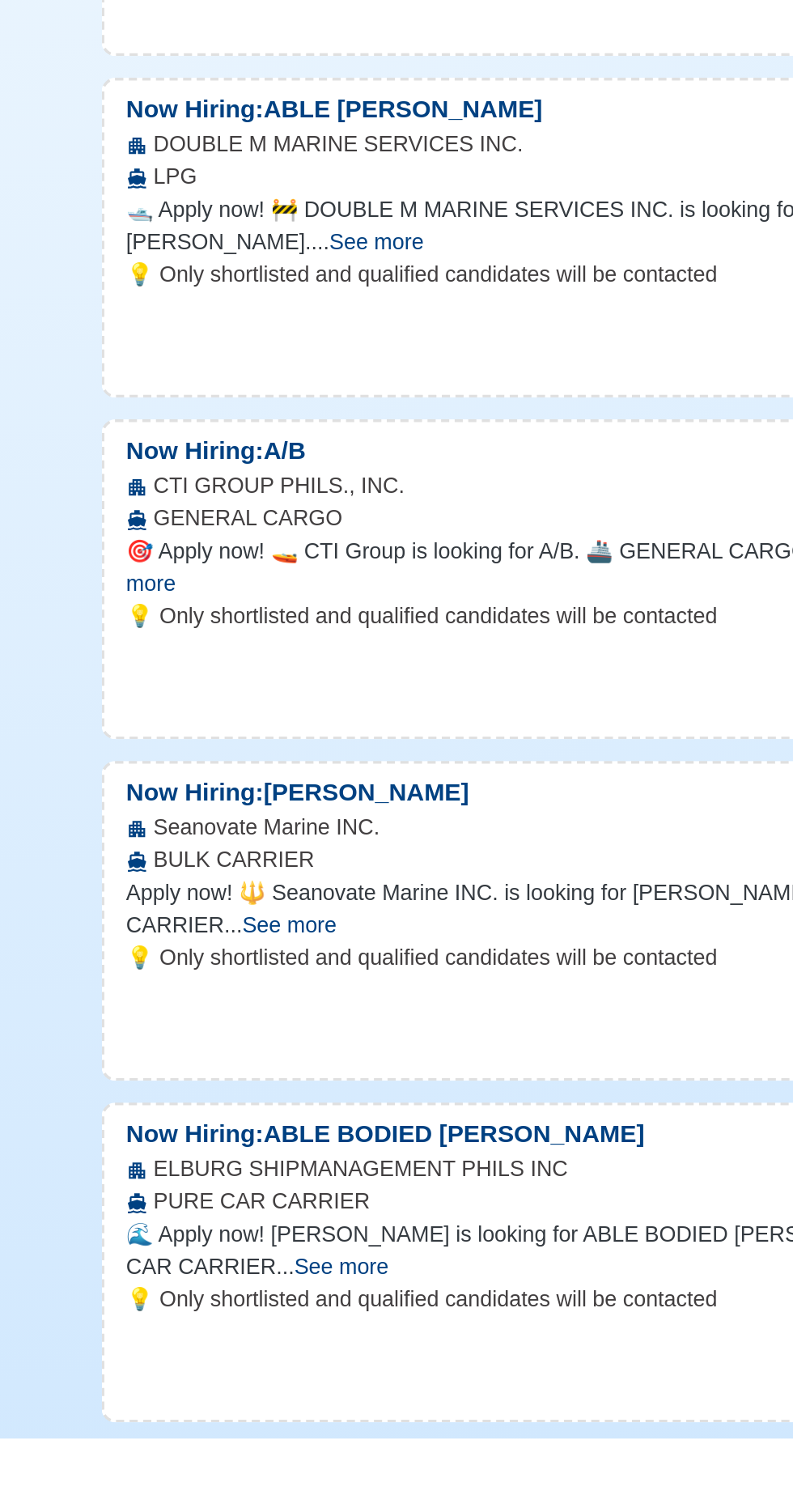
scroll to position [8996, 0]
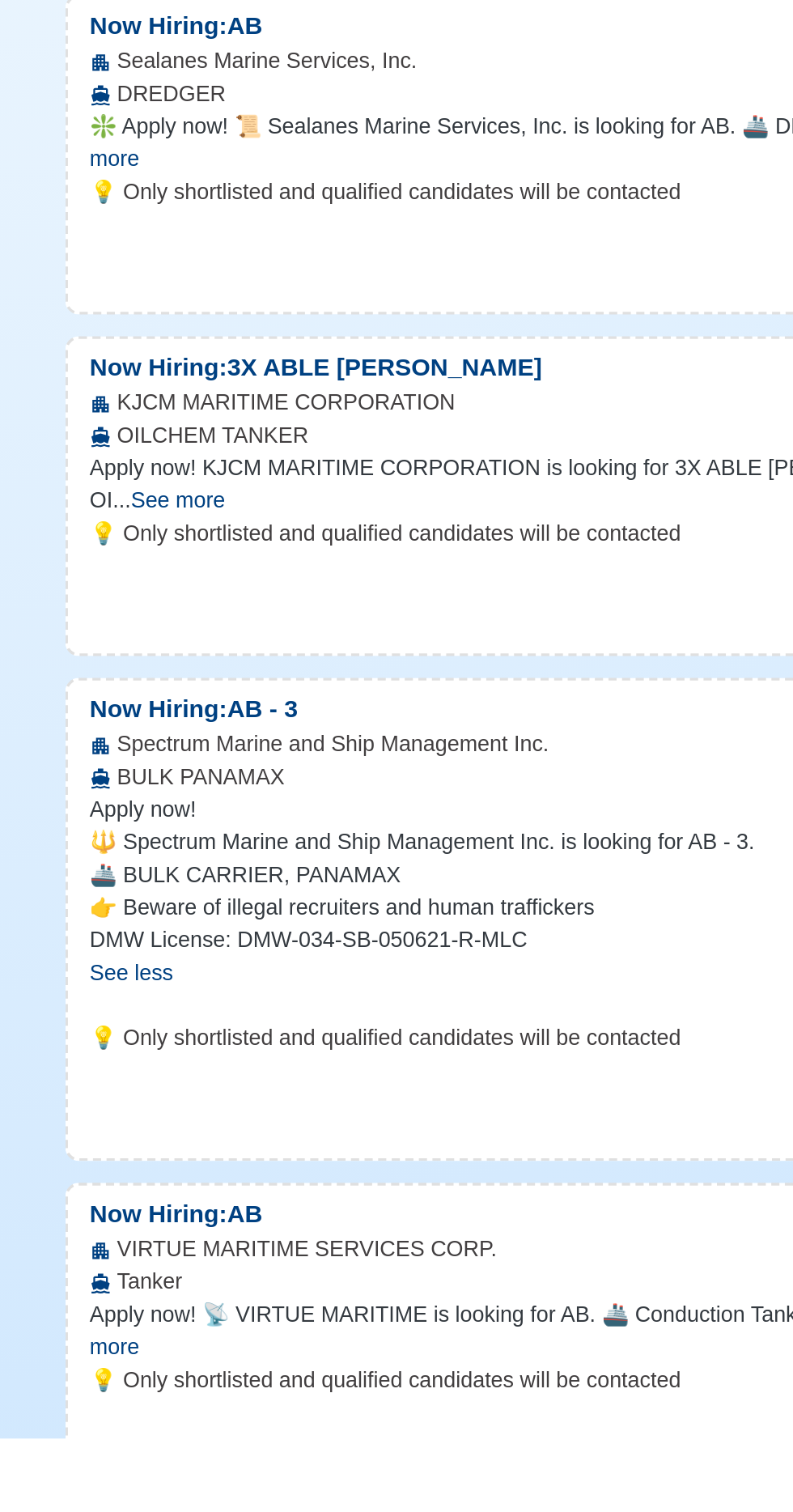
scroll to position [9992, 0]
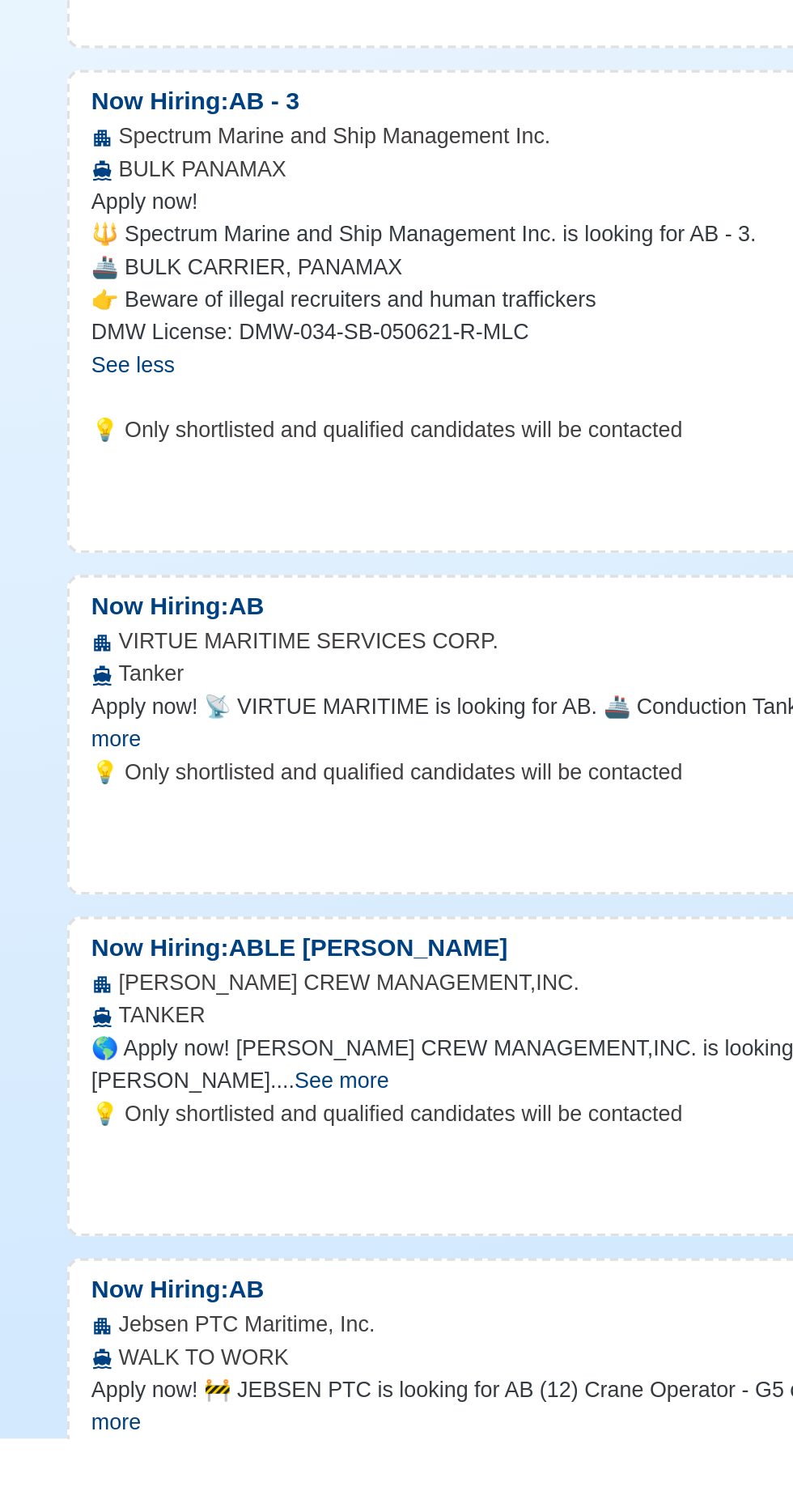
scroll to position [10355, 0]
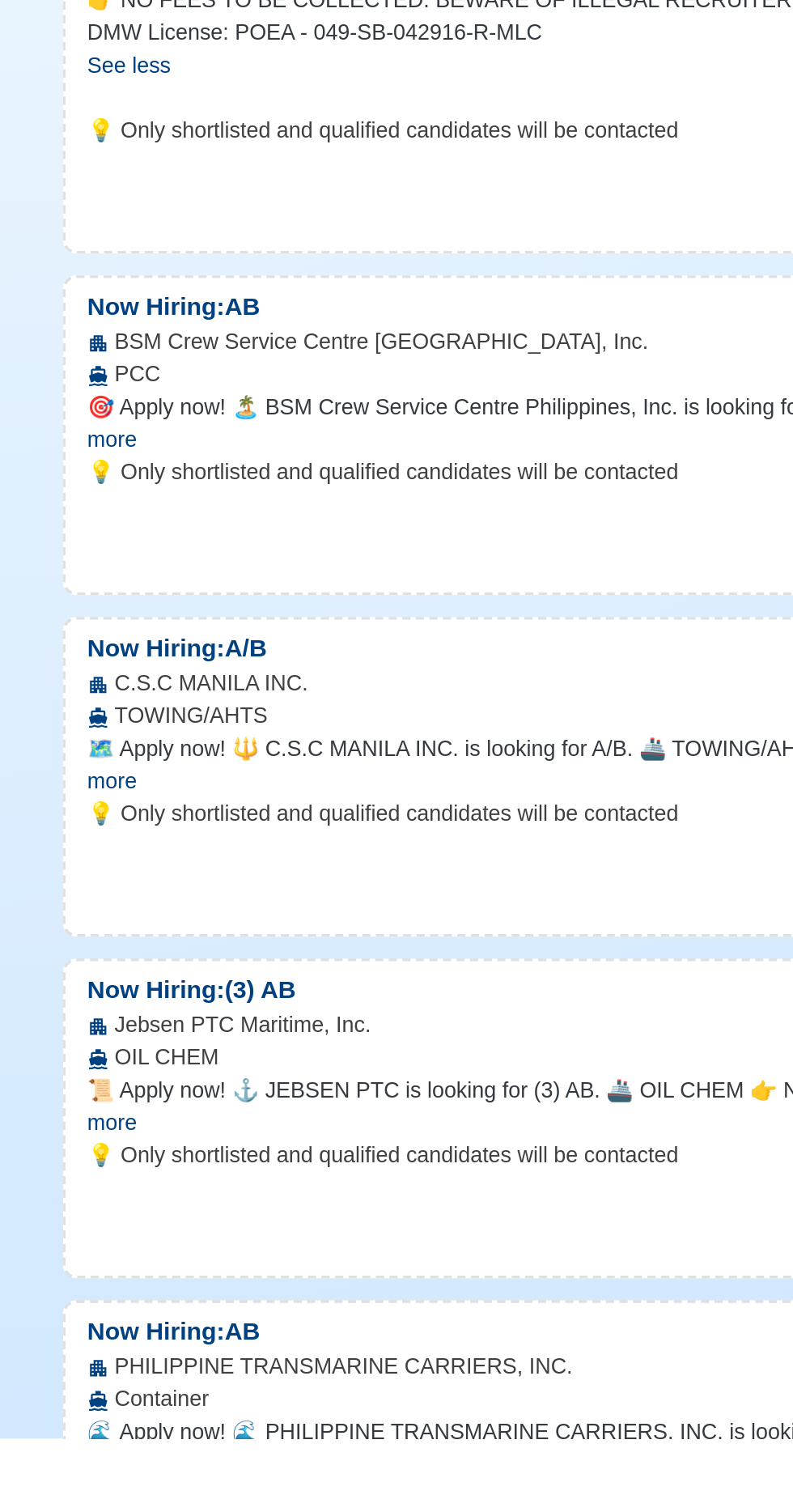
scroll to position [12203, 0]
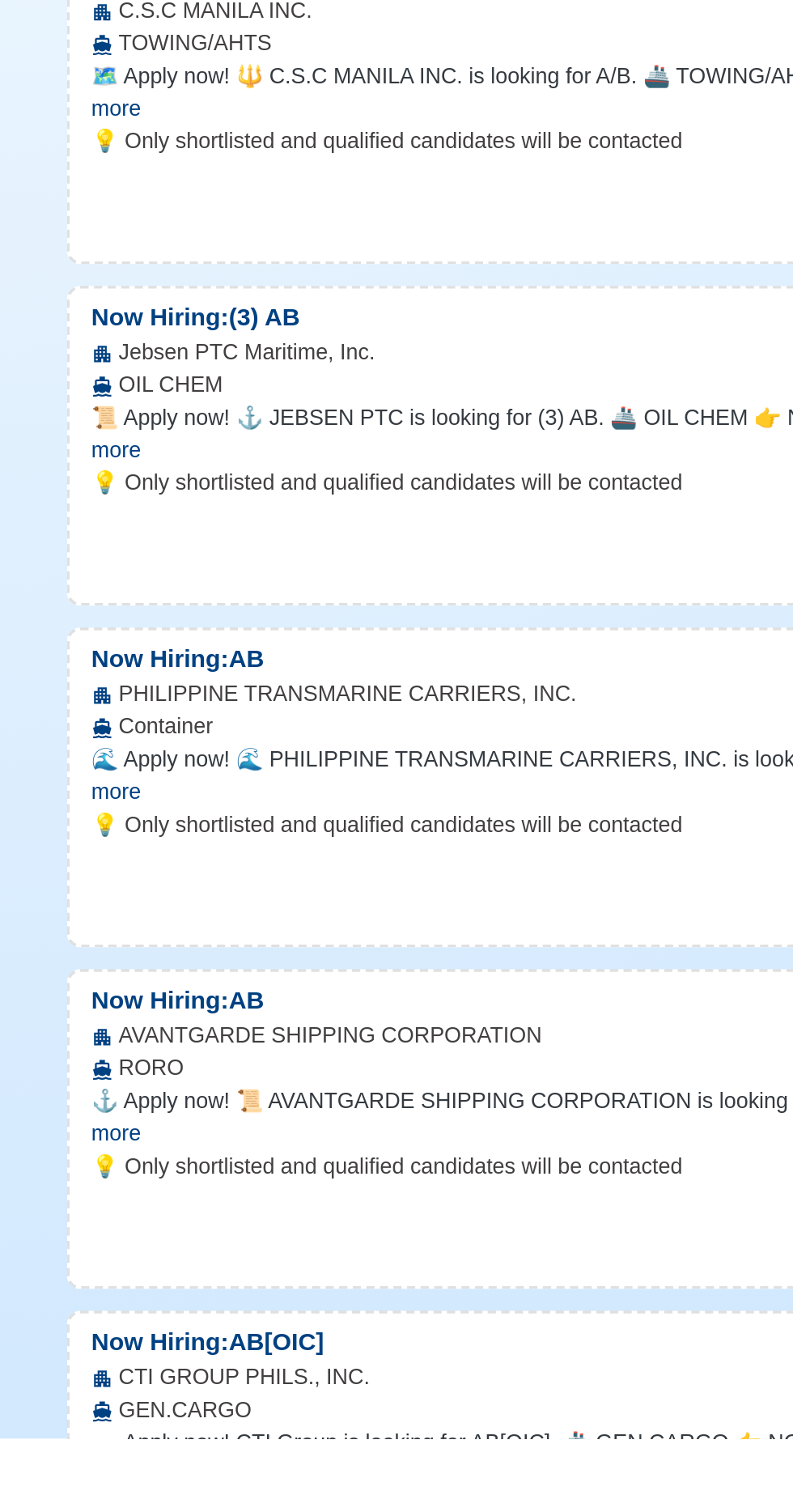
scroll to position [12591, 0]
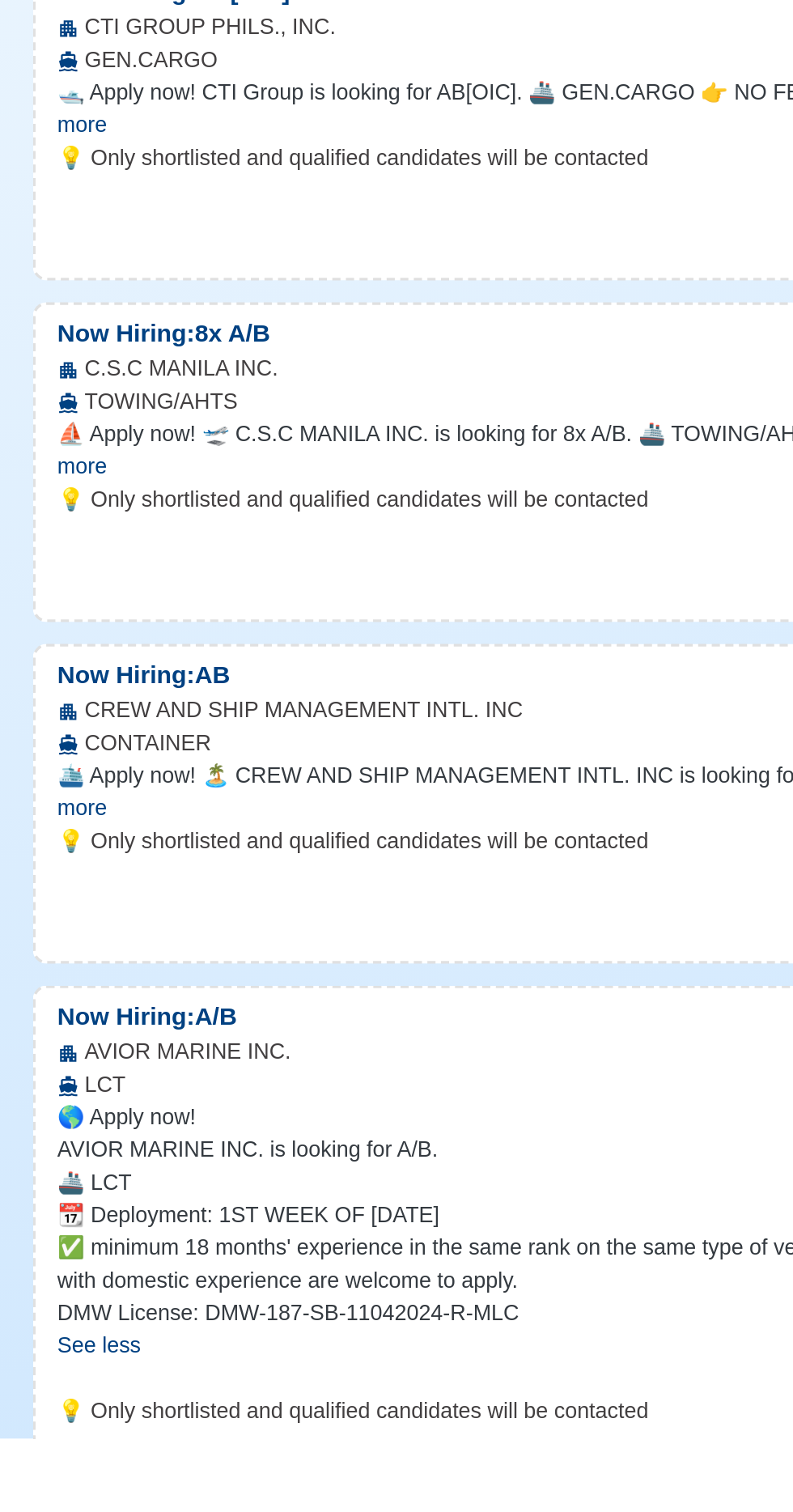
scroll to position [13679, 0]
